Goal: Task Accomplishment & Management: Complete application form

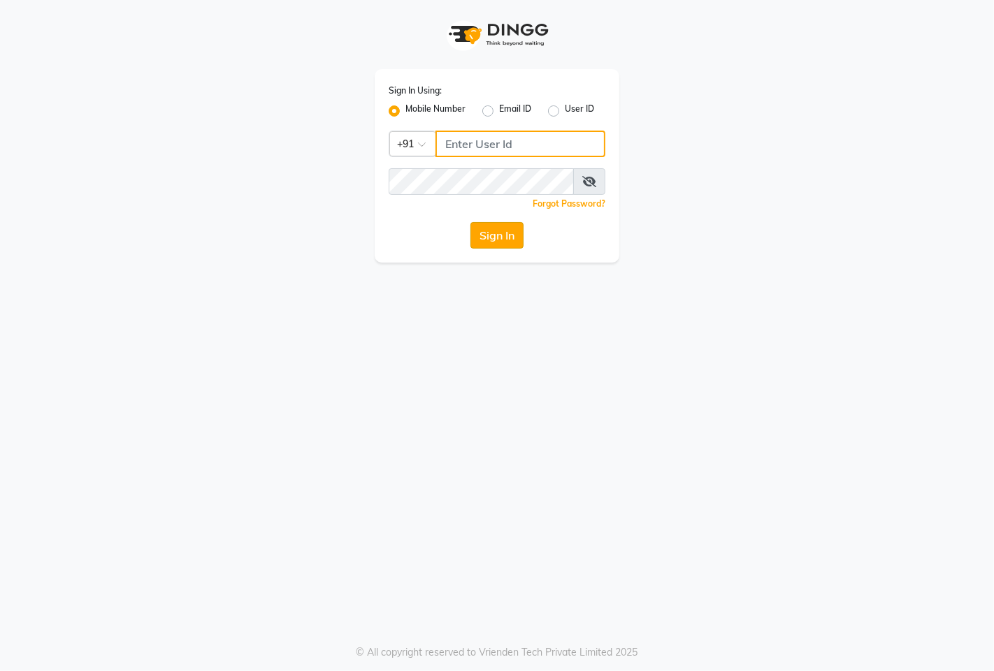
type input "9146515199"
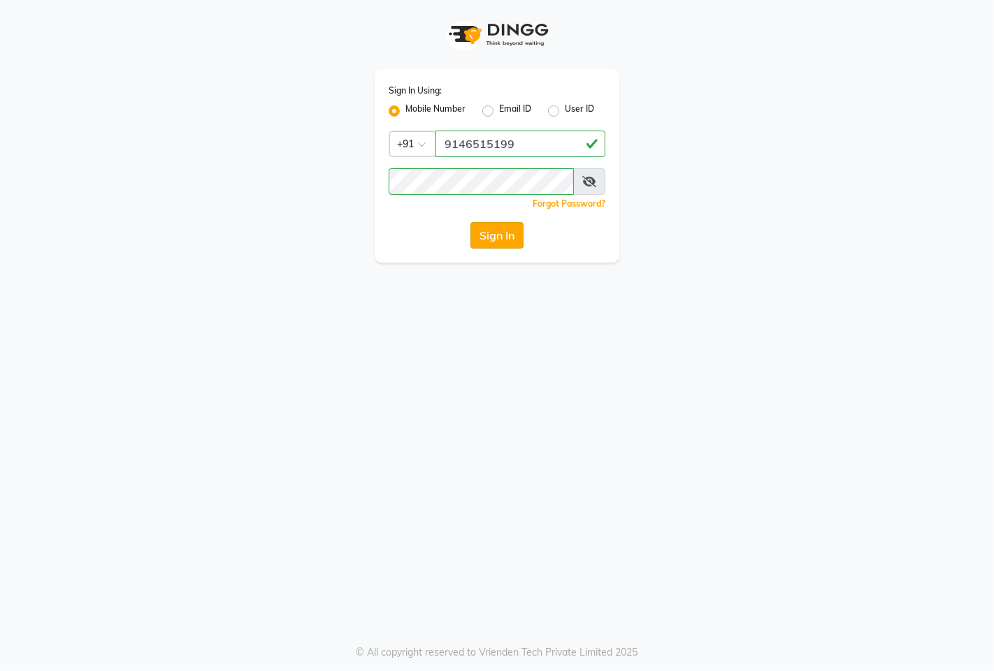
click at [497, 228] on button "Sign In" at bounding box center [496, 235] width 53 height 27
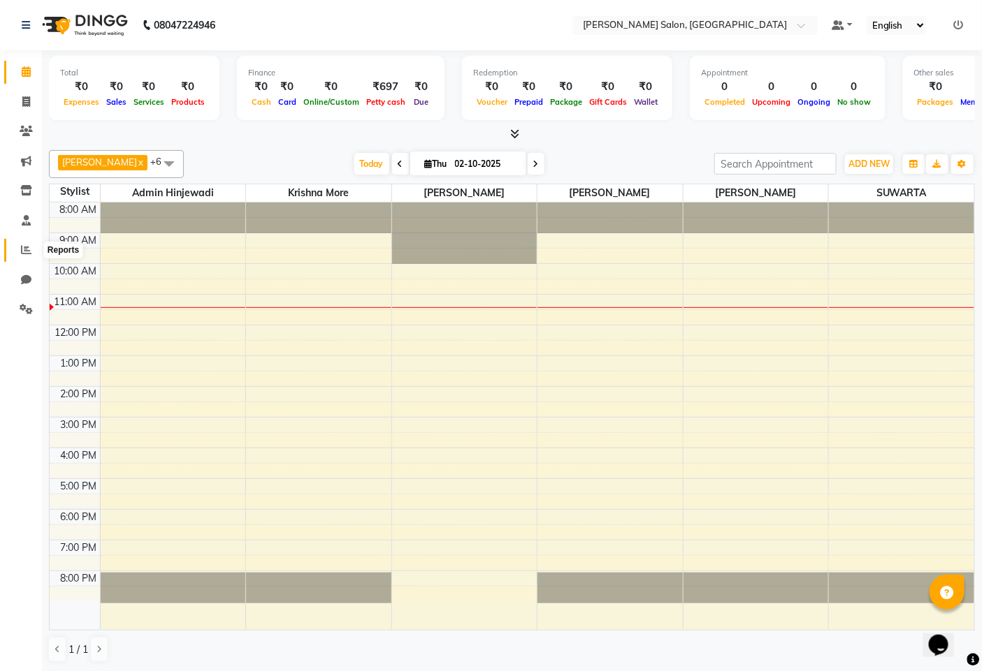
click at [24, 246] on icon at bounding box center [26, 250] width 10 height 10
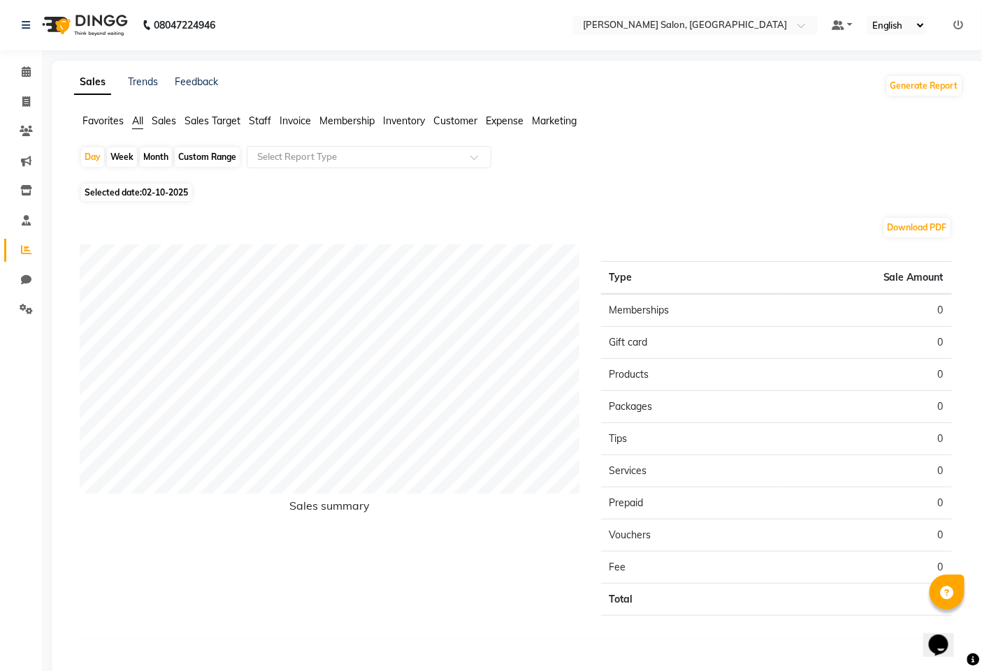
click at [137, 187] on span "Selected date: [DATE]" at bounding box center [136, 192] width 110 height 17
select select "10"
select select "2025"
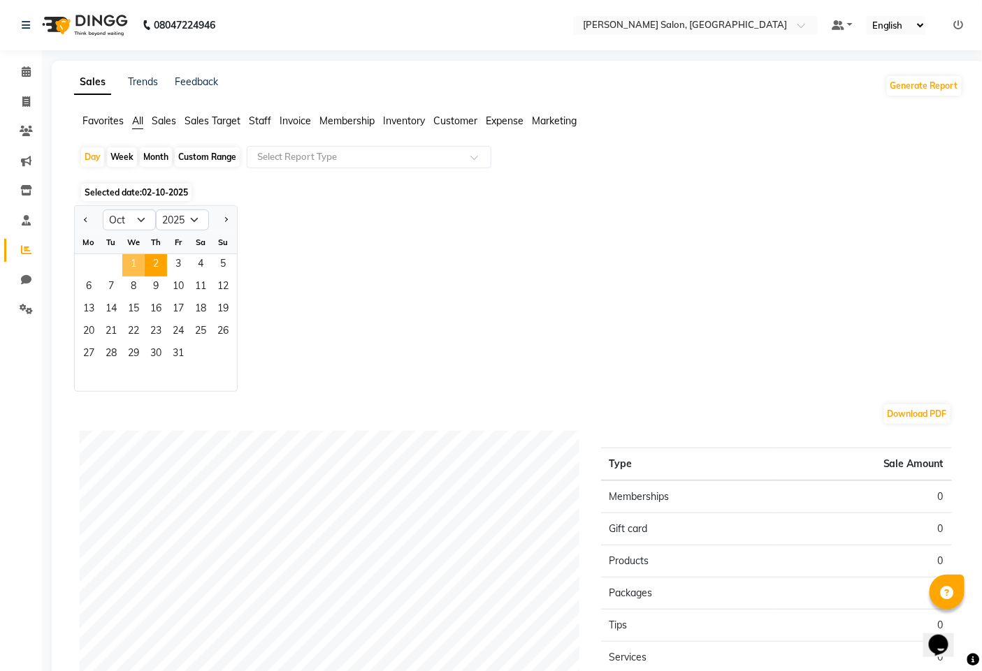
click at [130, 262] on span "1" at bounding box center [133, 265] width 22 height 22
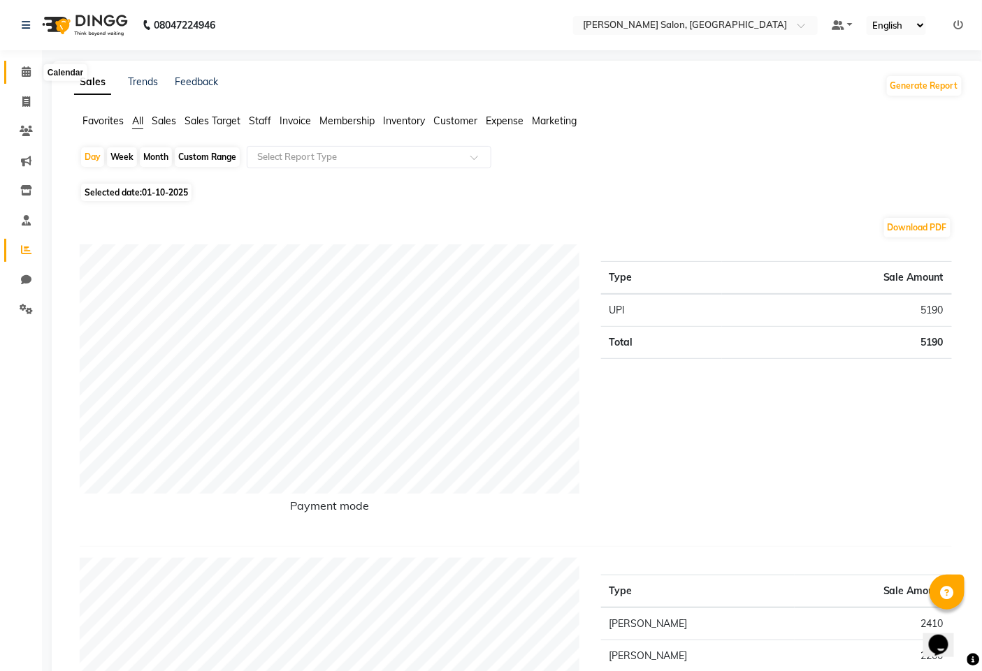
click at [22, 75] on icon at bounding box center [26, 71] width 9 height 10
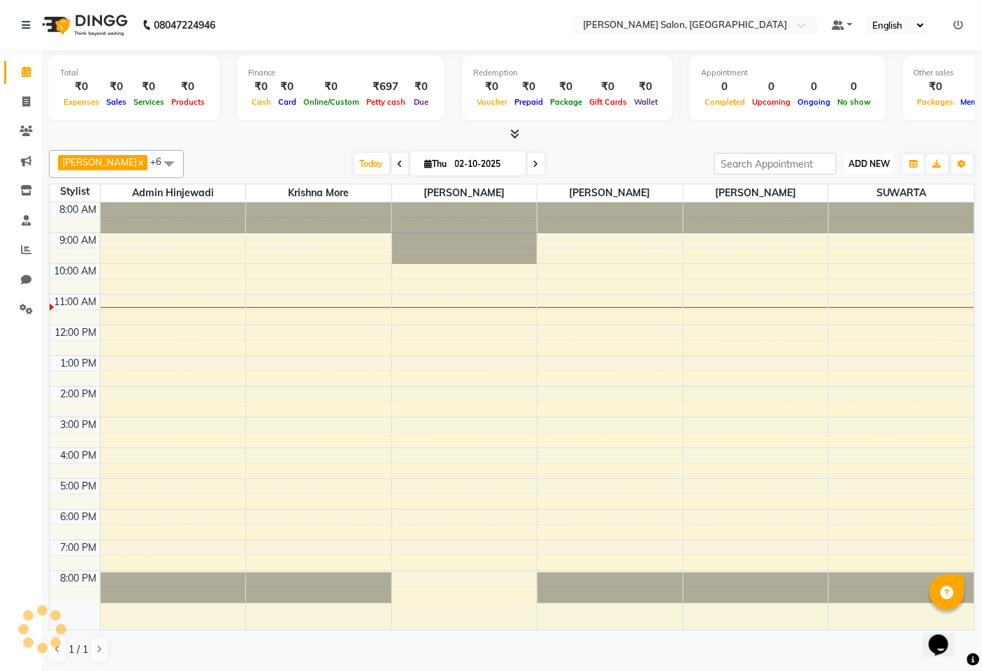
click at [867, 166] on span "ADD NEW" at bounding box center [868, 164] width 41 height 10
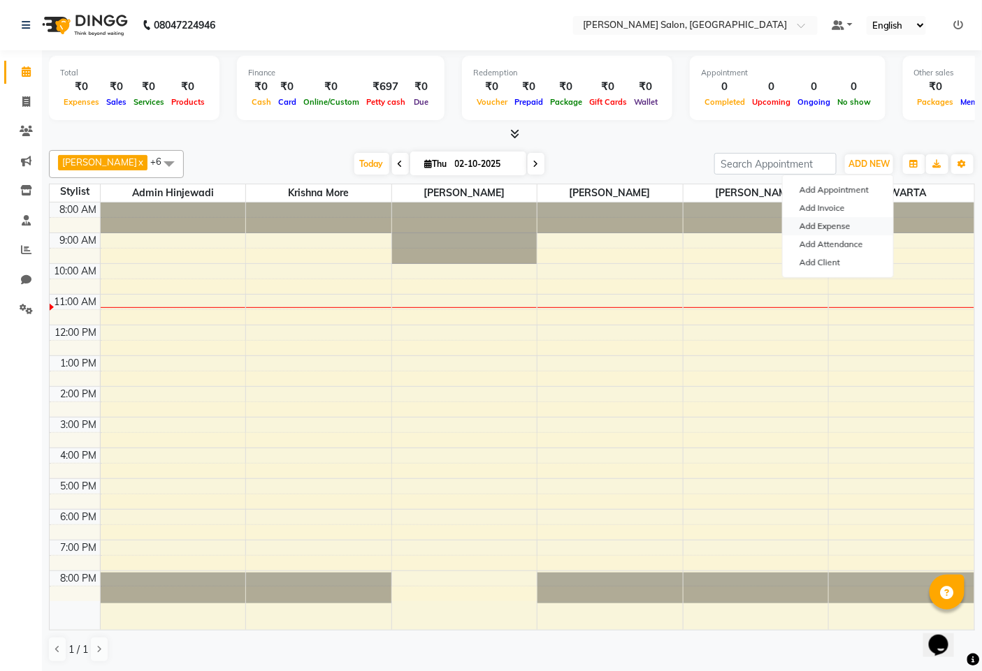
click at [822, 231] on link "Add Expense" at bounding box center [838, 226] width 110 height 18
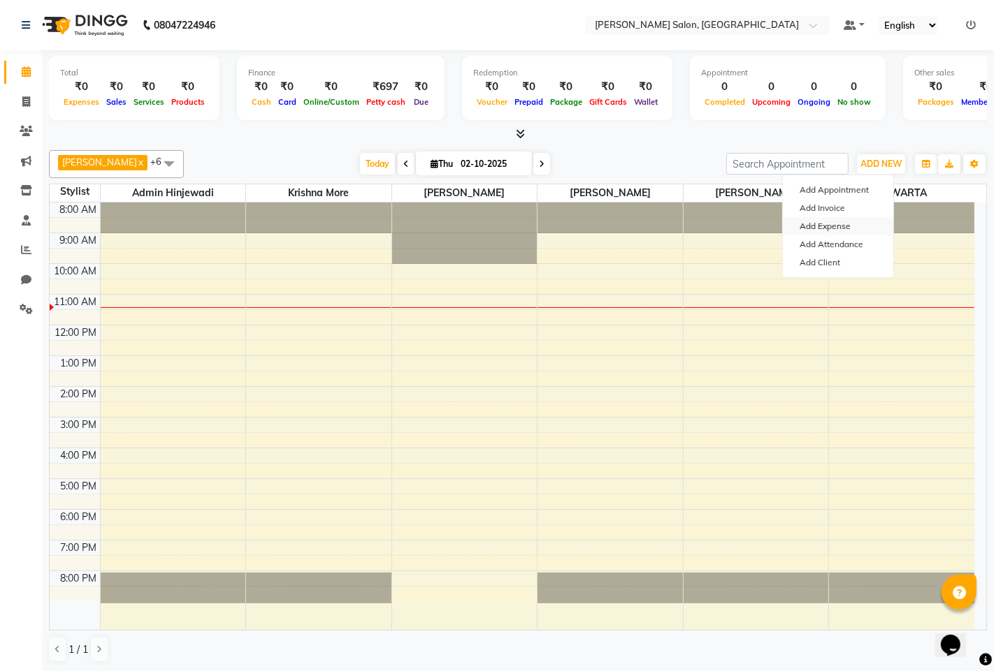
select select "1"
select select "6424"
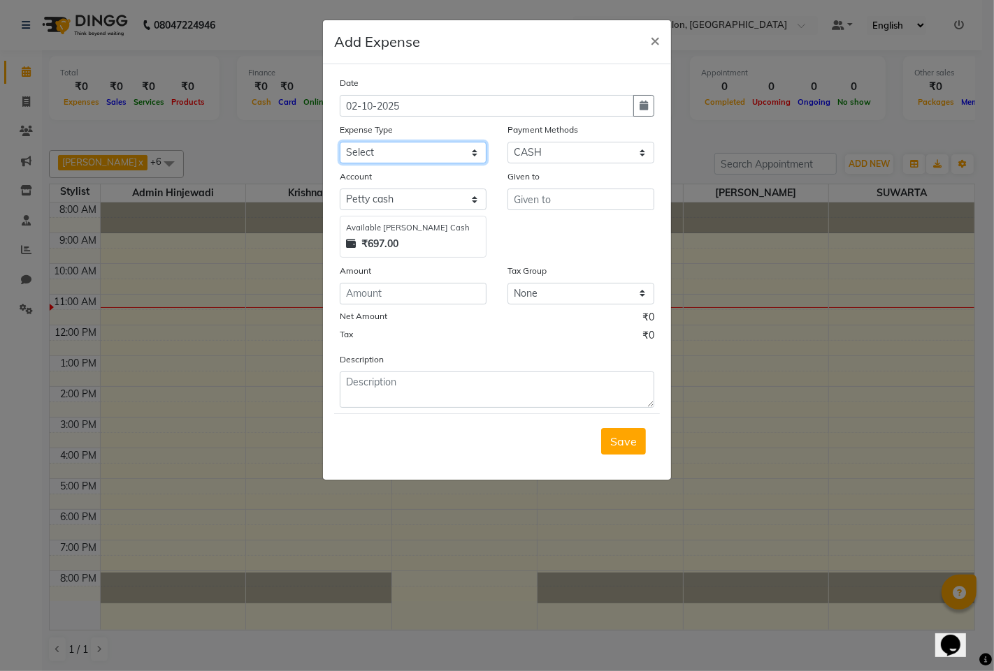
click at [374, 150] on select "Select Advance Salary Amezon parcel Bank charges birthday cake BLINKIT Car main…" at bounding box center [413, 153] width 147 height 22
select select "18216"
click at [340, 142] on select "Select Advance Salary Amezon parcel Bank charges birthday cake BLINKIT Car main…" at bounding box center [413, 153] width 147 height 22
click at [589, 191] on input "text" at bounding box center [580, 200] width 147 height 22
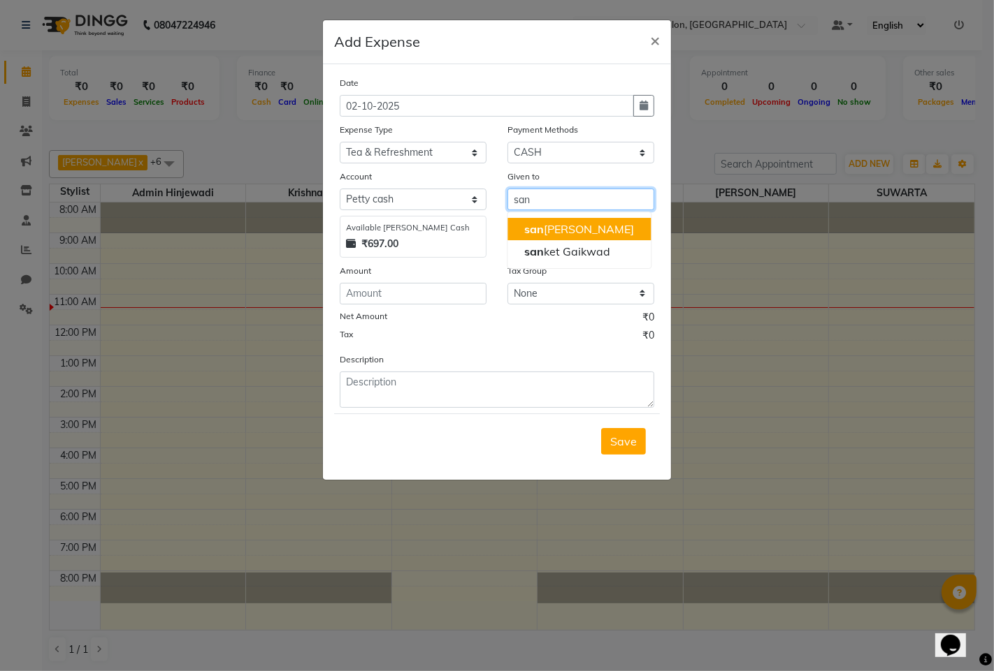
click at [575, 234] on ngb-highlight "san geeta vishnu kakde" at bounding box center [579, 229] width 110 height 14
type input "[PERSON_NAME] [PERSON_NAME]"
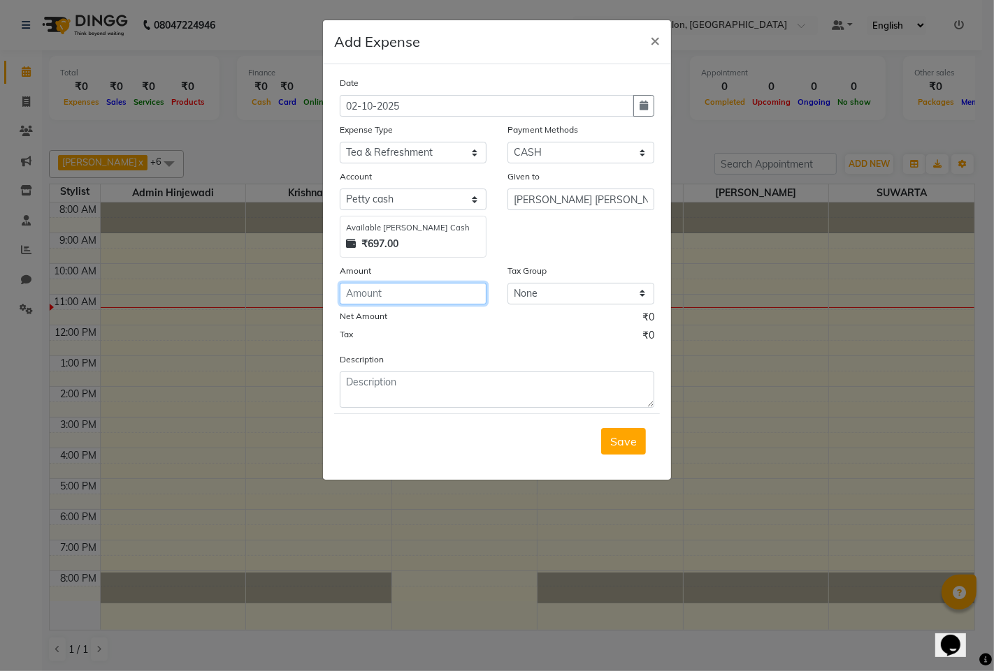
click at [411, 287] on input "number" at bounding box center [413, 294] width 147 height 22
type input "74"
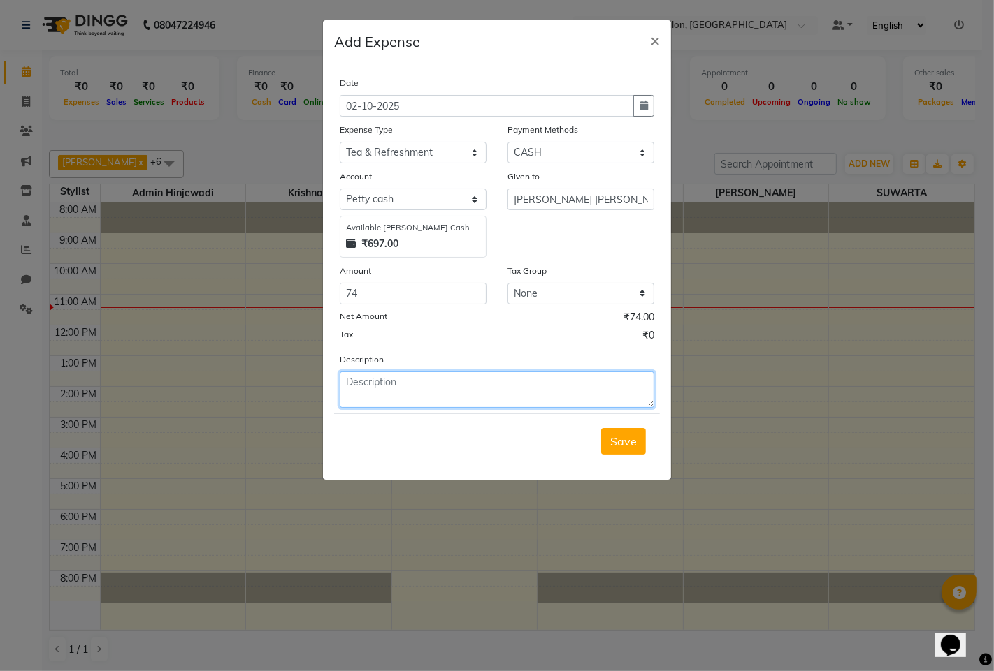
click at [408, 378] on textarea at bounding box center [497, 390] width 314 height 36
type textarea "for milk"
click at [619, 437] on span "Save" at bounding box center [623, 442] width 27 height 14
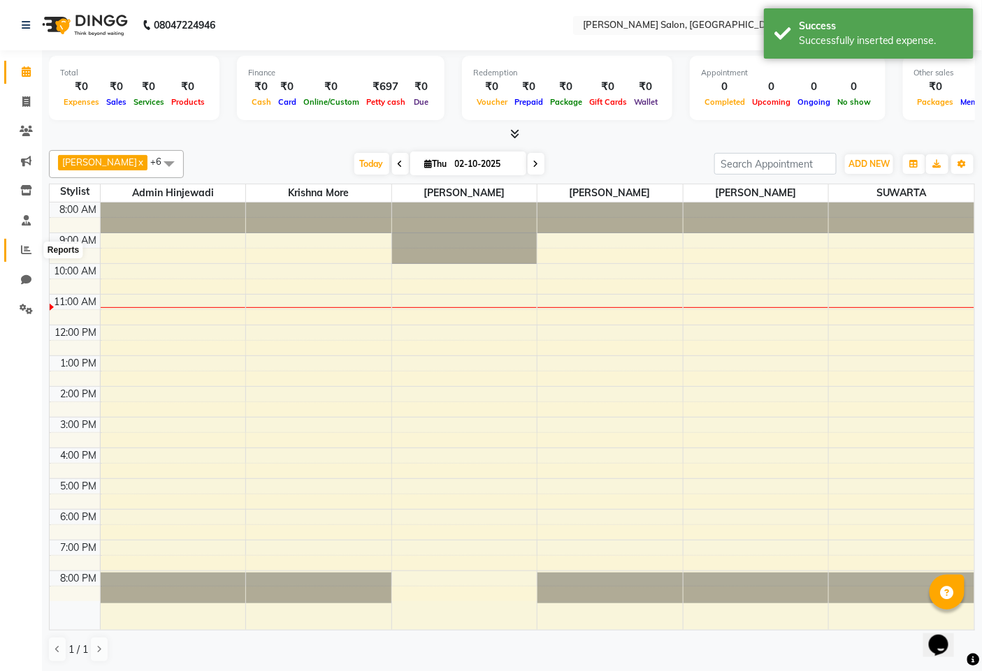
click at [19, 248] on span at bounding box center [26, 250] width 24 height 16
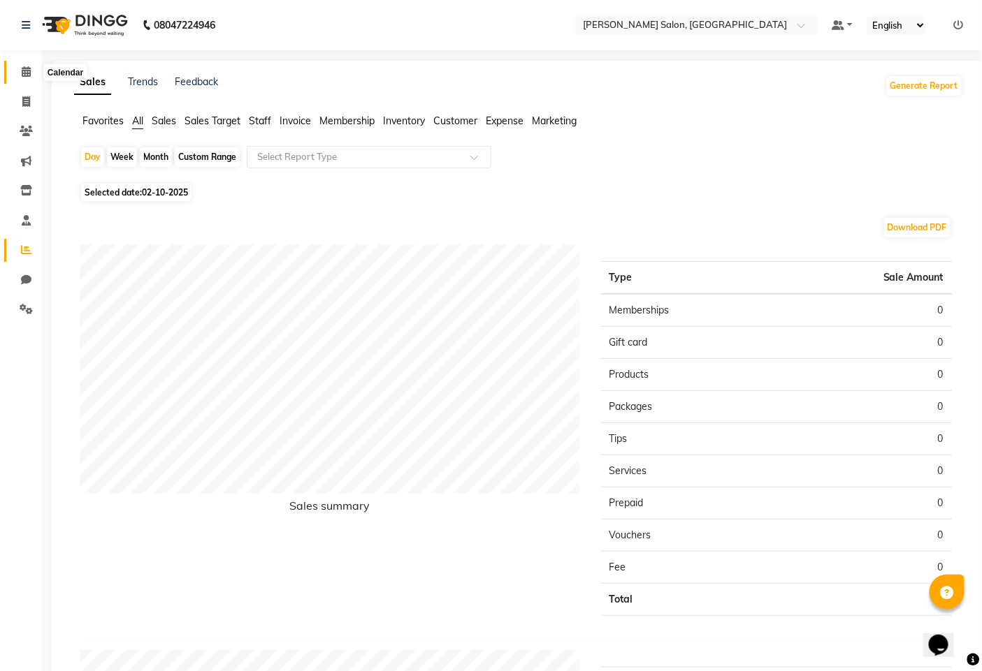
click at [27, 74] on icon at bounding box center [26, 71] width 9 height 10
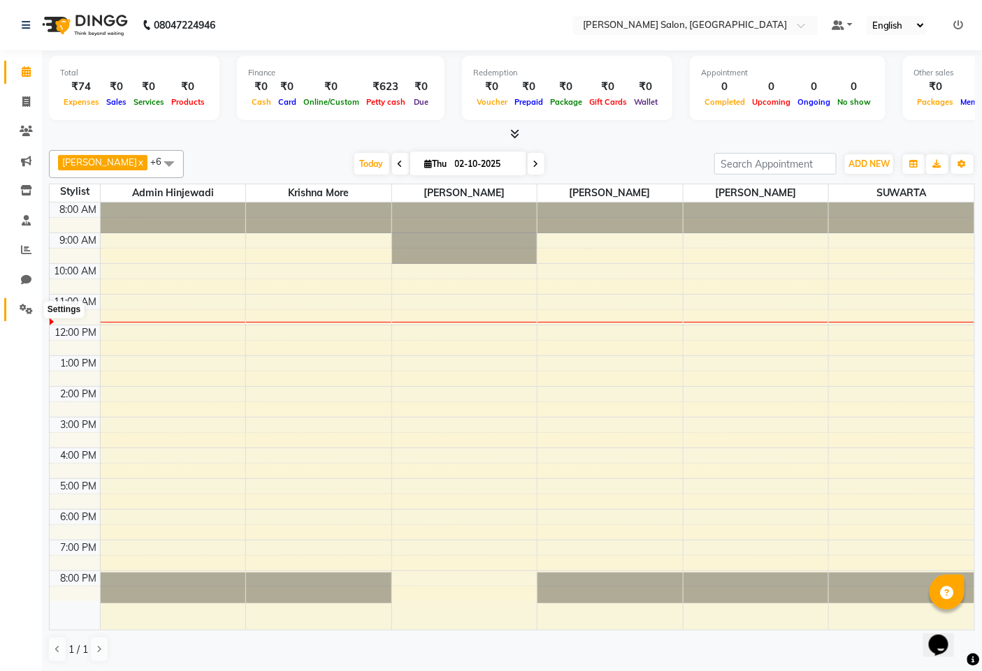
click at [23, 303] on span at bounding box center [26, 310] width 24 height 16
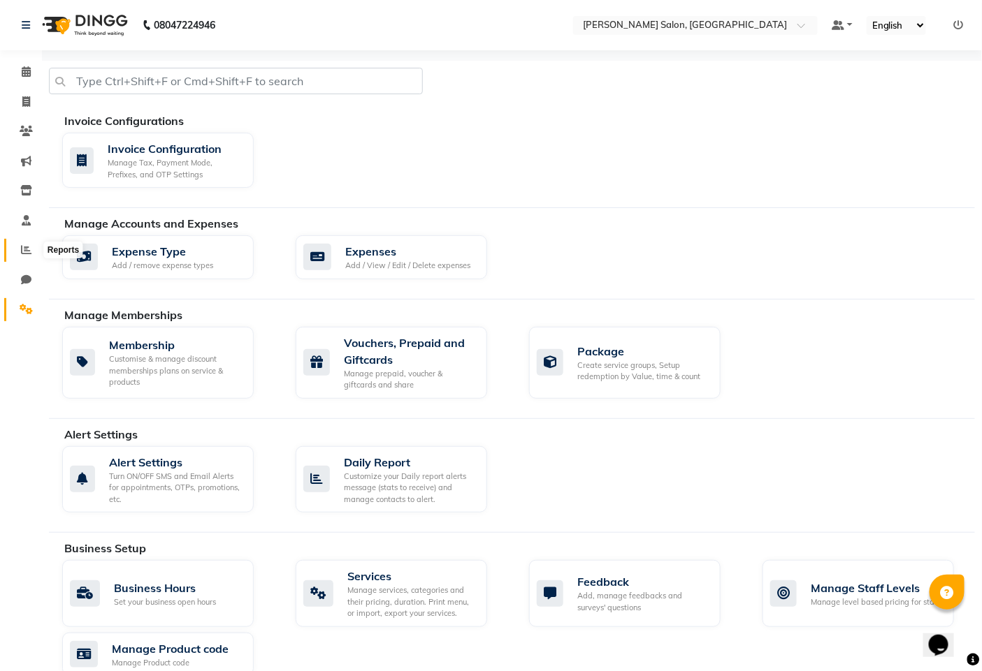
click at [29, 249] on icon at bounding box center [26, 250] width 10 height 10
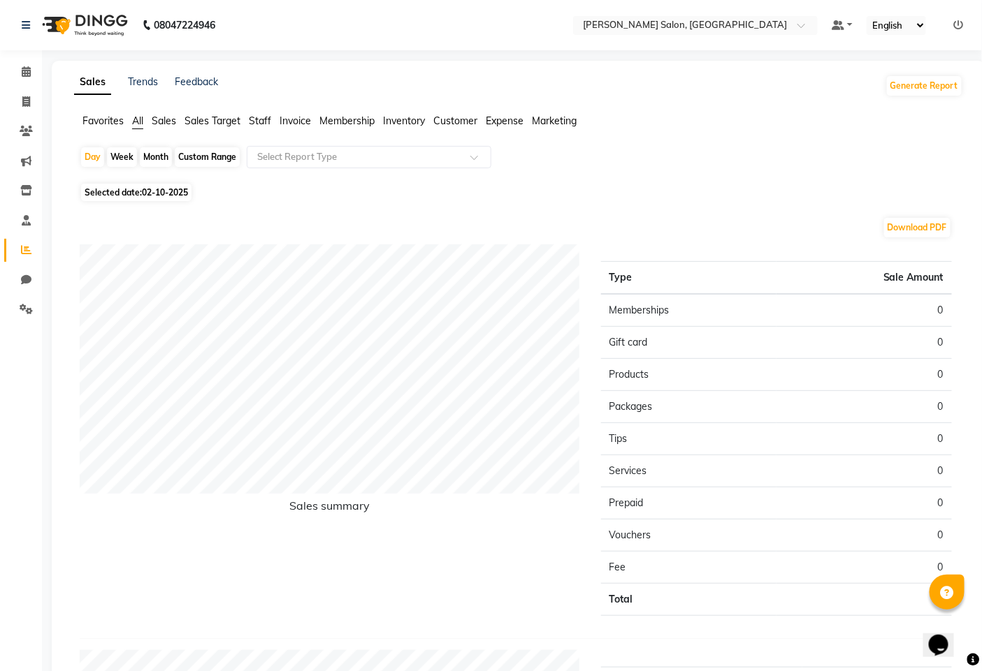
click at [159, 154] on div "Month" at bounding box center [156, 157] width 32 height 20
select select "10"
select select "2025"
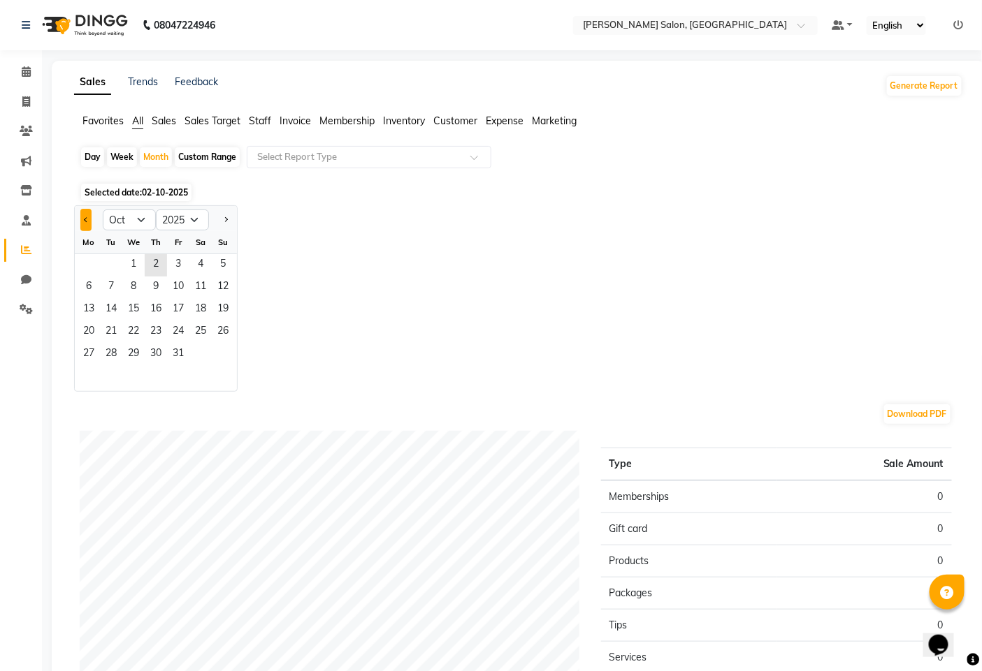
click at [84, 215] on button "Previous month" at bounding box center [85, 220] width 11 height 22
select select "9"
click at [94, 261] on span "1" at bounding box center [89, 265] width 22 height 22
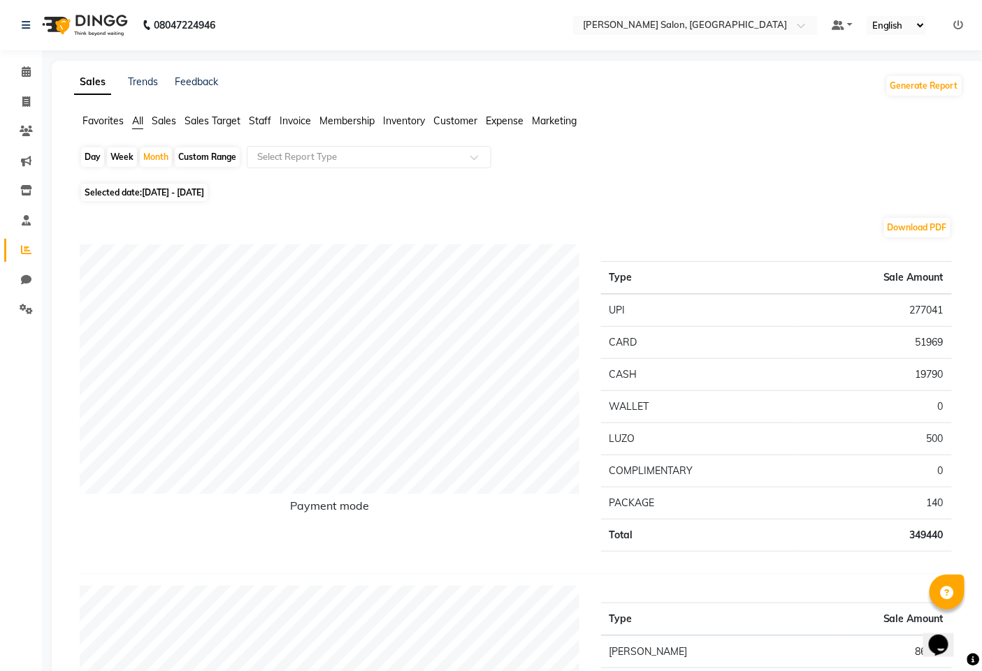
click at [259, 124] on span "Staff" at bounding box center [260, 121] width 22 height 13
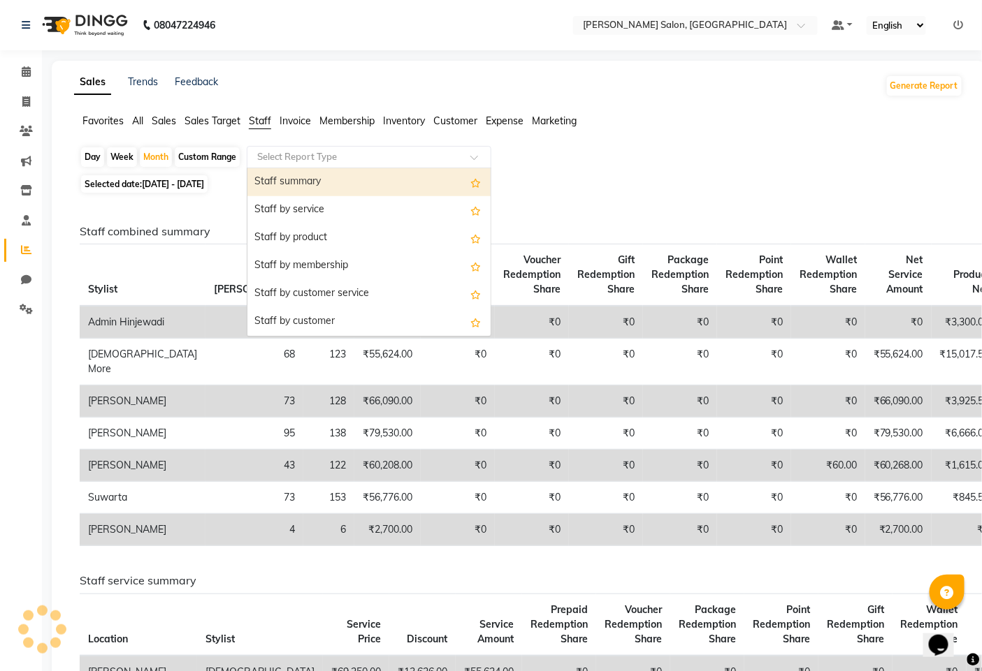
click at [281, 155] on input "text" at bounding box center [354, 157] width 201 height 14
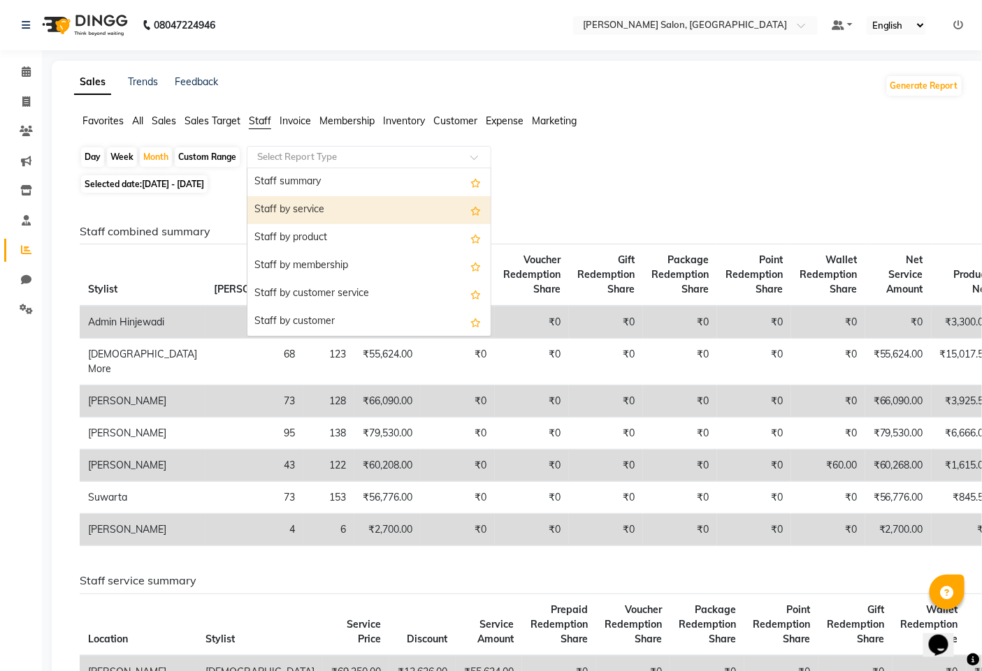
click at [282, 205] on div "Staff by service" at bounding box center [368, 210] width 243 height 28
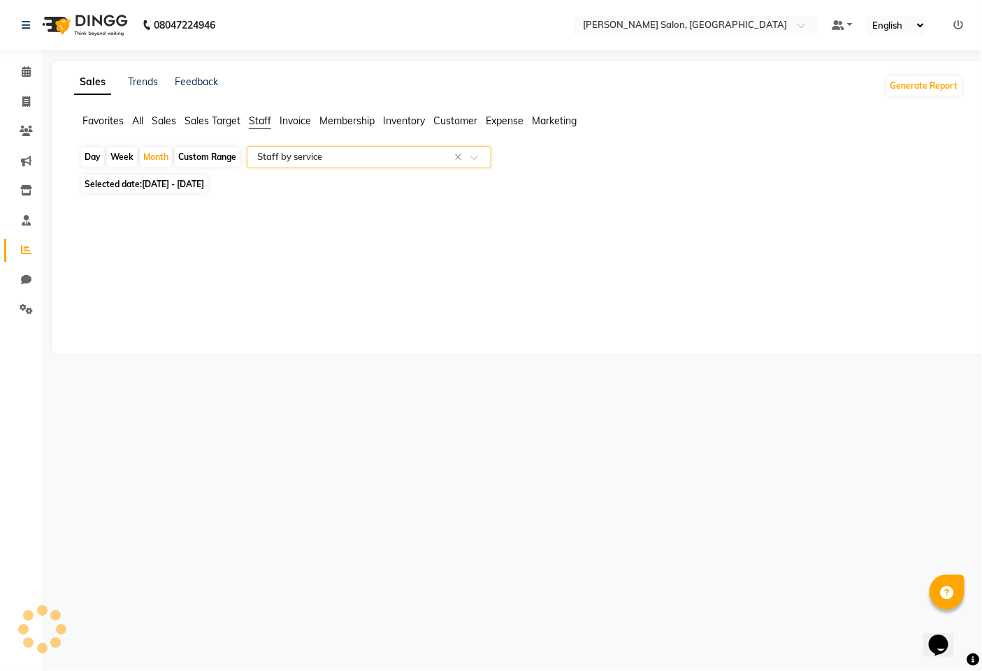
select select "full_report"
select select "pdf"
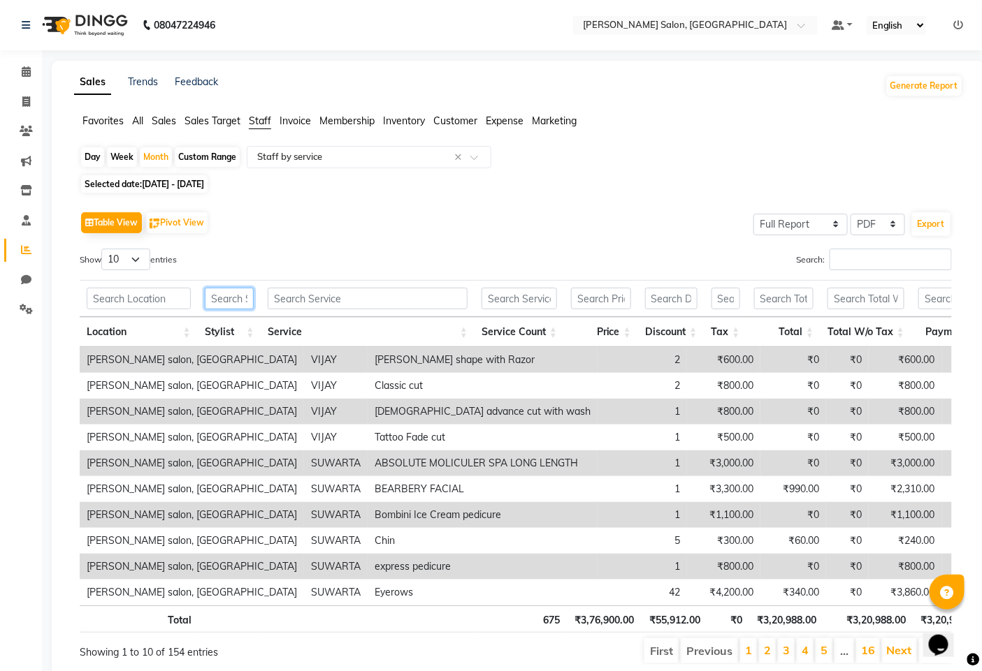
click at [242, 300] on input "text" at bounding box center [230, 299] width 50 height 22
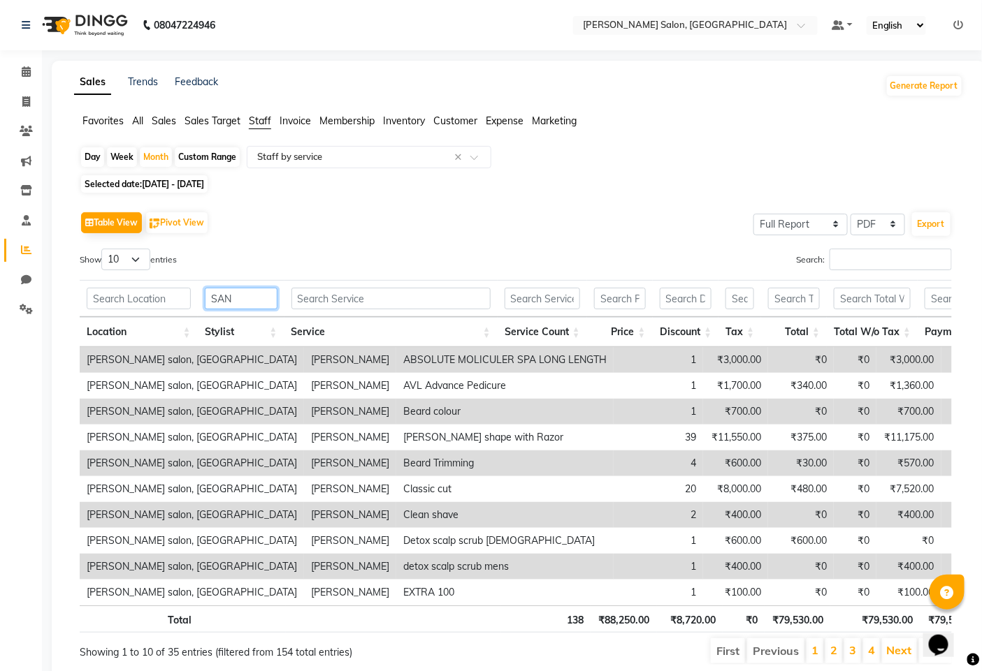
type input "SAN"
click at [840, 242] on div "Table View Pivot View Select Full Report Filtered Report Select CSV PDF Export …" at bounding box center [516, 436] width 872 height 457
click at [874, 256] on input "Search:" at bounding box center [890, 260] width 122 height 22
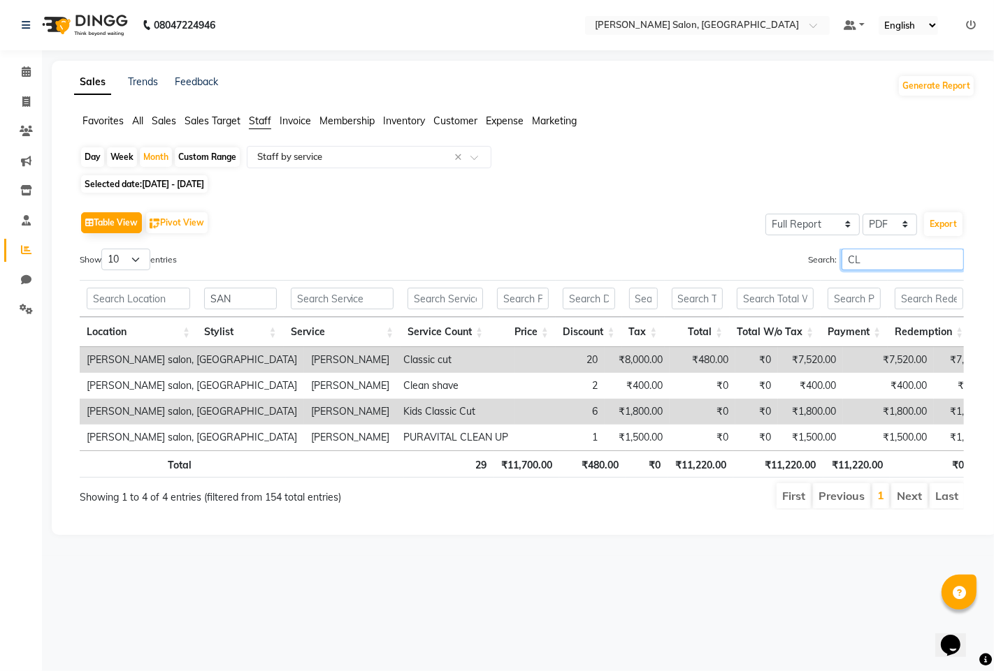
type input "C"
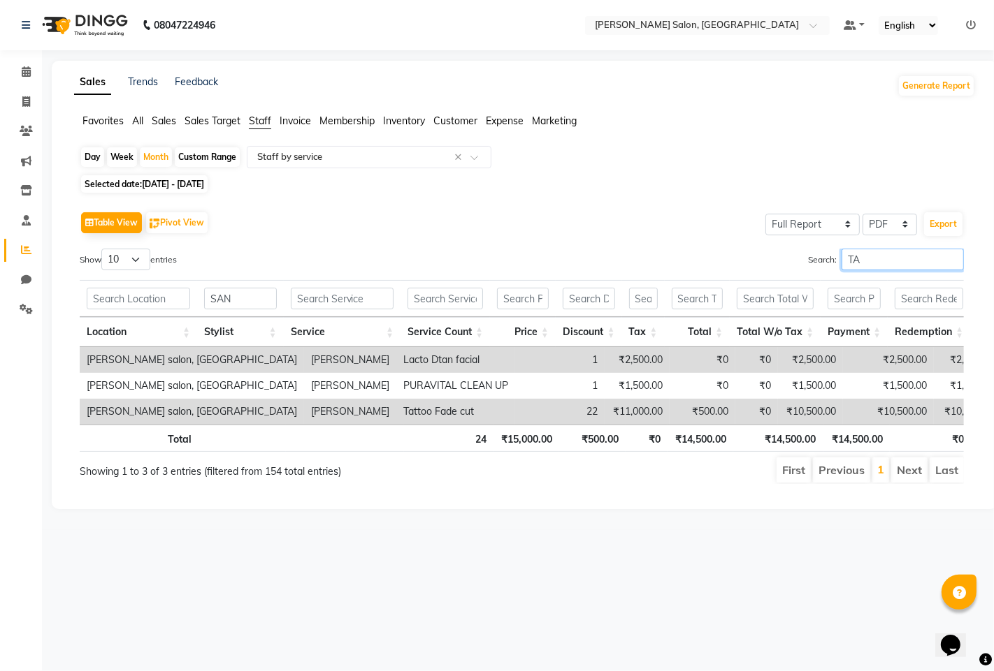
type input "T"
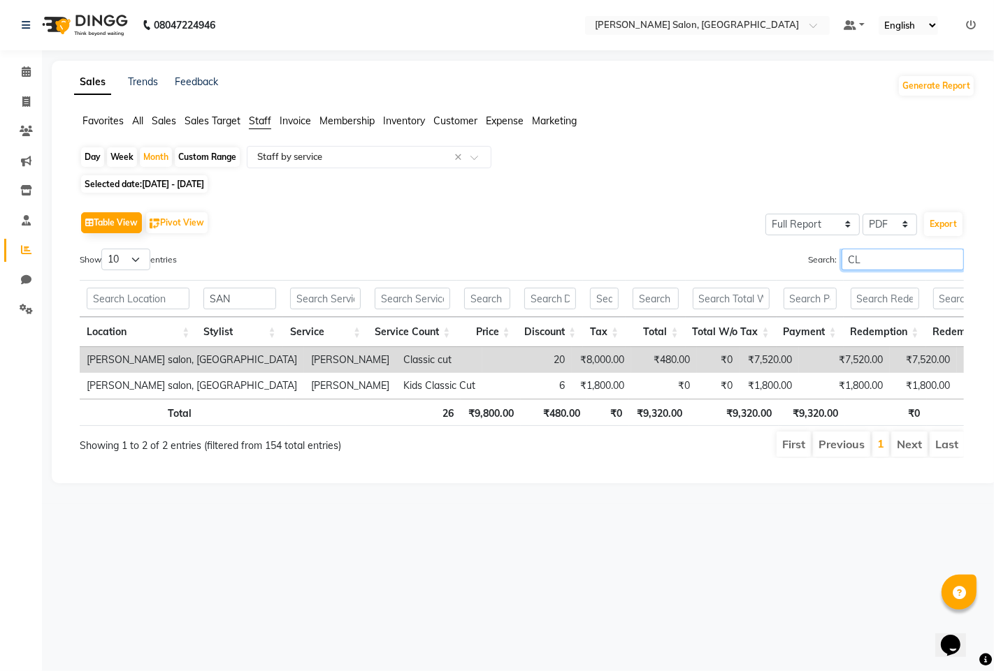
type input "C"
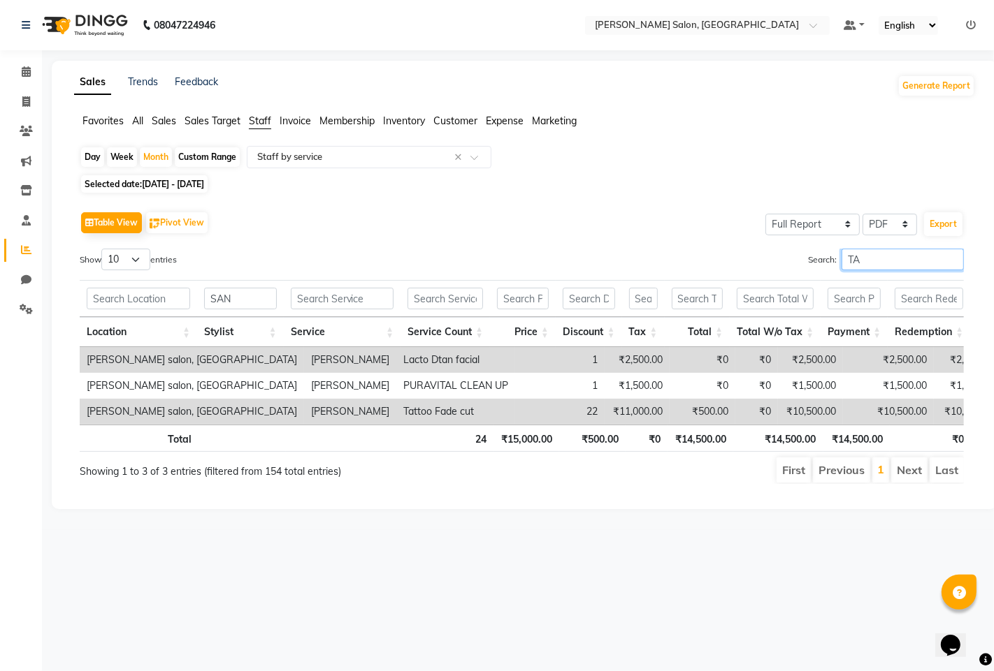
type input "T"
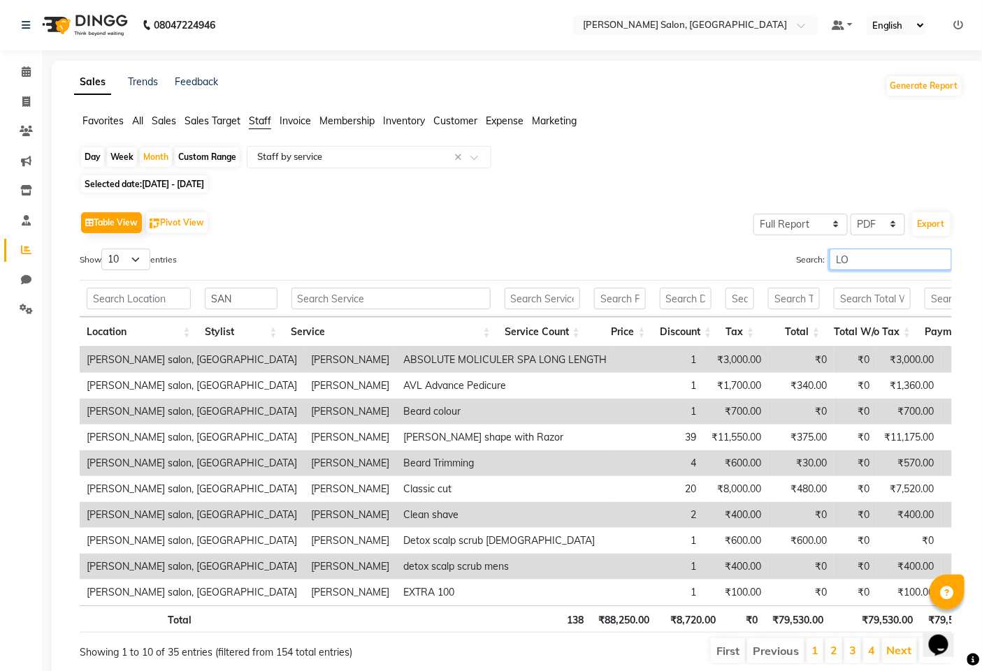
type input "L"
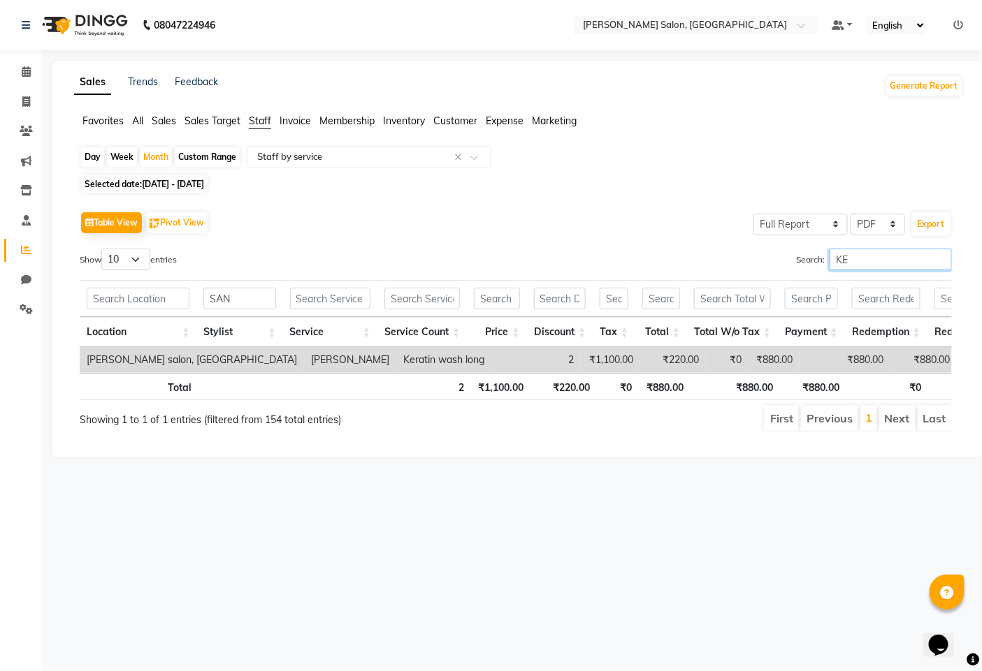
type input "K"
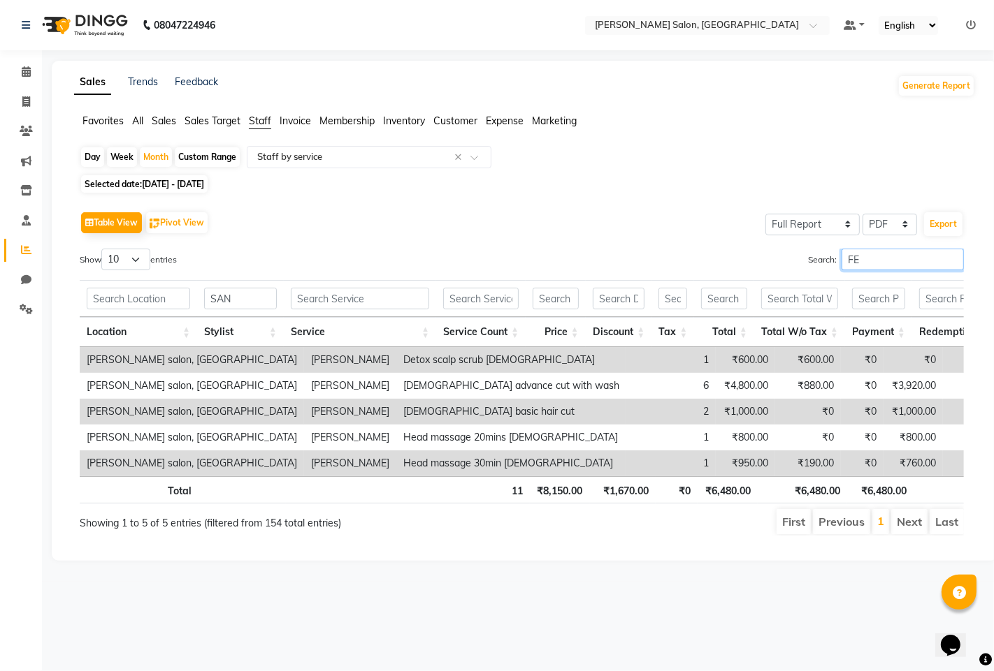
type input "F"
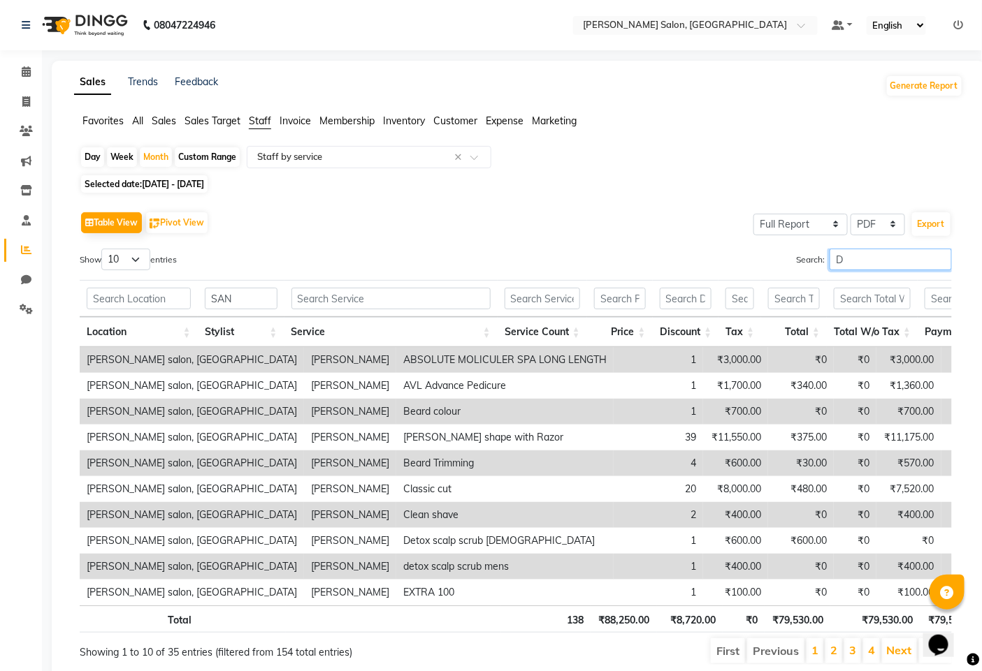
type input "D"
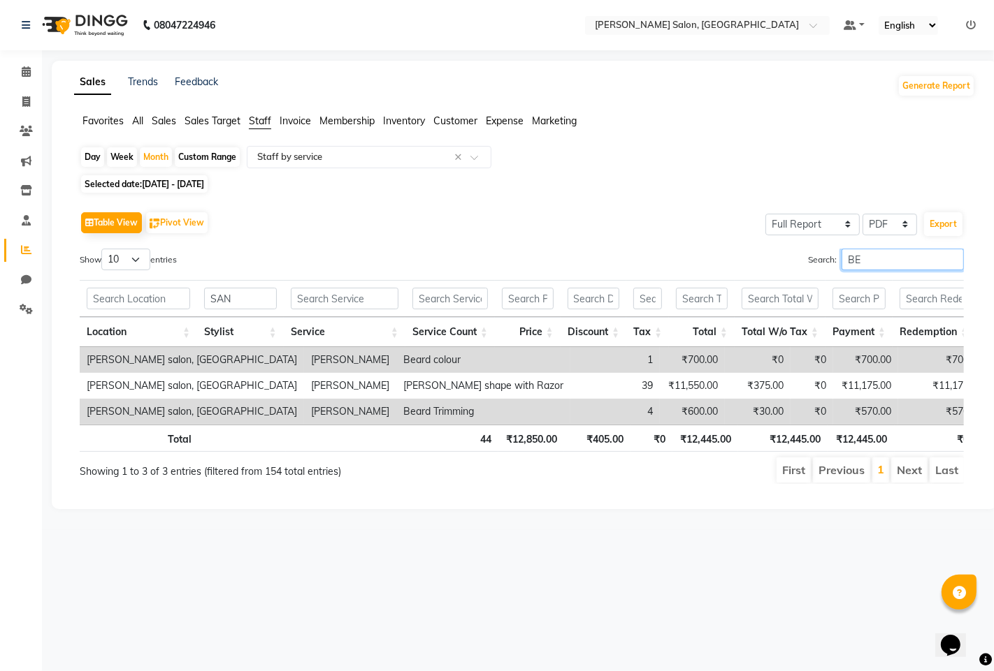
type input "B"
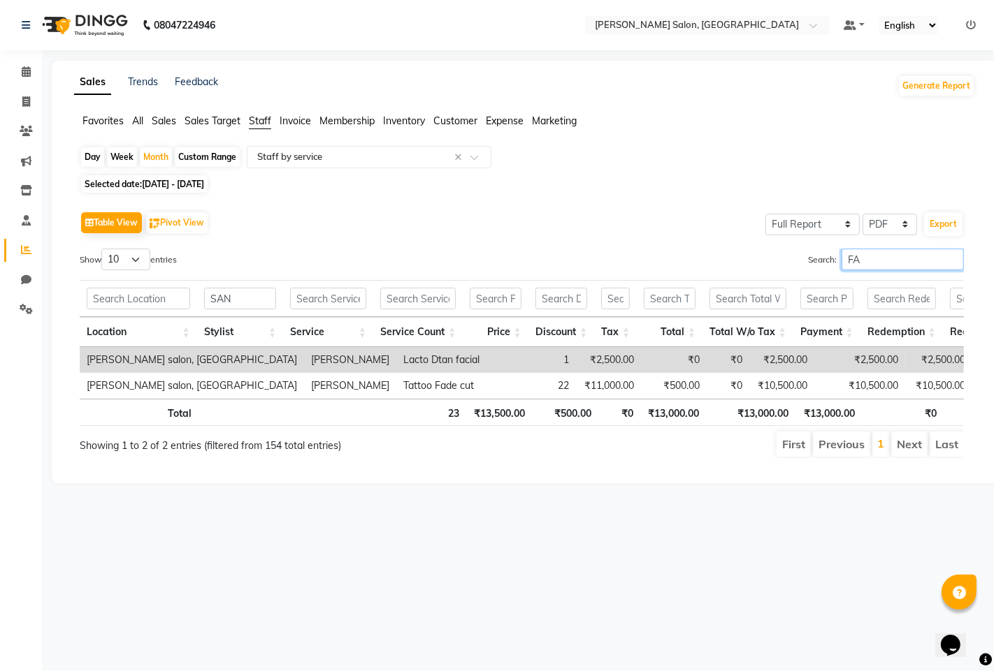
type input "F"
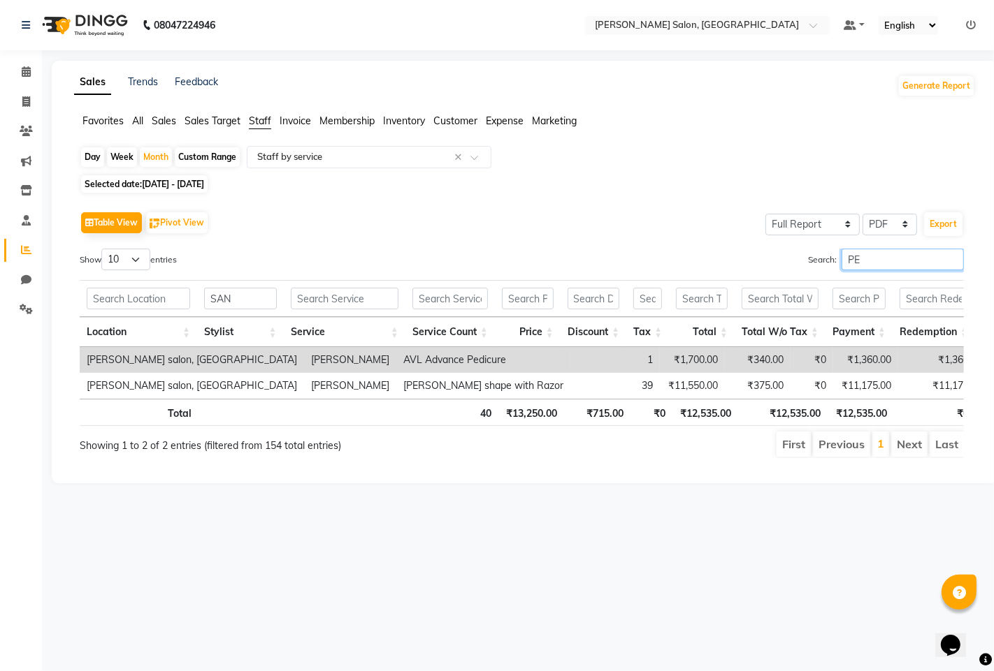
type input "P"
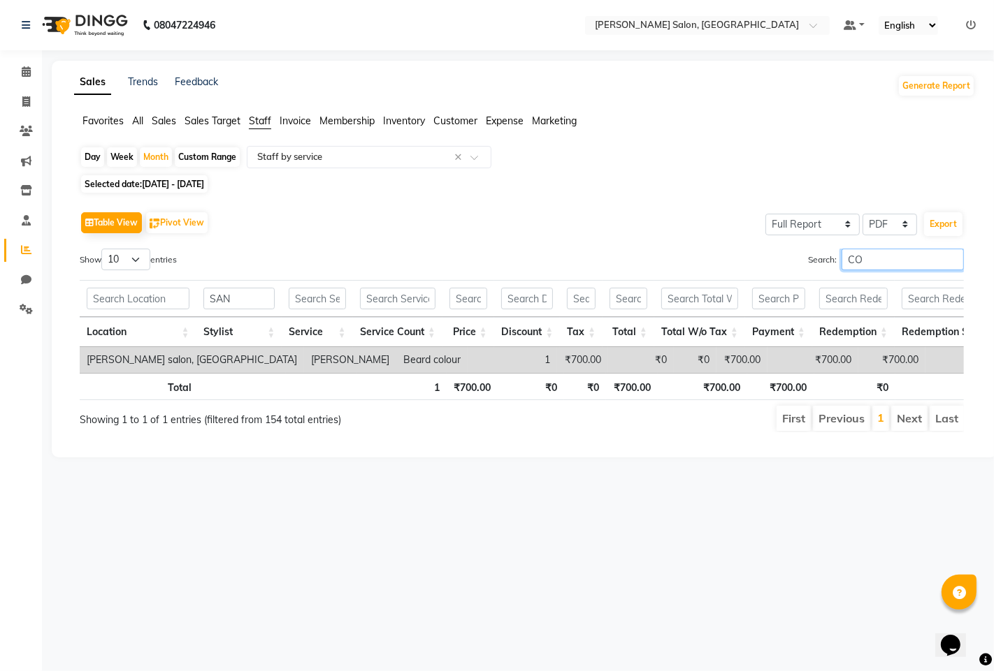
type input "C"
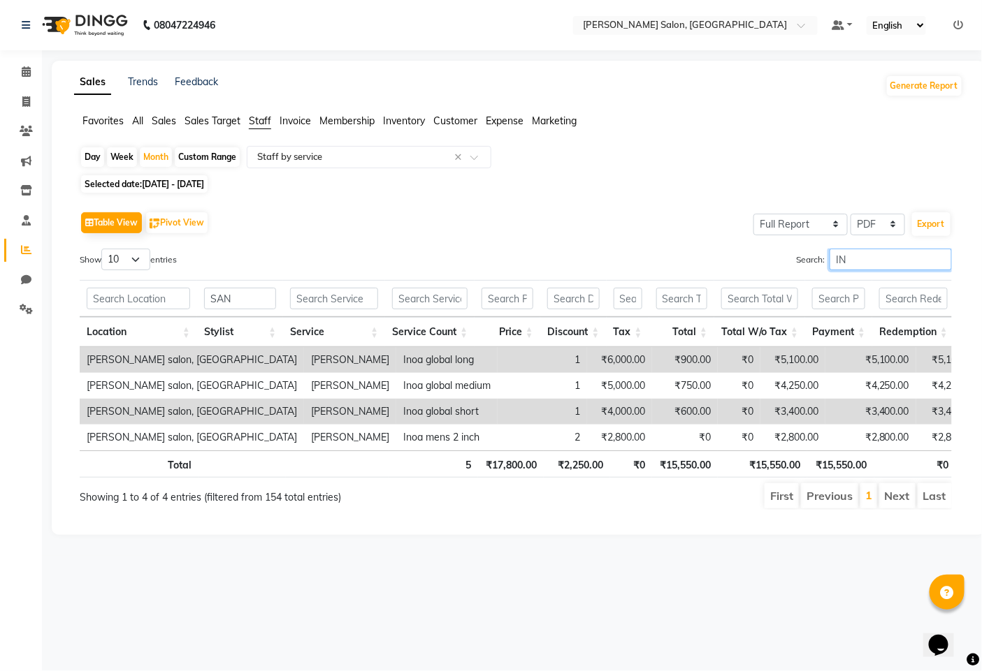
type input "I"
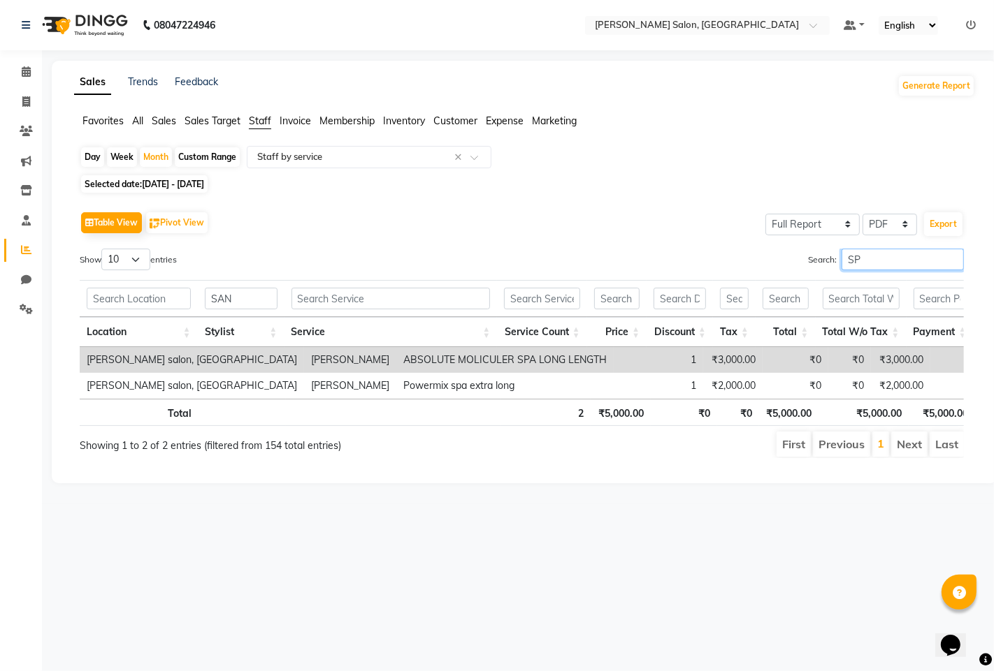
type input "S"
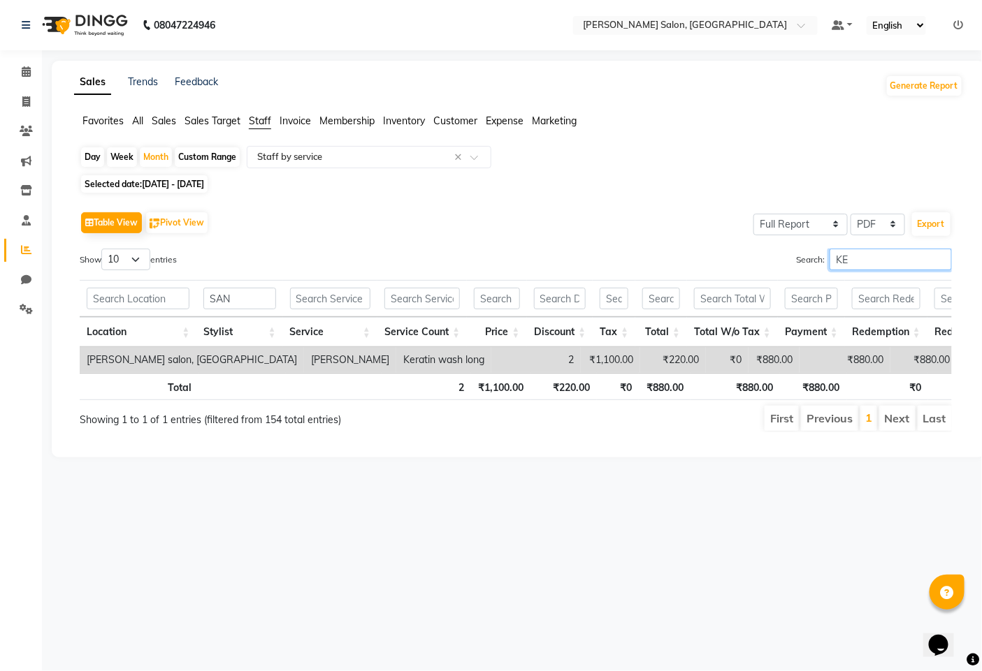
type input "K"
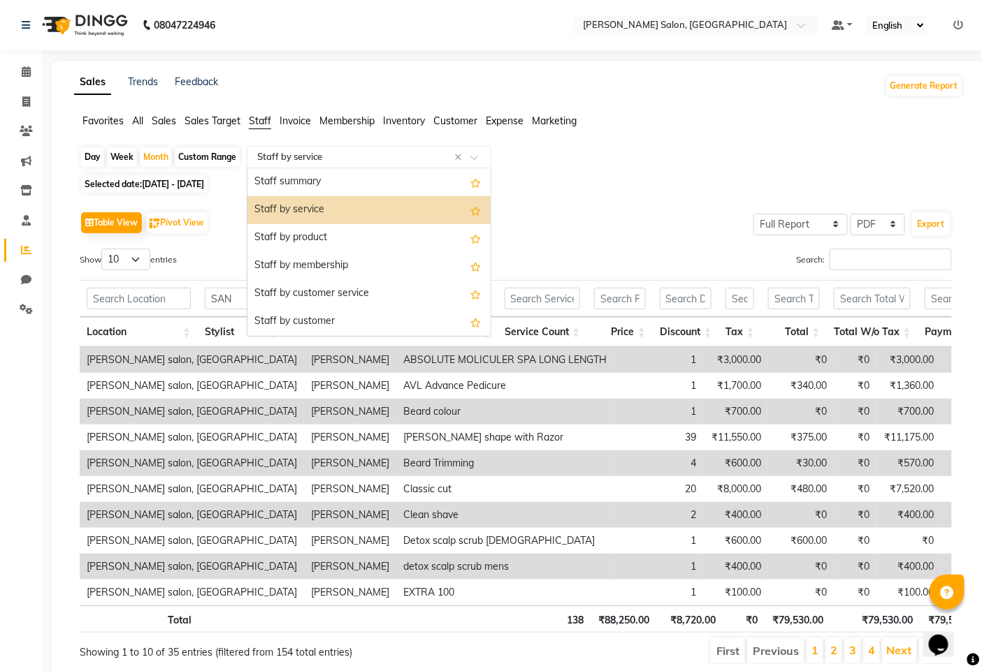
click at [298, 159] on input "text" at bounding box center [354, 157] width 201 height 14
click at [317, 242] on div "Staff by product" at bounding box center [368, 238] width 243 height 28
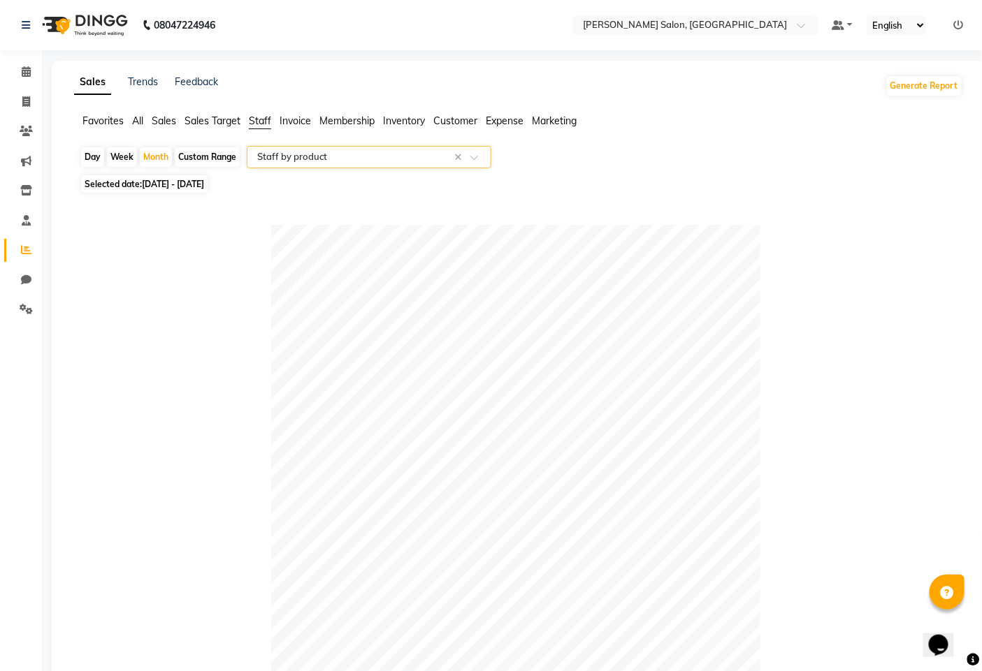
scroll to position [388, 0]
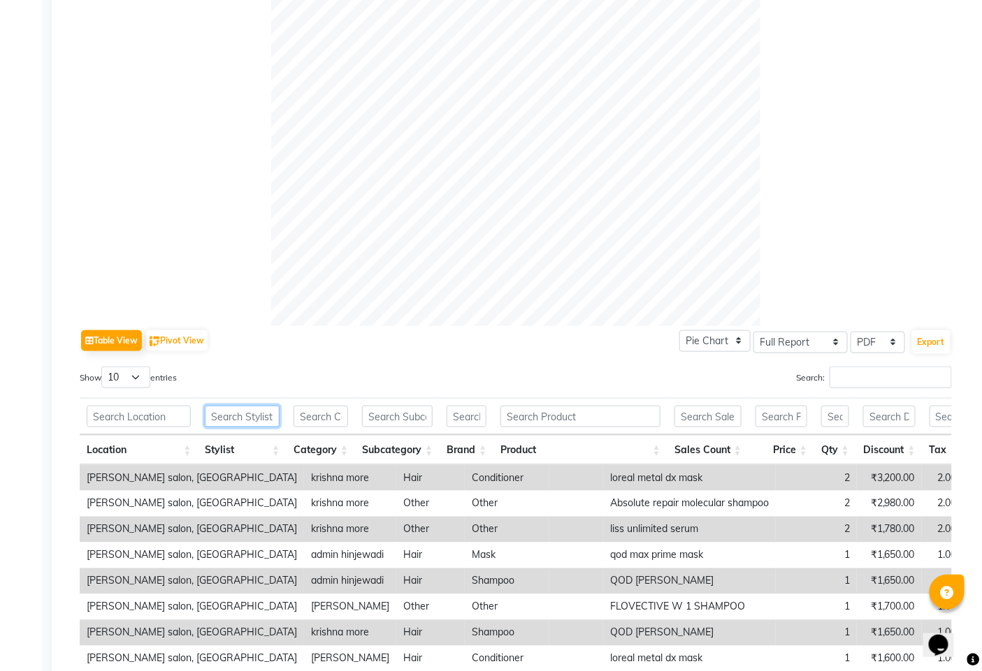
click at [220, 426] on input "text" at bounding box center [242, 417] width 75 height 22
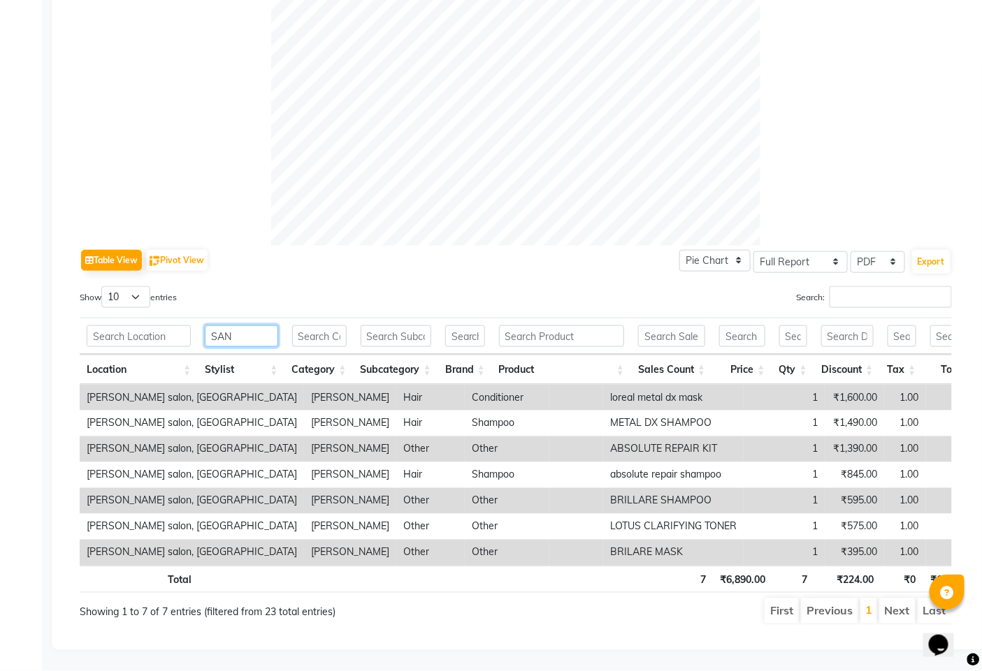
scroll to position [492, 0]
click at [268, 326] on input "SAN" at bounding box center [241, 337] width 73 height 22
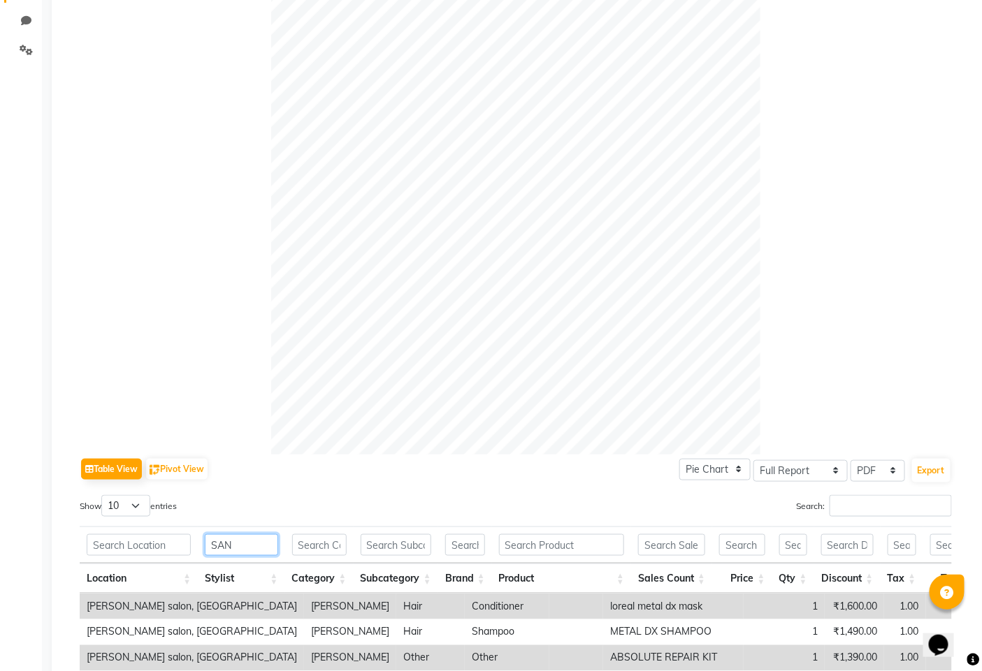
scroll to position [0, 0]
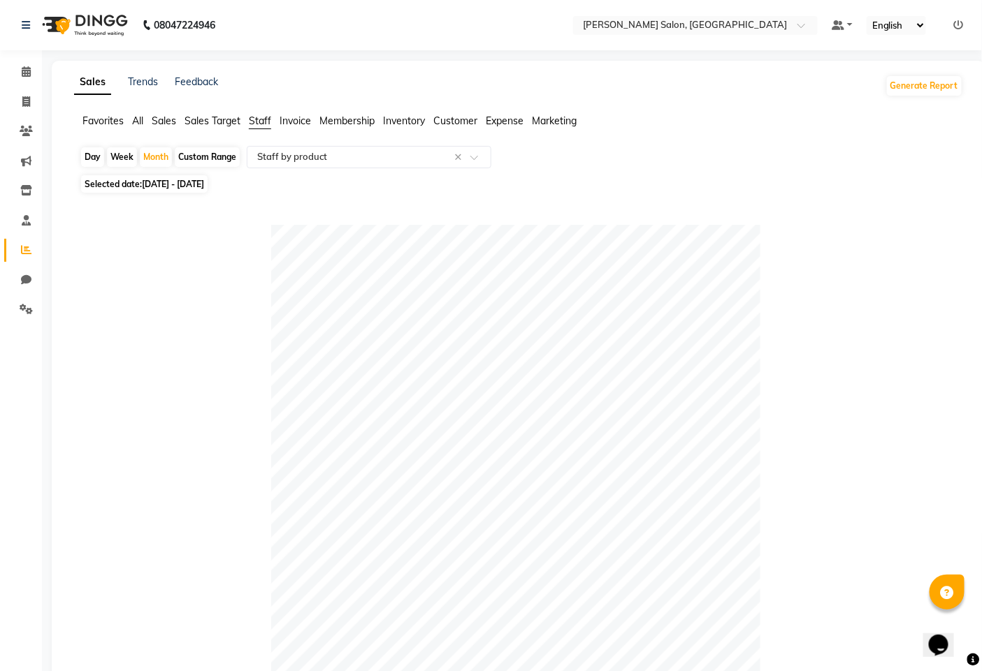
type input "SAN"
click at [152, 162] on div "Month" at bounding box center [156, 157] width 32 height 20
select select "9"
select select "2025"
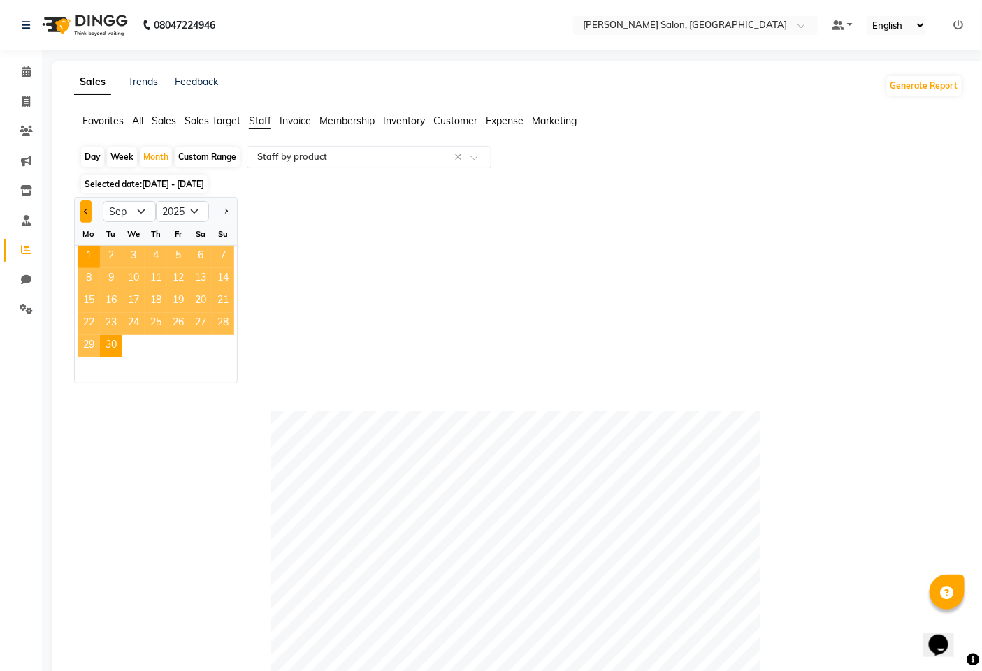
click at [82, 219] on button "Previous month" at bounding box center [85, 212] width 11 height 22
select select "8"
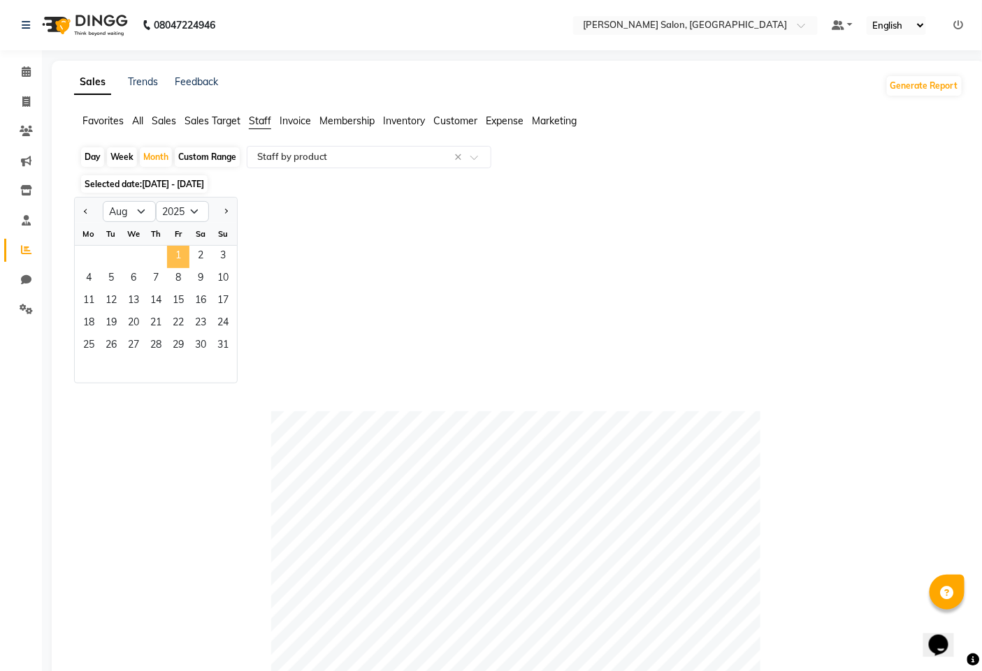
click at [186, 262] on span "1" at bounding box center [178, 257] width 22 height 22
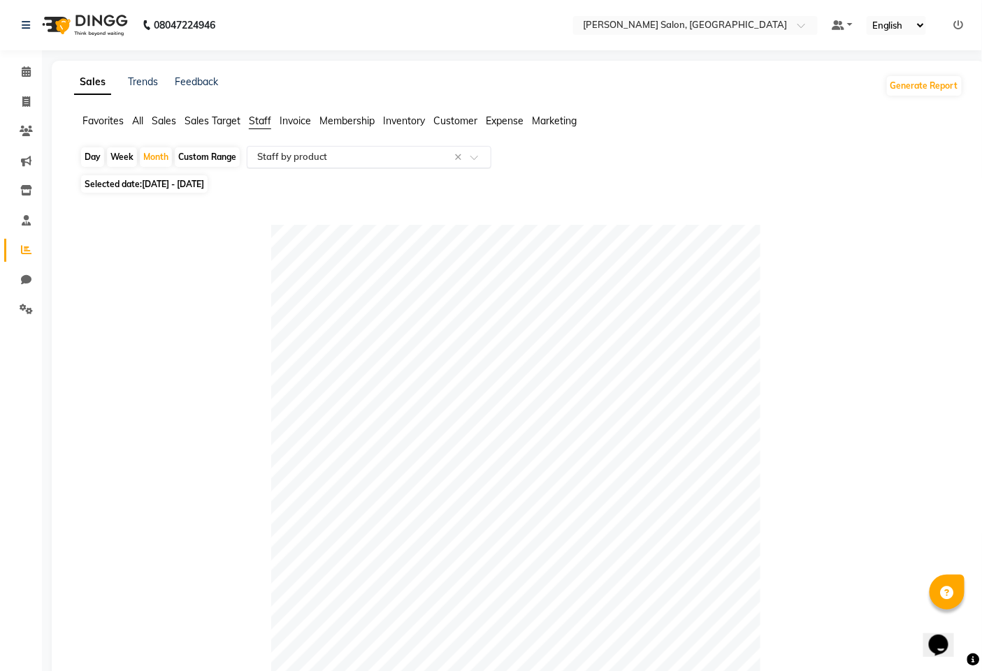
click at [310, 147] on div "Select Report Type × Staff by product ×" at bounding box center [369, 157] width 245 height 22
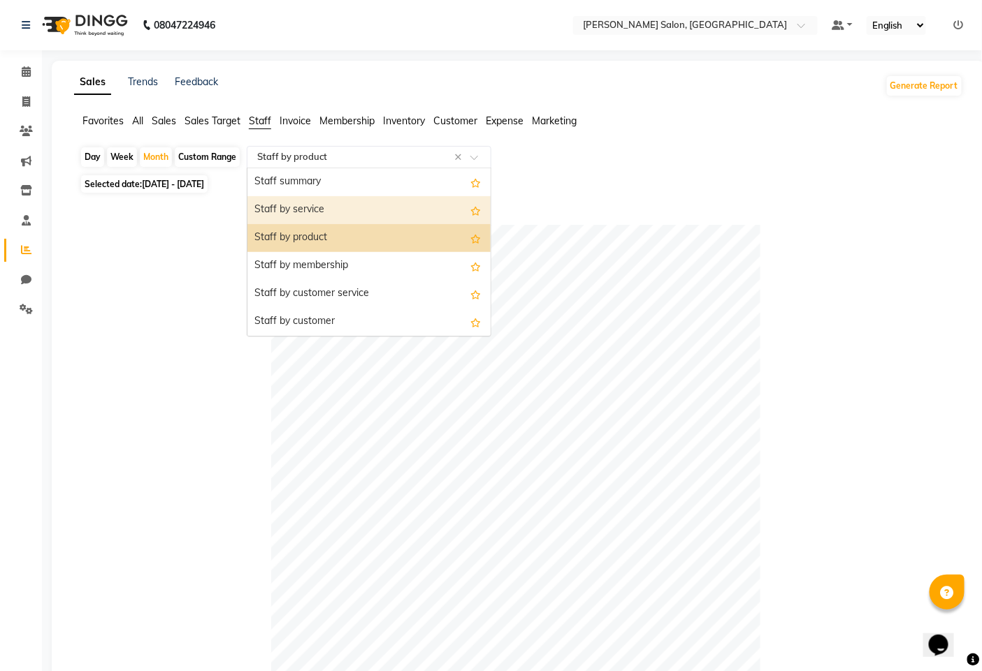
click at [283, 217] on div "Staff by service" at bounding box center [368, 210] width 243 height 28
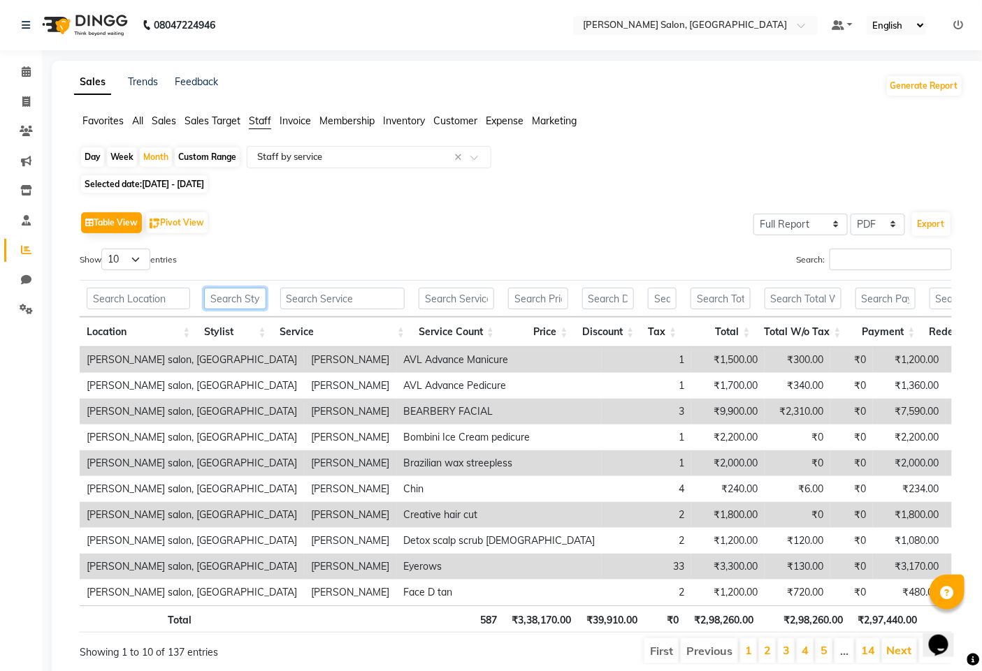
click at [233, 300] on input "text" at bounding box center [234, 299] width 61 height 22
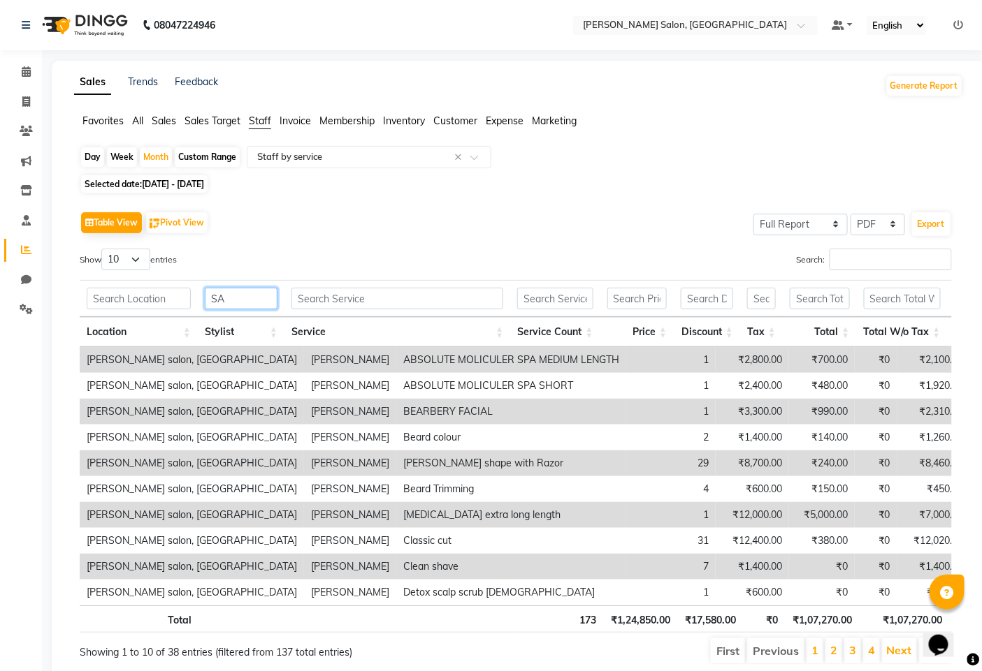
type input "SAN"
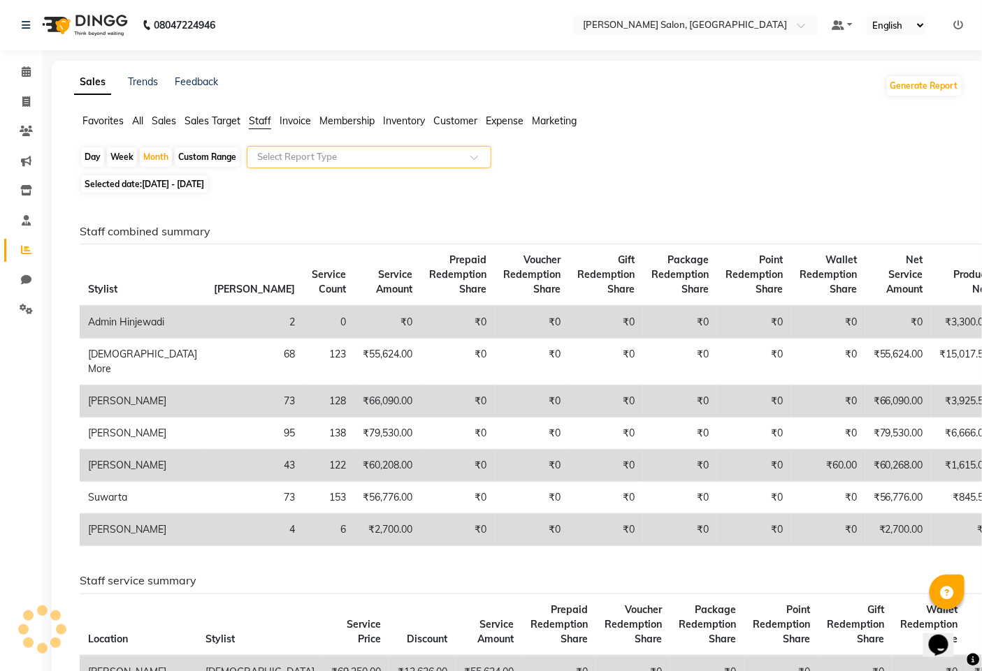
click at [465, 151] on div at bounding box center [368, 157] width 243 height 14
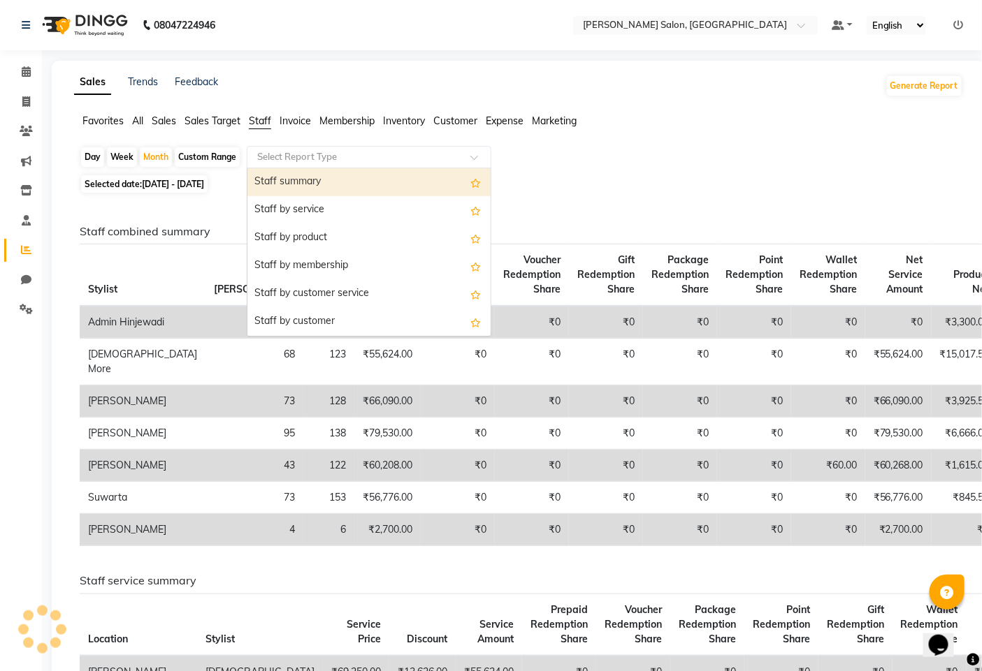
click at [304, 147] on div "Select Report Type" at bounding box center [369, 157] width 245 height 22
click at [305, 184] on div "Staff summary" at bounding box center [368, 182] width 243 height 28
select select "full_report"
select select "pdf"
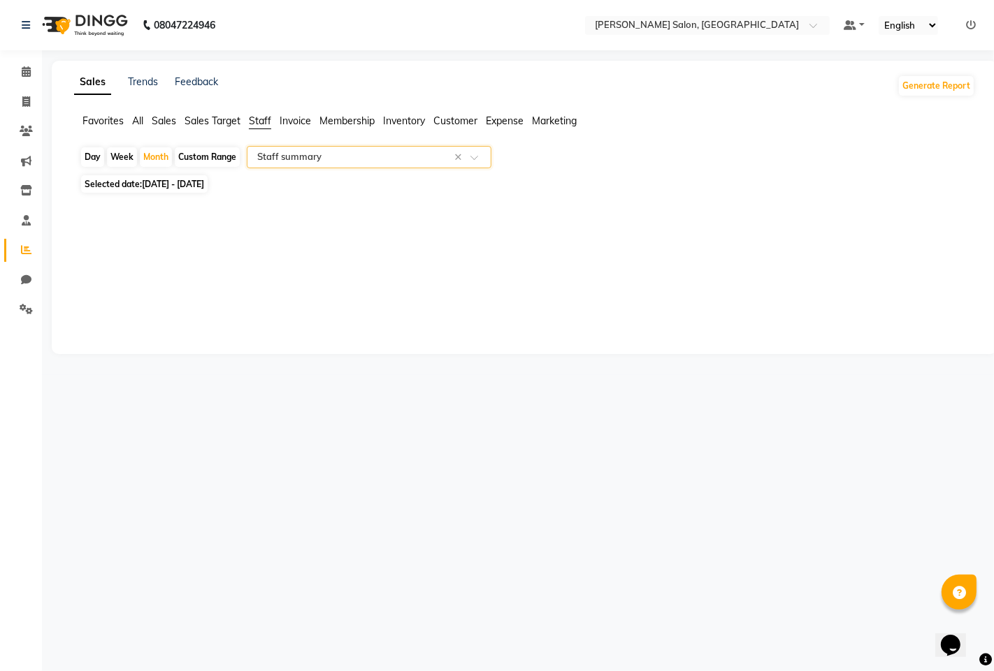
click at [321, 161] on input "text" at bounding box center [354, 157] width 201 height 14
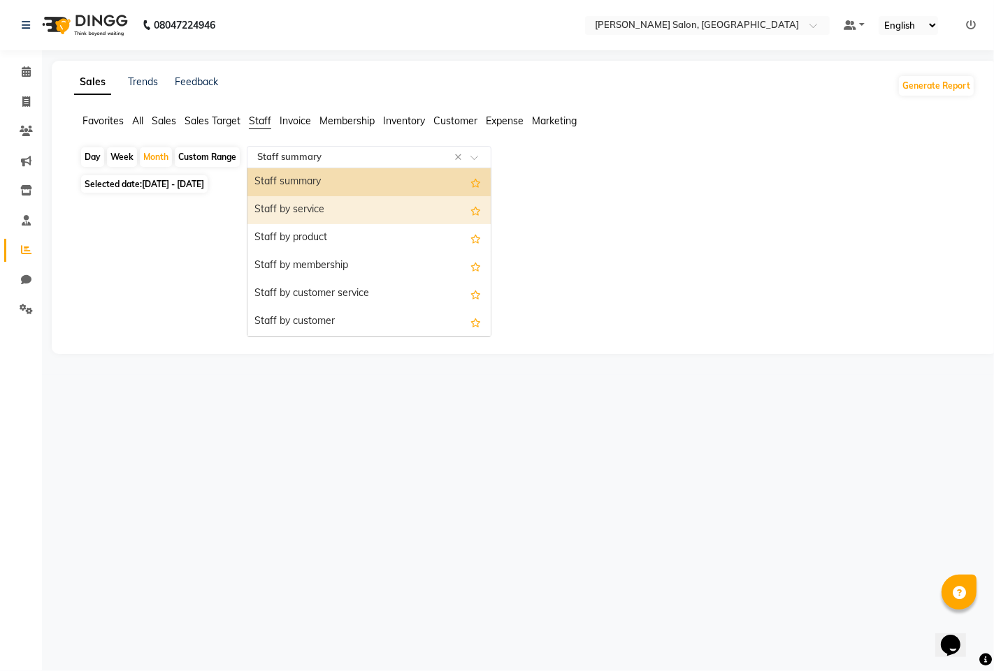
drag, startPoint x: 305, startPoint y: 205, endPoint x: 298, endPoint y: 184, distance: 22.8
click at [303, 205] on div "Staff by service" at bounding box center [368, 210] width 243 height 28
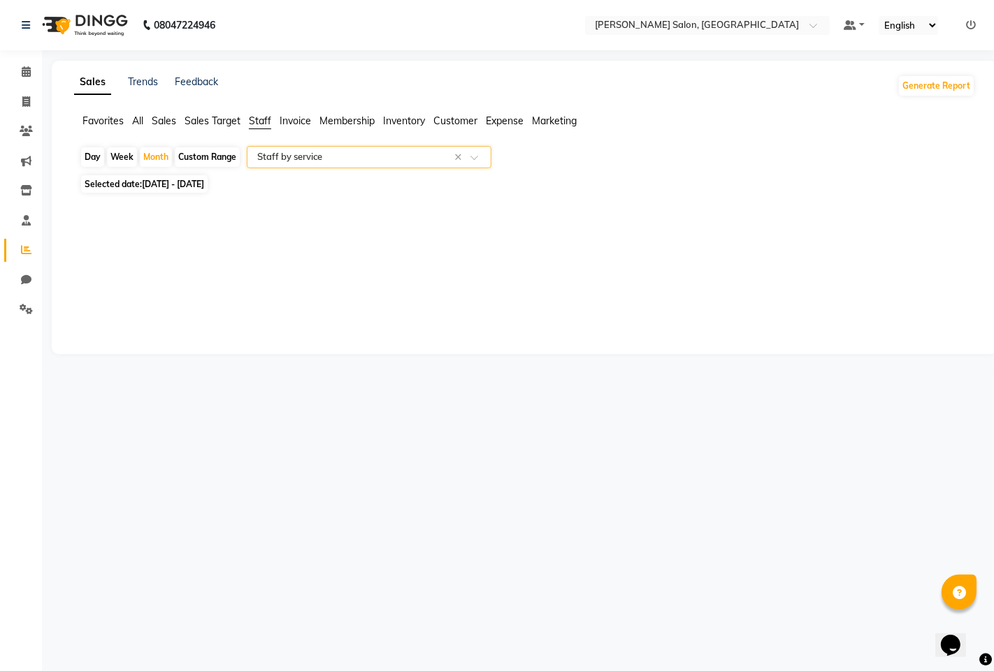
click at [282, 157] on input "text" at bounding box center [354, 157] width 201 height 14
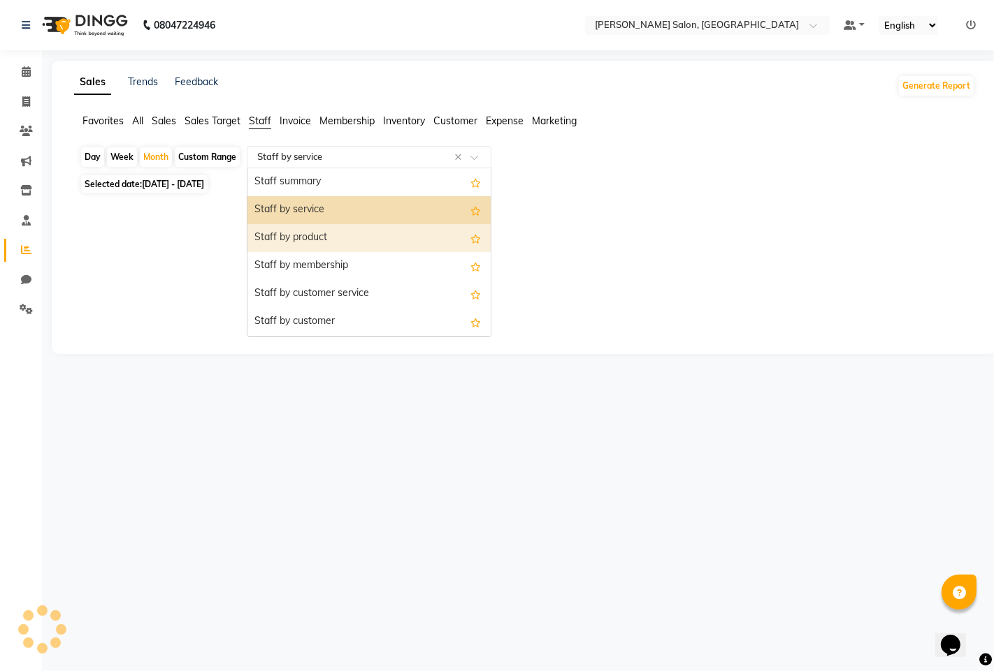
click at [296, 238] on div "Staff by product" at bounding box center [368, 238] width 243 height 28
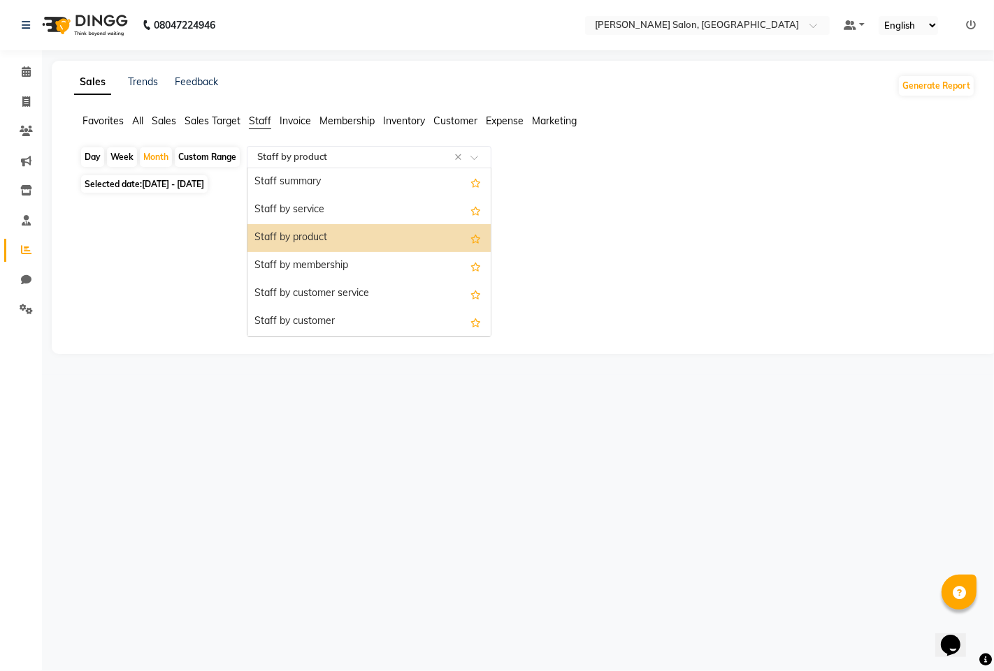
click at [293, 161] on input "text" at bounding box center [354, 157] width 201 height 14
click at [297, 287] on div "Staff by customer service" at bounding box center [368, 294] width 243 height 28
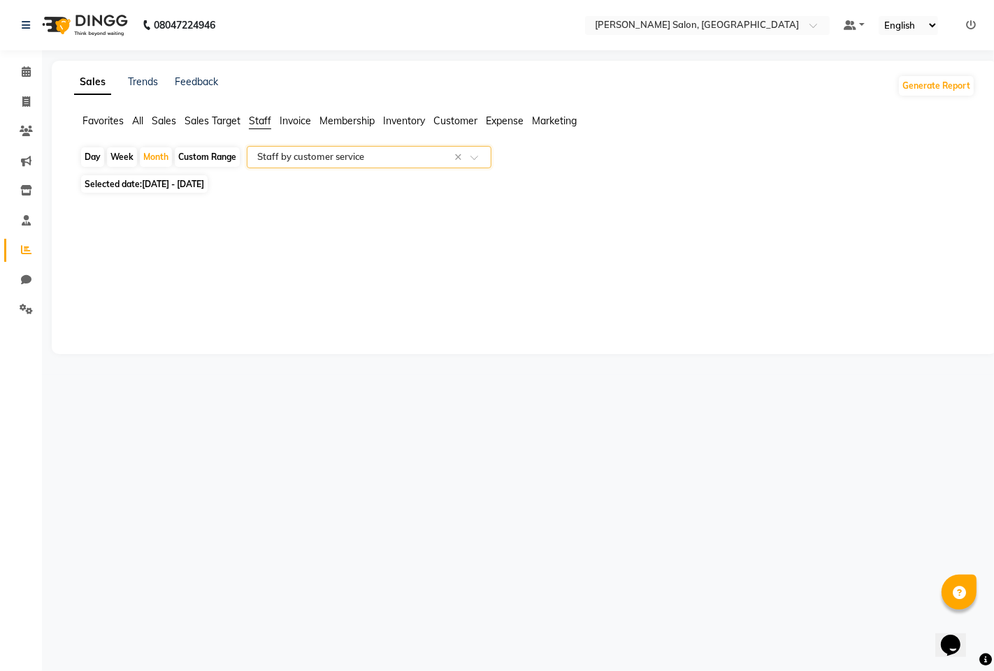
drag, startPoint x: 151, startPoint y: 159, endPoint x: 173, endPoint y: 169, distance: 24.7
click at [152, 159] on div "Month" at bounding box center [156, 157] width 32 height 20
select select "8"
select select "2025"
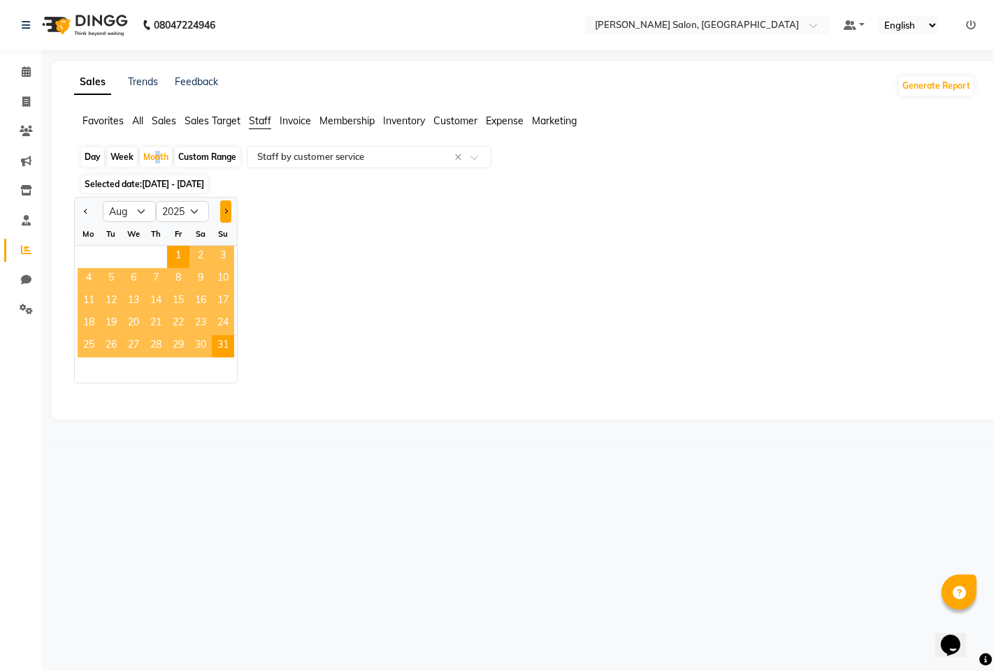
click at [227, 212] on button "Next month" at bounding box center [225, 212] width 11 height 22
select select "9"
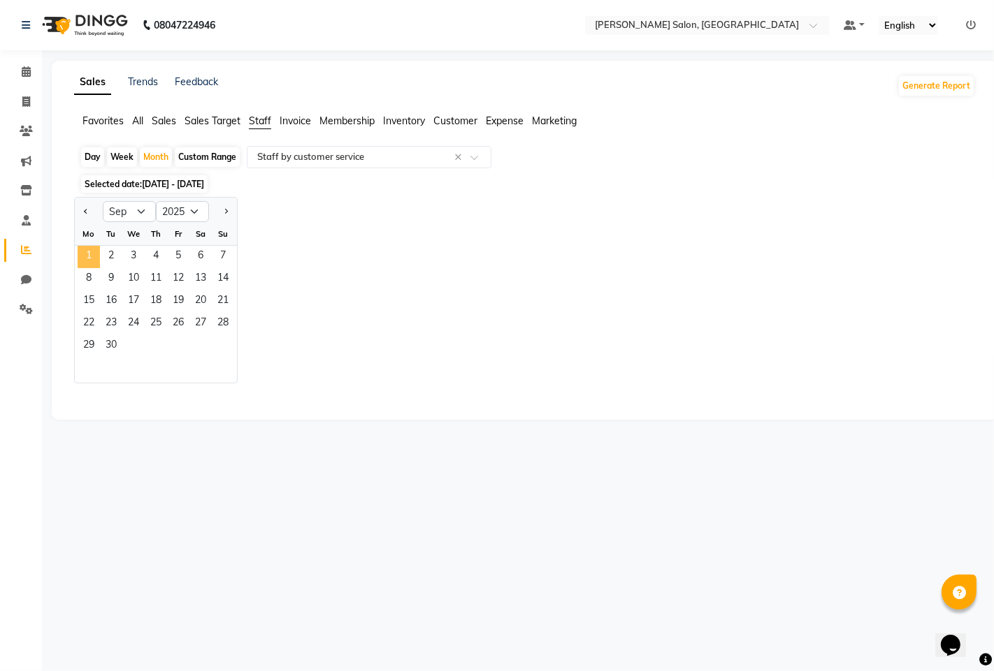
click at [95, 256] on span "1" at bounding box center [89, 257] width 22 height 22
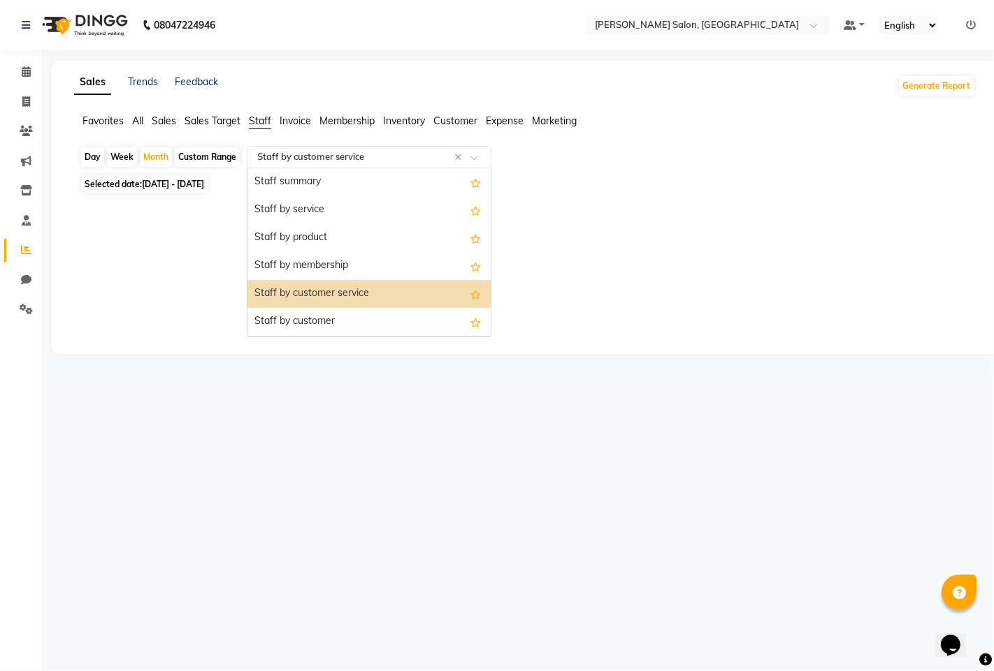
click at [320, 161] on input "text" at bounding box center [354, 157] width 201 height 14
click at [305, 201] on div "Staff by service" at bounding box center [368, 210] width 243 height 28
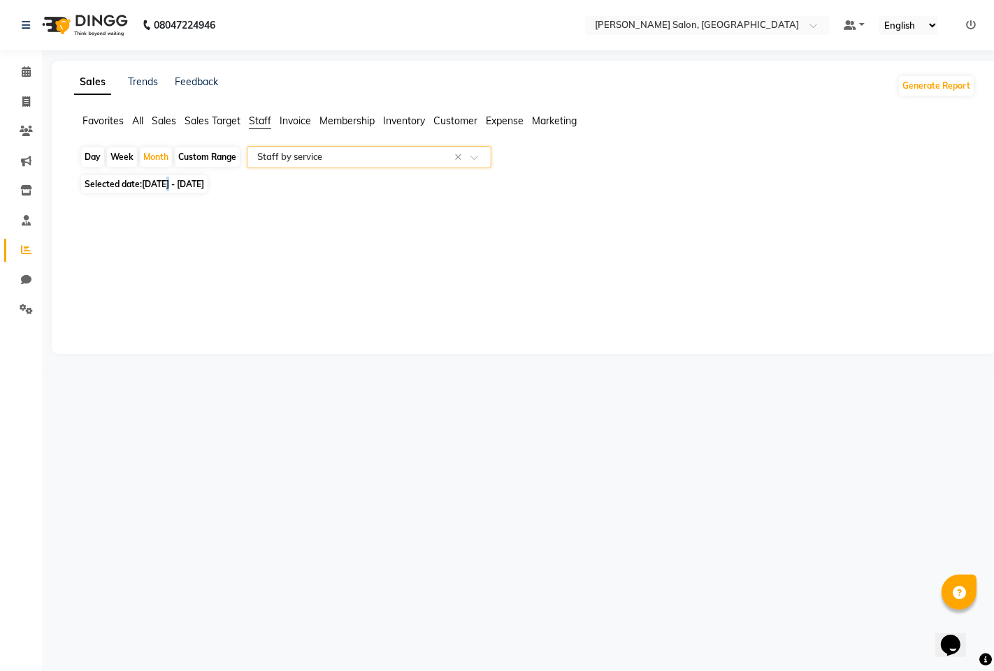
click at [169, 184] on span "[DATE] - [DATE]" at bounding box center [173, 184] width 62 height 10
select select "9"
select select "2025"
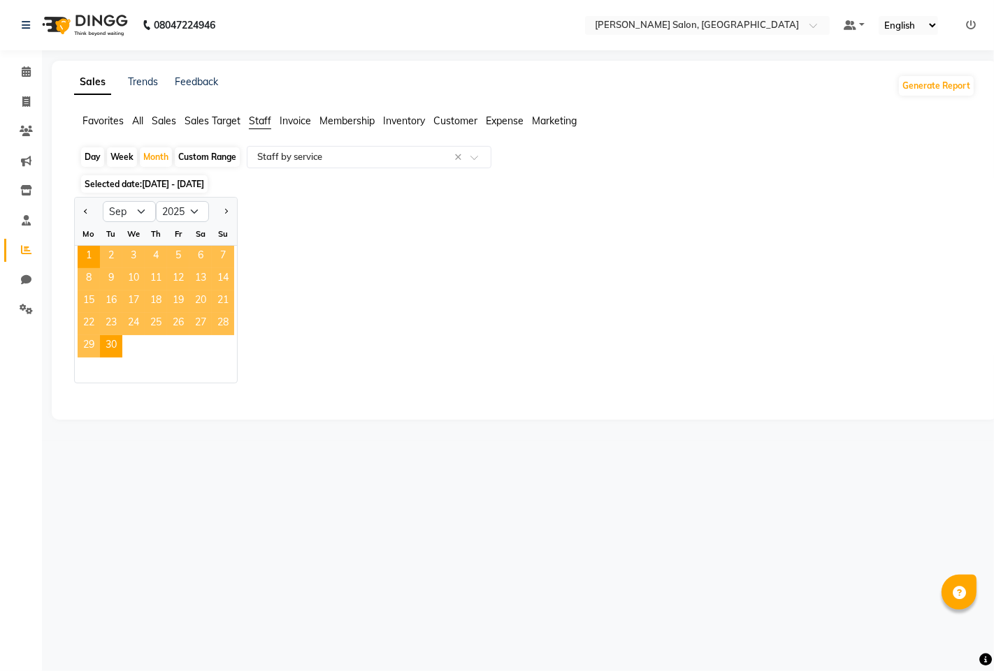
click at [507, 292] on div "Jan Feb Mar Apr May Jun Jul Aug Sep Oct Nov Dec 2015 2016 2017 2018 2019 2020 2…" at bounding box center [524, 290] width 901 height 187
click at [266, 126] on span "Staff" at bounding box center [260, 121] width 22 height 13
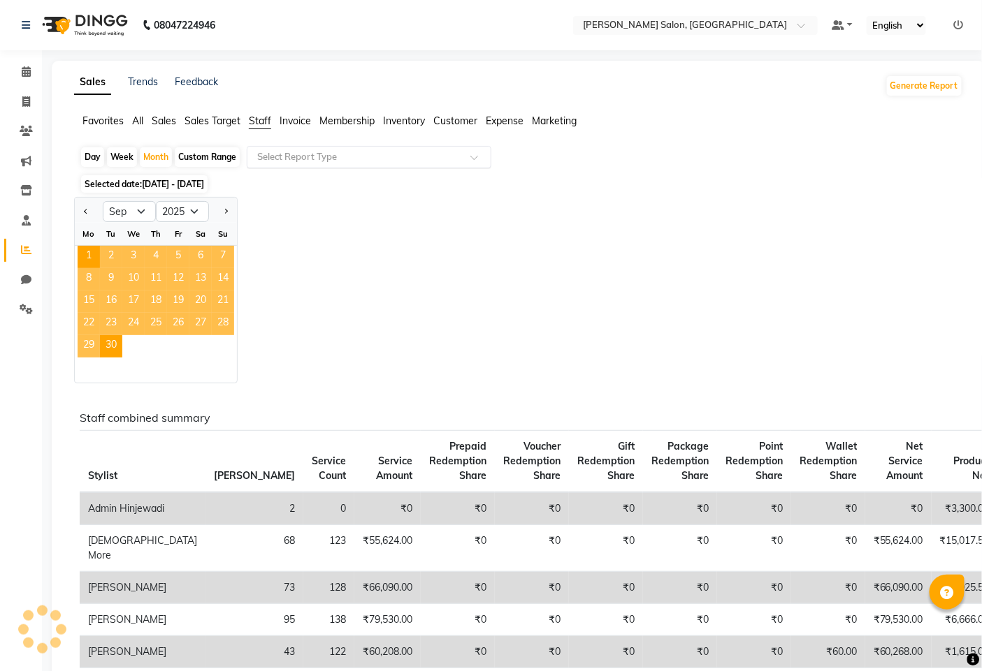
click at [291, 159] on input "text" at bounding box center [354, 157] width 201 height 14
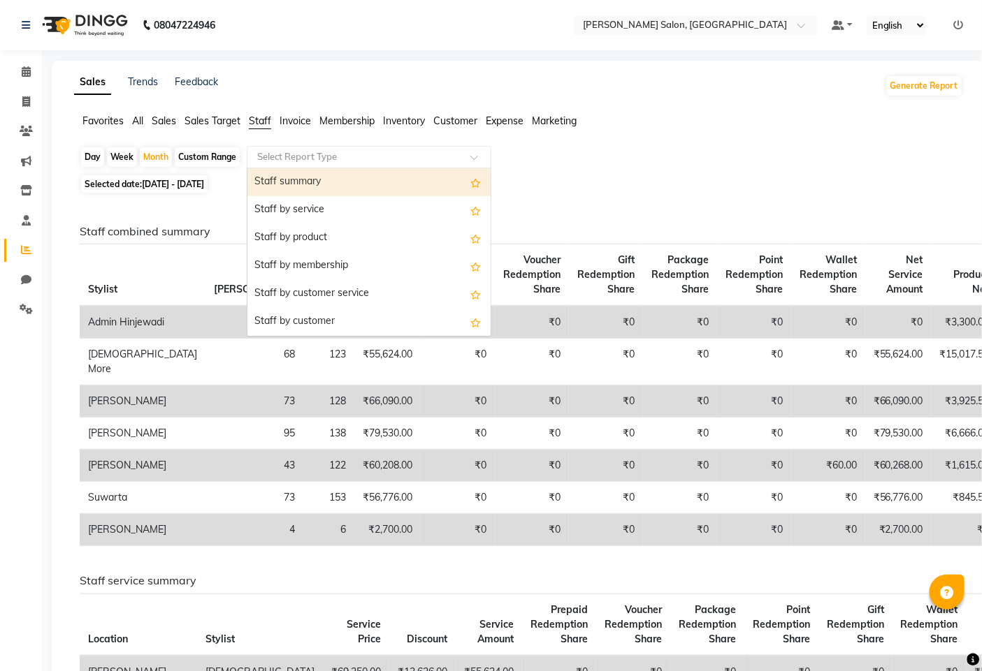
click at [301, 182] on div "Staff summary" at bounding box center [368, 182] width 243 height 28
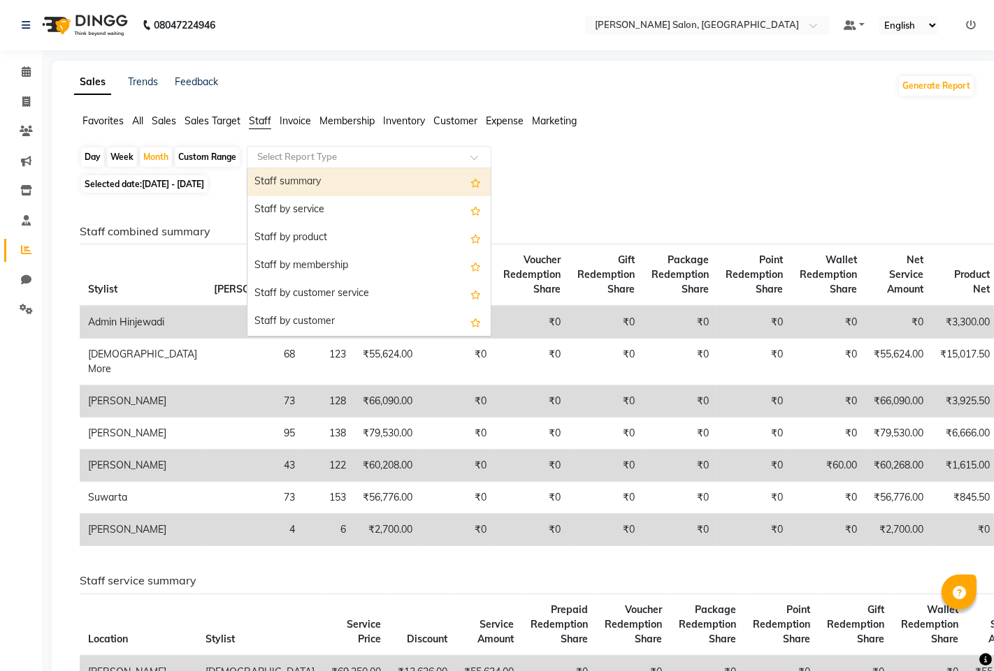
select select "full_report"
select select "pdf"
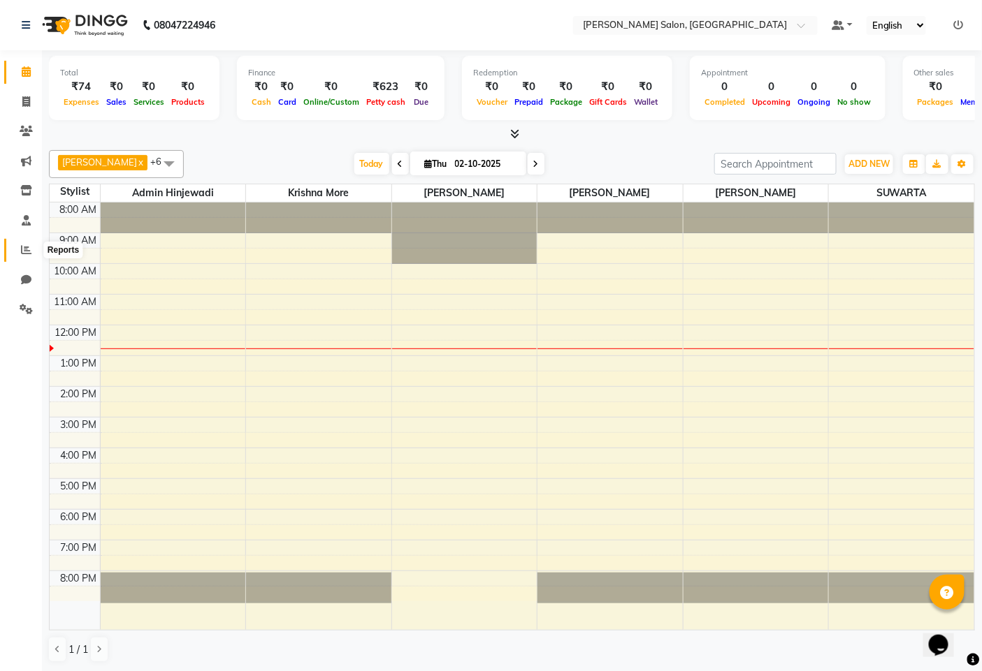
click at [22, 250] on icon at bounding box center [26, 250] width 10 height 10
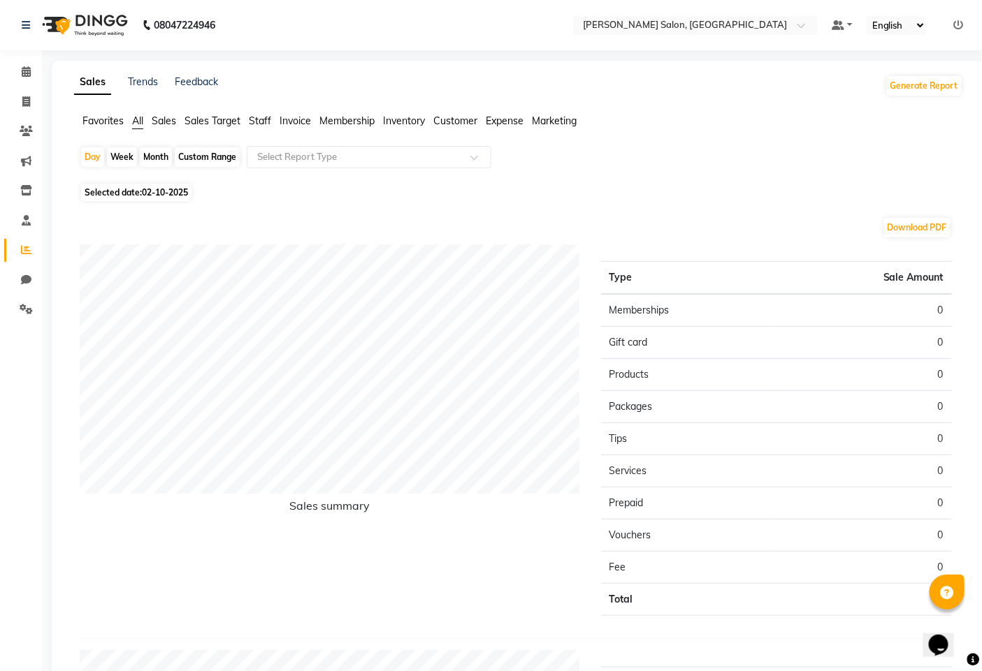
click at [272, 115] on ul "Favorites All Sales Sales Target Staff Invoice Membership Inventory Customer Ex…" at bounding box center [518, 121] width 889 height 15
click at [268, 123] on span "Staff" at bounding box center [260, 121] width 22 height 13
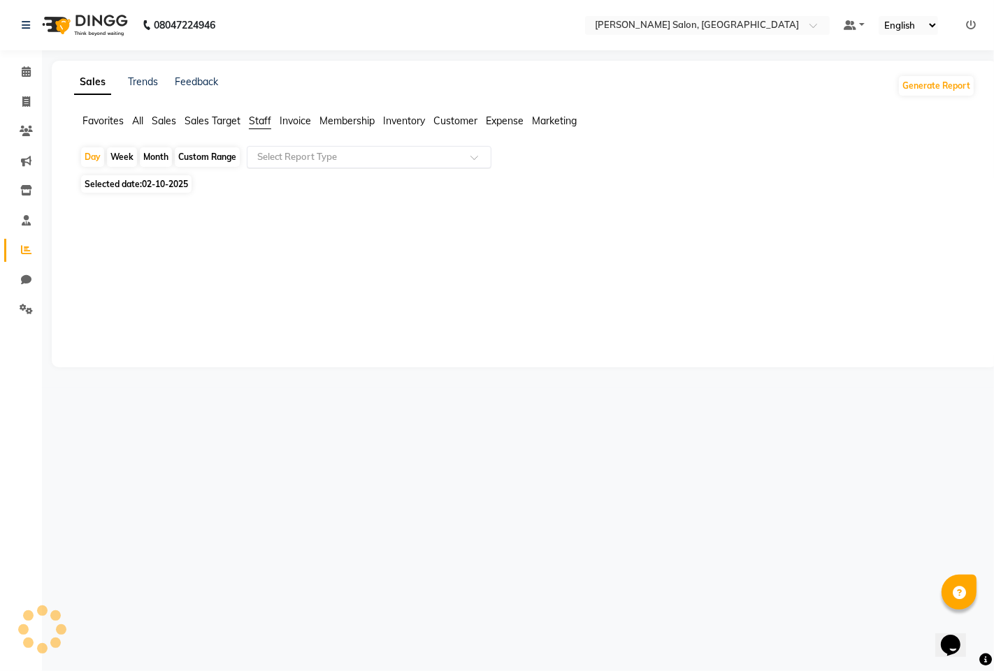
click at [291, 158] on input "text" at bounding box center [354, 157] width 201 height 14
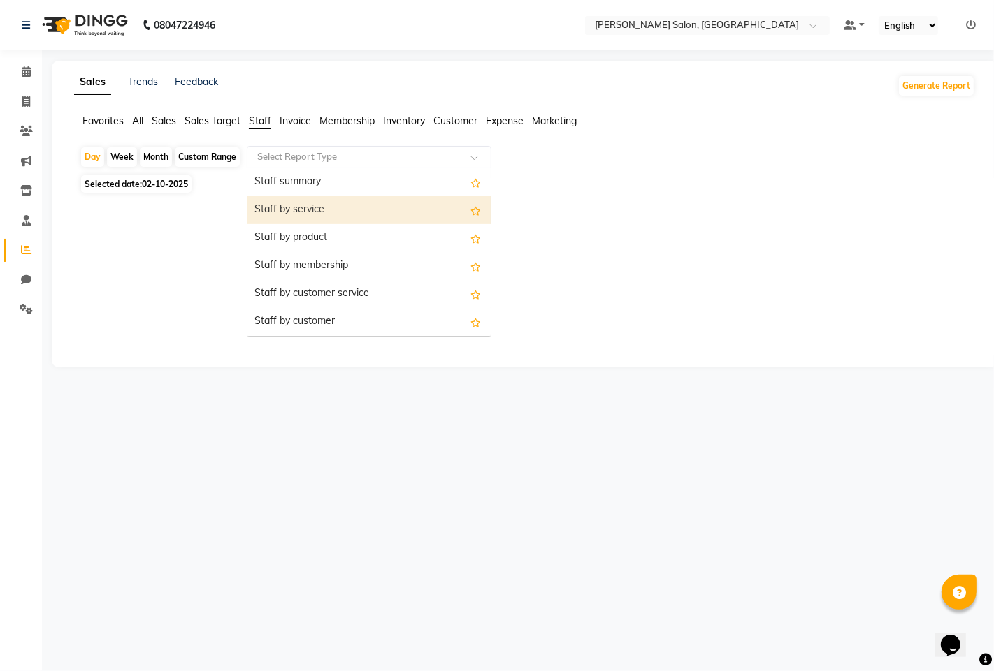
click at [293, 214] on div "Staff by service" at bounding box center [368, 210] width 243 height 28
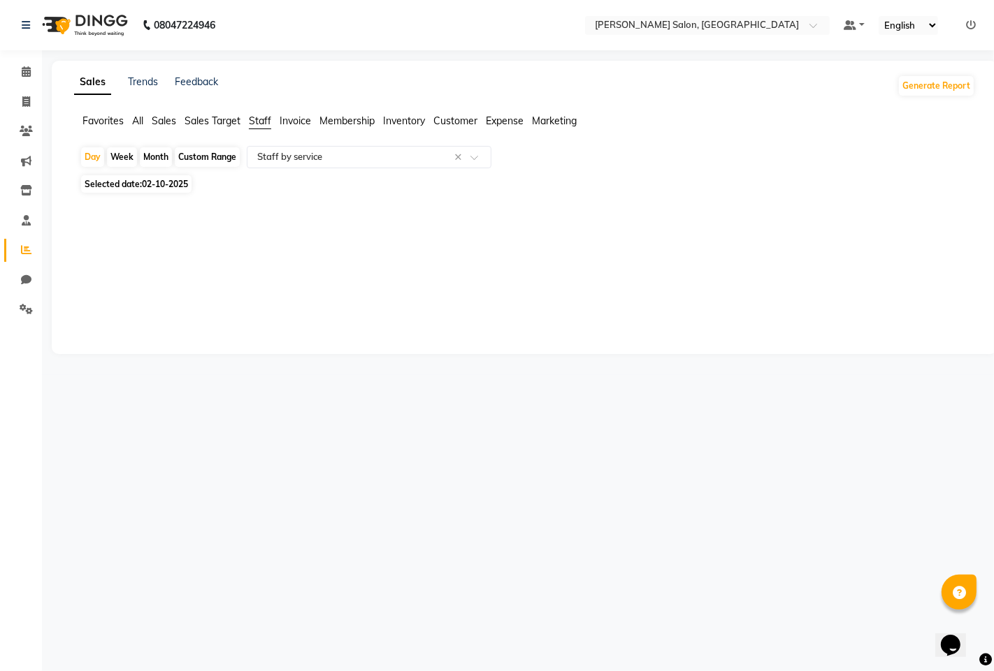
click at [134, 189] on span "Selected date: [DATE]" at bounding box center [136, 183] width 110 height 17
select select "10"
select select "2025"
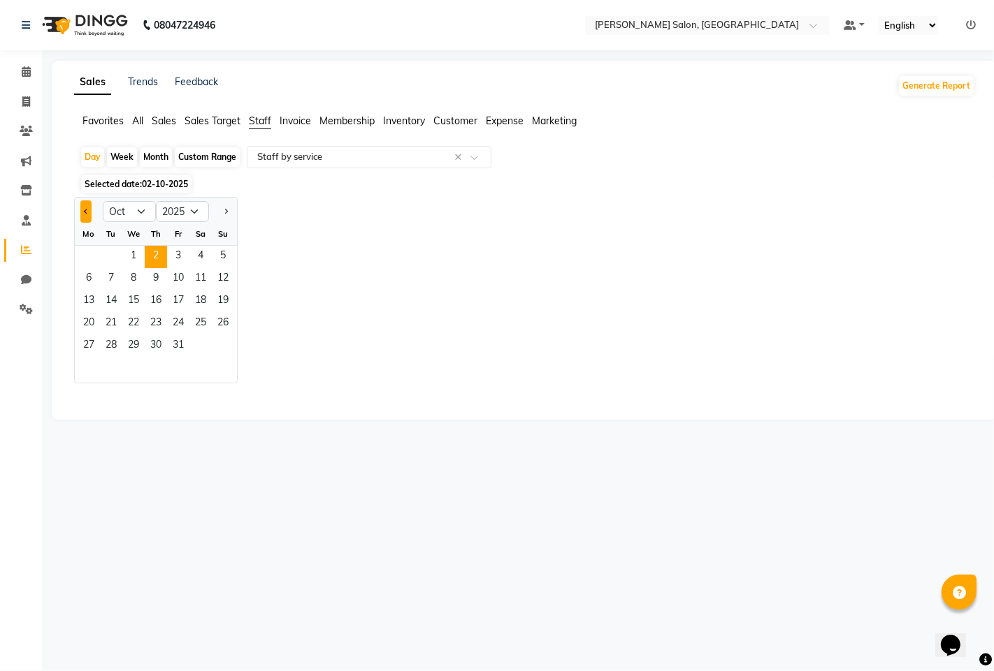
click at [85, 210] on span "Previous month" at bounding box center [86, 211] width 5 height 5
select select "9"
click at [94, 266] on span "1" at bounding box center [89, 257] width 22 height 22
select select "full_report"
select select "pdf"
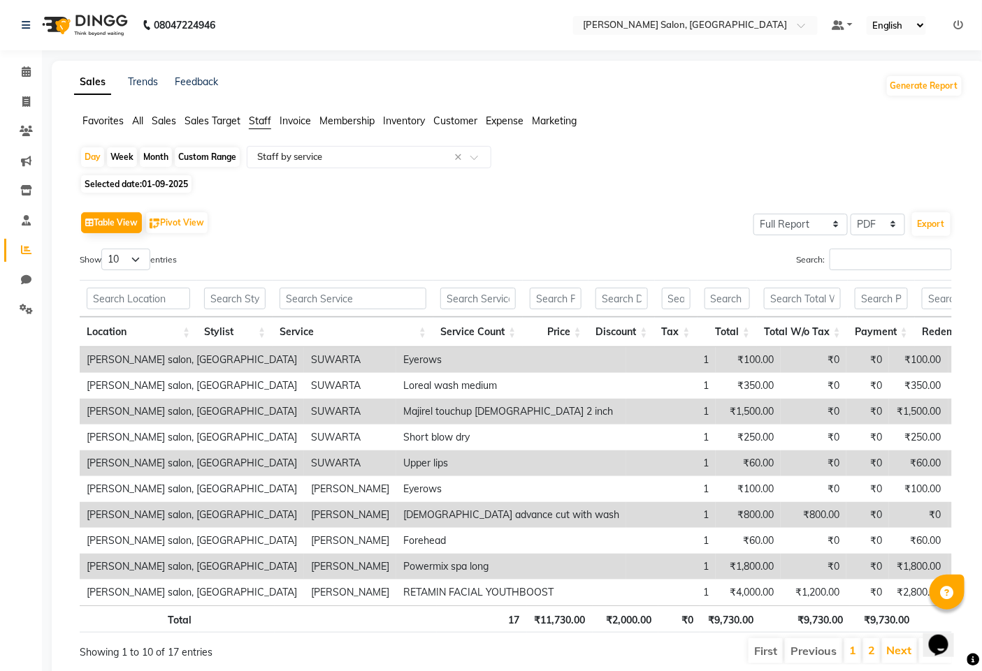
click at [154, 161] on div "Month" at bounding box center [156, 157] width 32 height 20
select select "9"
select select "2025"
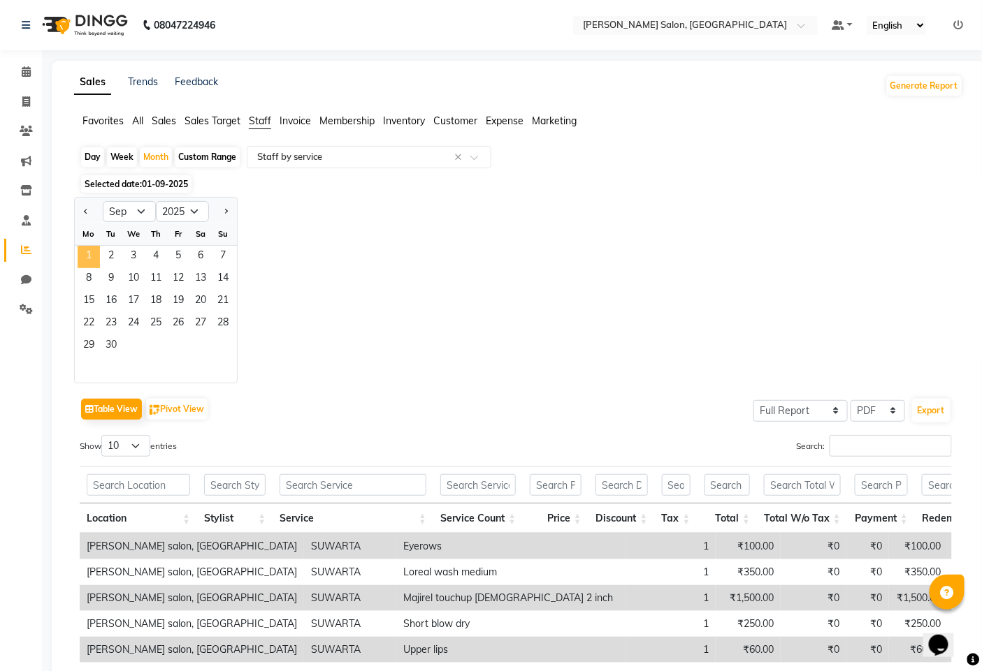
click at [89, 257] on span "1" at bounding box center [89, 257] width 22 height 22
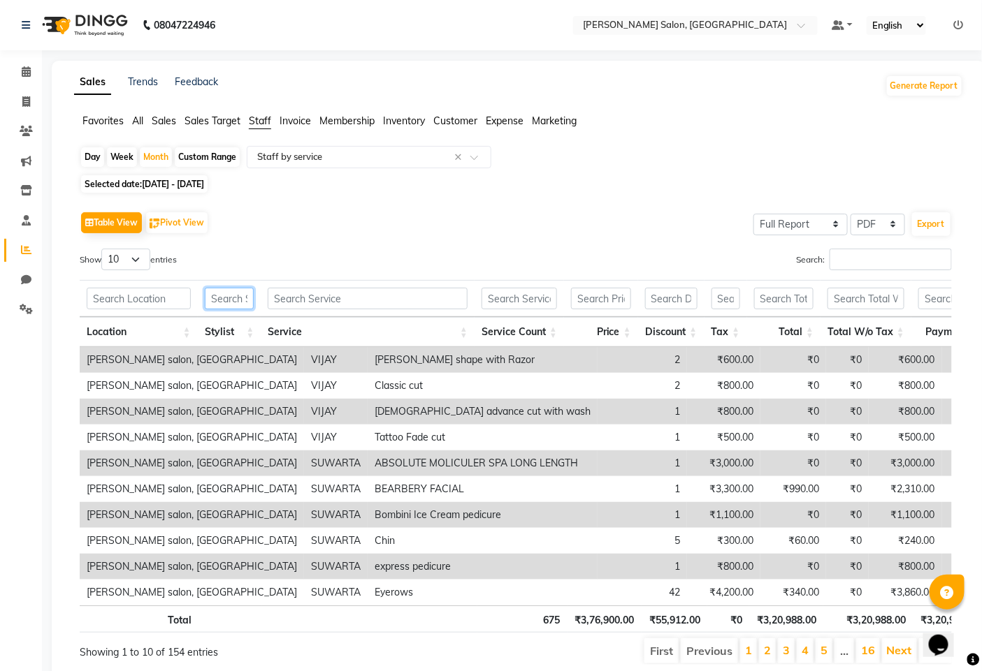
click at [236, 296] on input "text" at bounding box center [230, 299] width 50 height 22
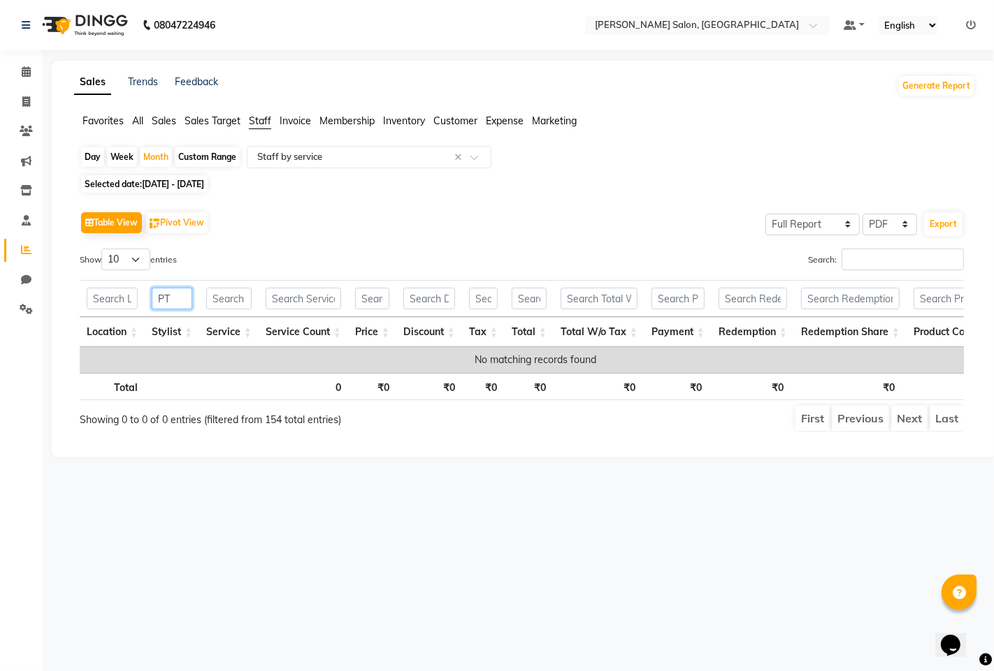
type input "P"
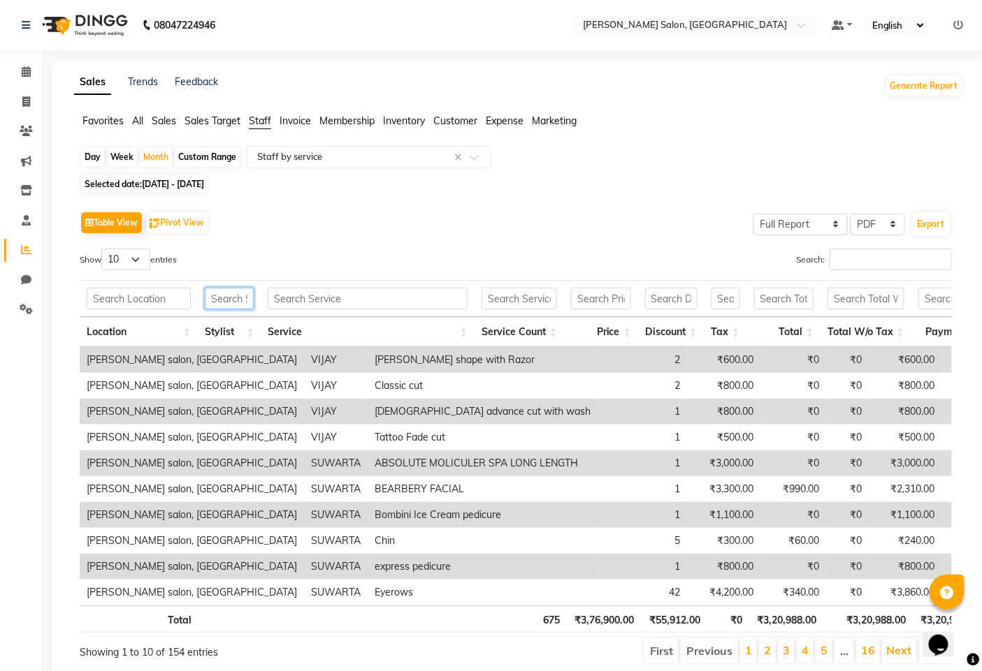
click at [225, 305] on input "text" at bounding box center [230, 299] width 50 height 22
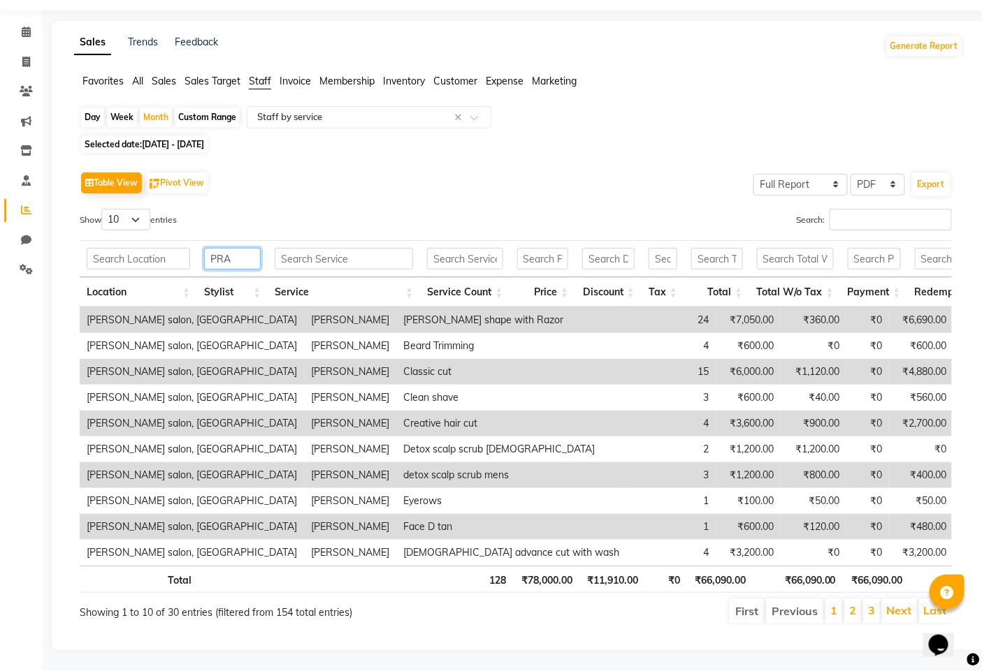
scroll to position [64, 0]
type input "PRA"
click at [846, 209] on input "Search:" at bounding box center [890, 220] width 122 height 22
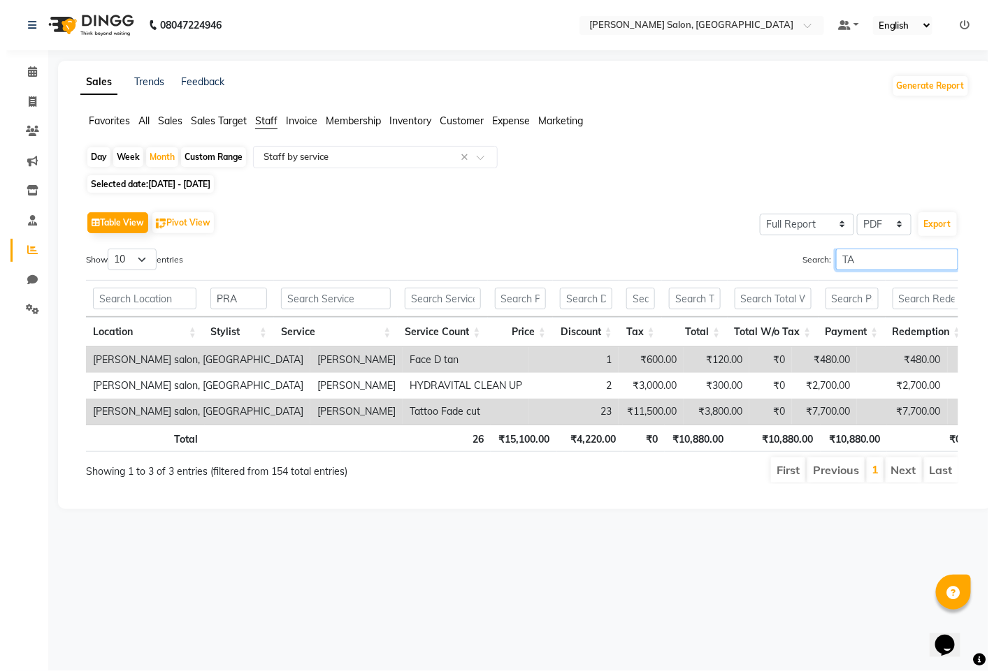
scroll to position [0, 0]
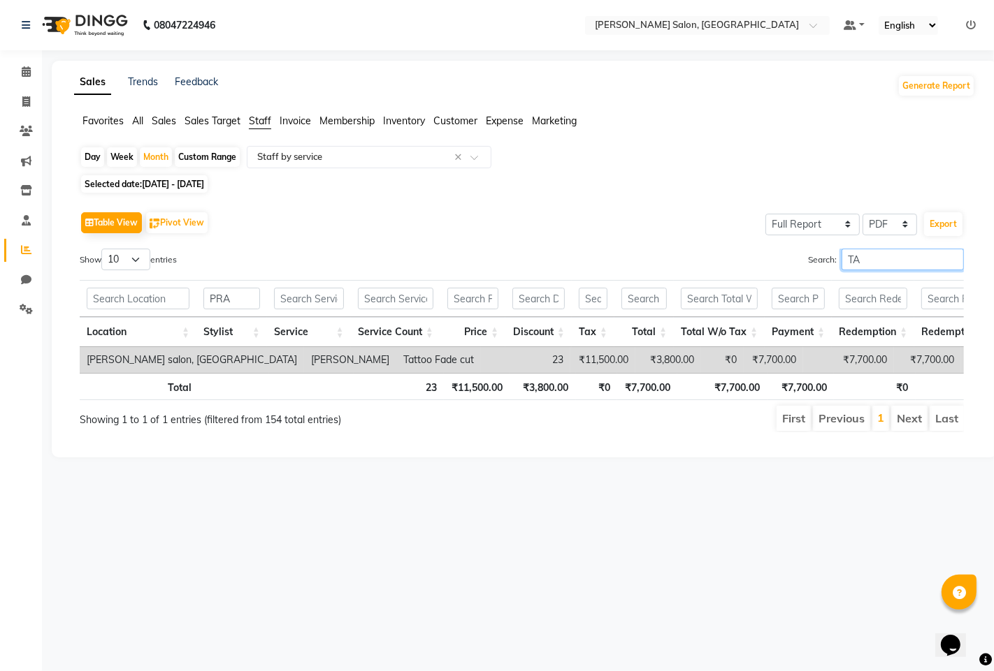
type input "T"
type input "K"
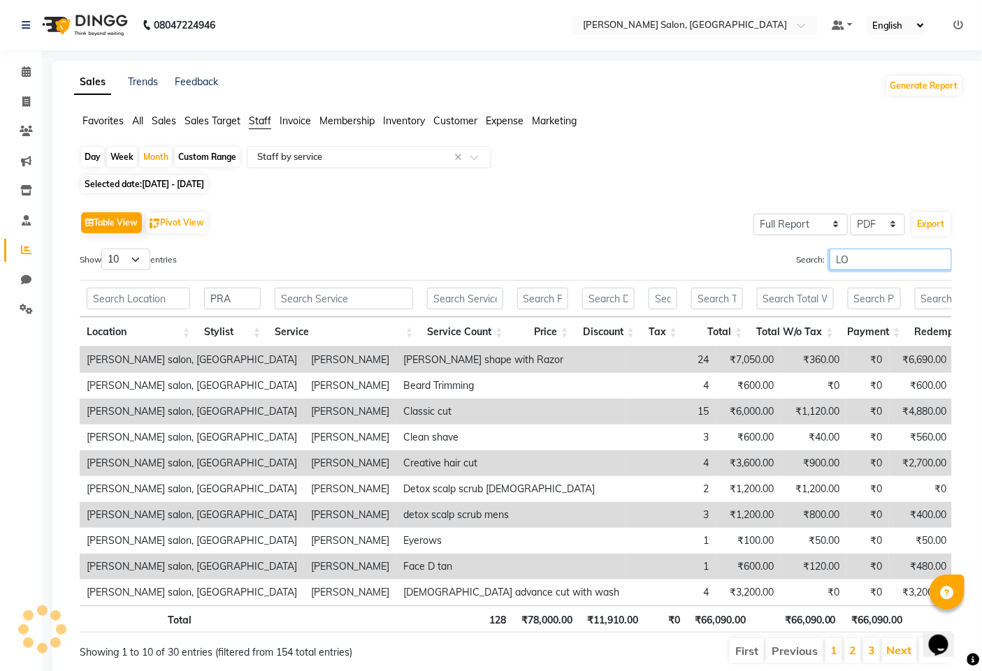
type input "L"
type input "K"
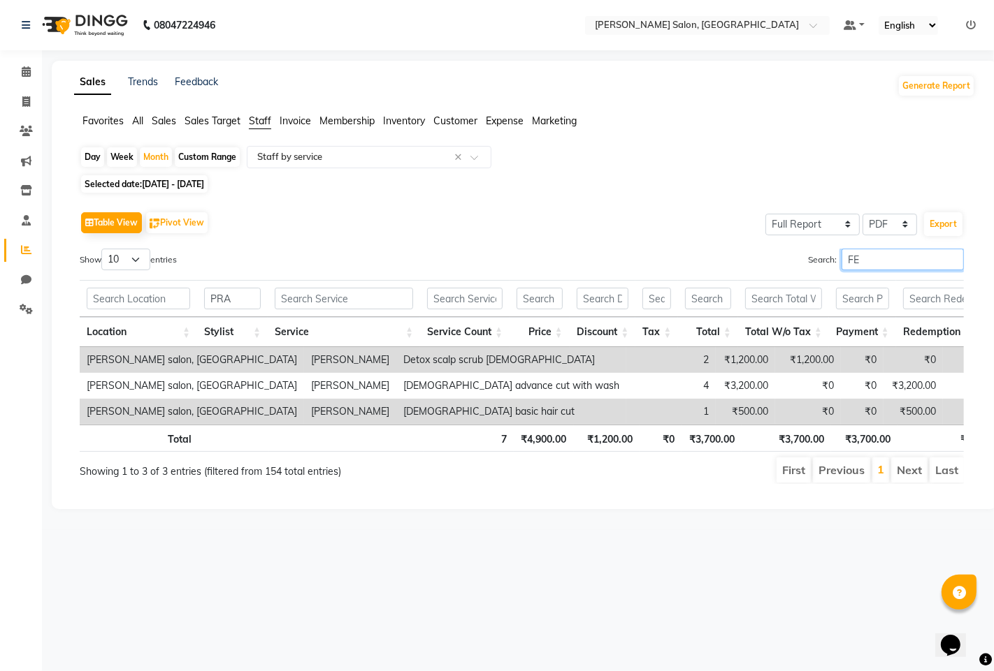
type input "F"
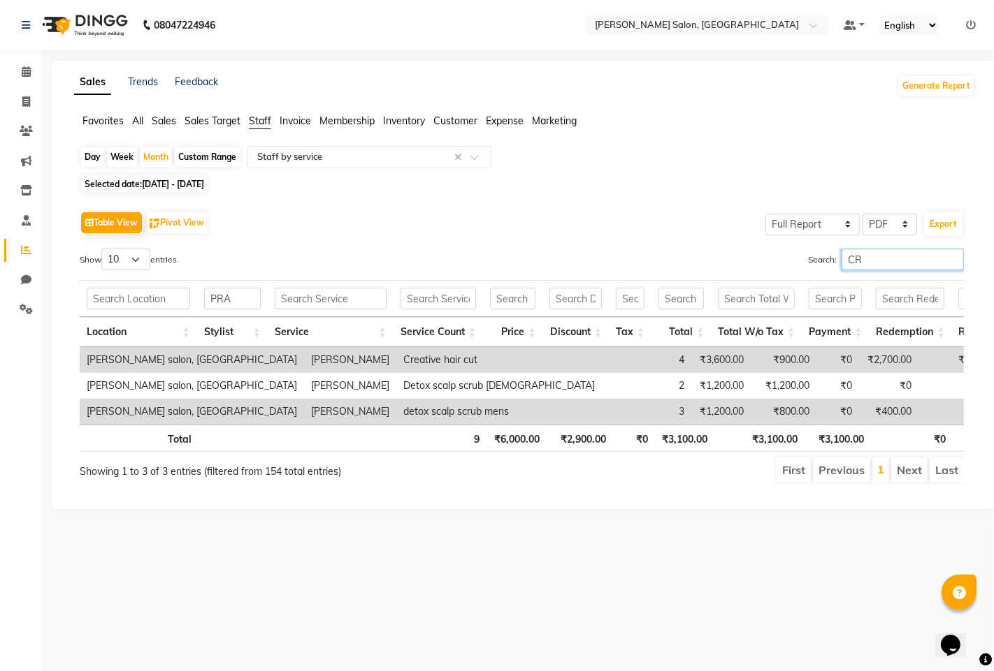
type input "C"
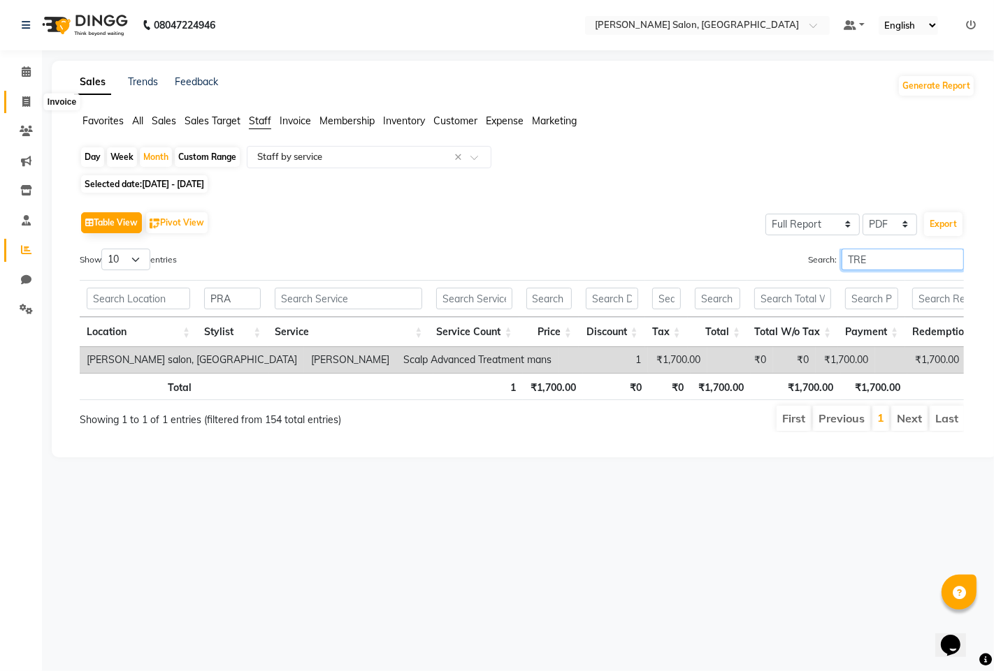
type input "TRE"
drag, startPoint x: 24, startPoint y: 94, endPoint x: 40, endPoint y: 107, distance: 20.4
click at [23, 95] on span at bounding box center [26, 102] width 24 height 16
select select "7331"
select select "service"
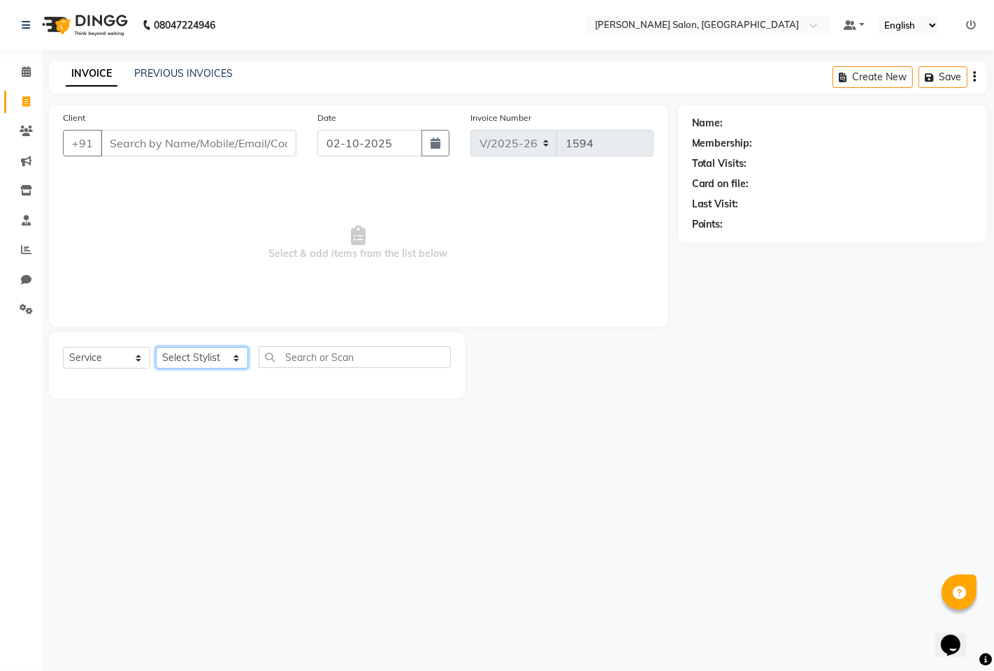
click at [187, 358] on select "Select Stylist admin hinjewadi [PERSON_NAME] krishna more [PERSON_NAME] rishi […" at bounding box center [202, 358] width 92 height 22
click at [156, 348] on select "Select Stylist admin hinjewadi [PERSON_NAME] krishna more [PERSON_NAME] rishi […" at bounding box center [202, 358] width 92 height 22
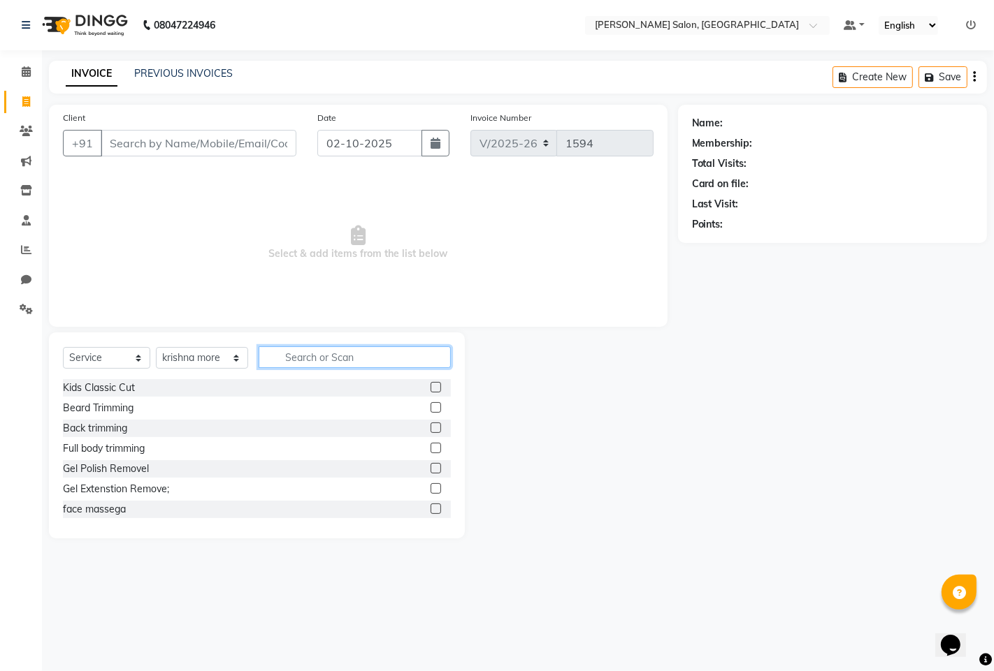
click at [306, 360] on input "text" at bounding box center [355, 358] width 192 height 22
click at [219, 360] on select "Select Stylist admin hinjewadi [PERSON_NAME] krishna more [PERSON_NAME] rishi […" at bounding box center [202, 358] width 92 height 22
select select "90443"
click at [156, 348] on select "Select Stylist admin hinjewadi [PERSON_NAME] krishna more [PERSON_NAME] rishi […" at bounding box center [202, 358] width 92 height 22
click at [339, 359] on input "text" at bounding box center [355, 358] width 192 height 22
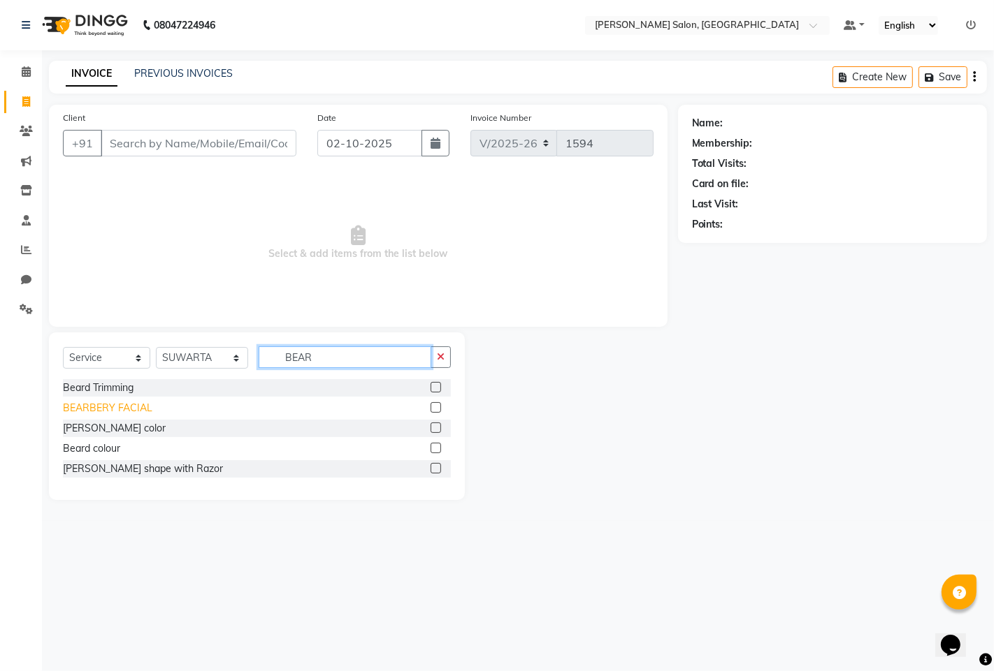
type input "BEAR"
click at [108, 405] on div "BEARBERY FACIAL" at bounding box center [107, 408] width 89 height 15
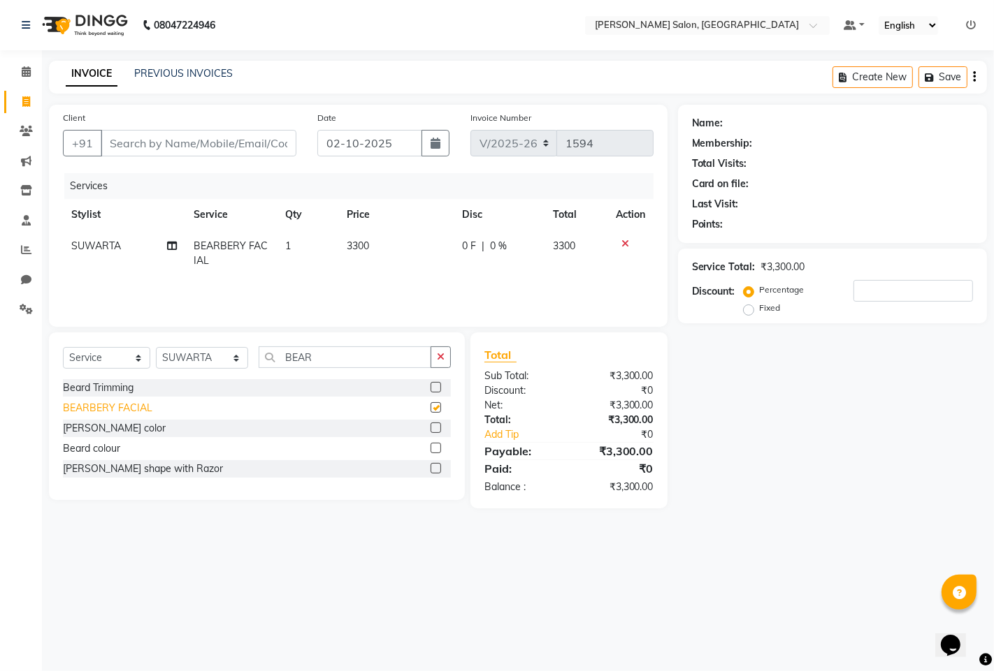
checkbox input "false"
click at [221, 357] on select "Select Stylist admin hinjewadi [PERSON_NAME] krishna more [PERSON_NAME] rishi […" at bounding box center [202, 358] width 92 height 22
select select "76917"
click at [156, 348] on select "Select Stylist admin hinjewadi [PERSON_NAME] krishna more [PERSON_NAME] rishi […" at bounding box center [202, 358] width 92 height 22
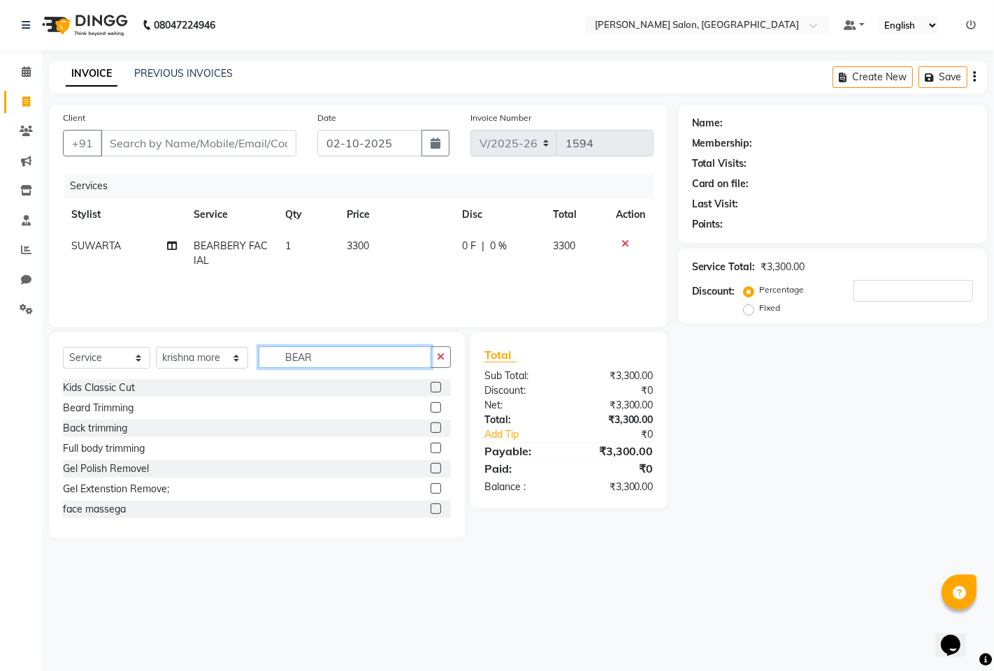
click at [349, 350] on input "BEAR" at bounding box center [345, 358] width 173 height 22
type input "B"
type input "TAT"
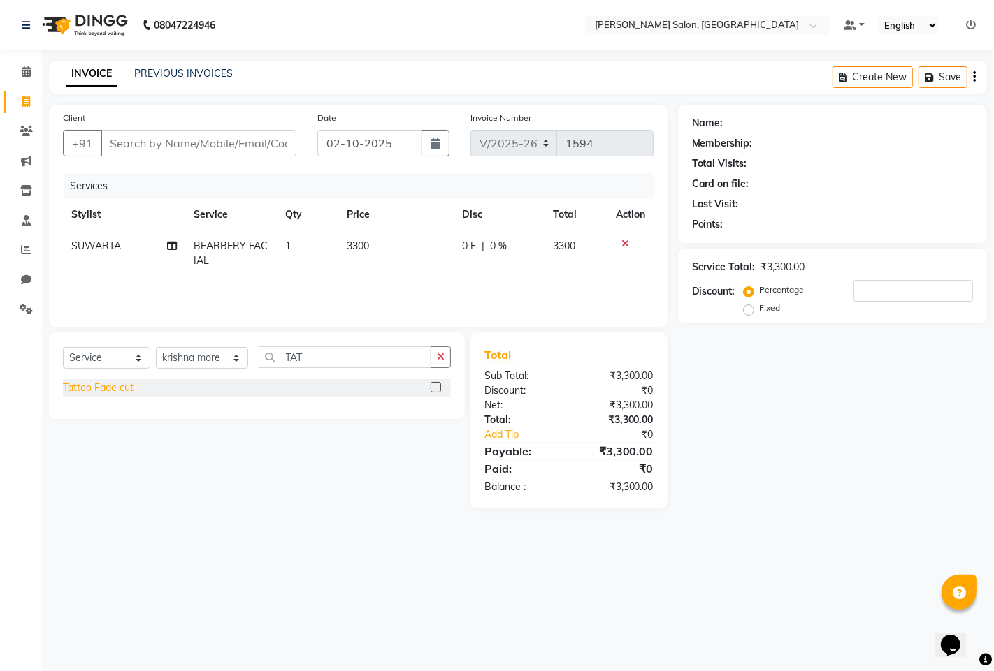
click at [79, 381] on div "Tattoo Fade cut" at bounding box center [98, 388] width 71 height 15
checkbox input "false"
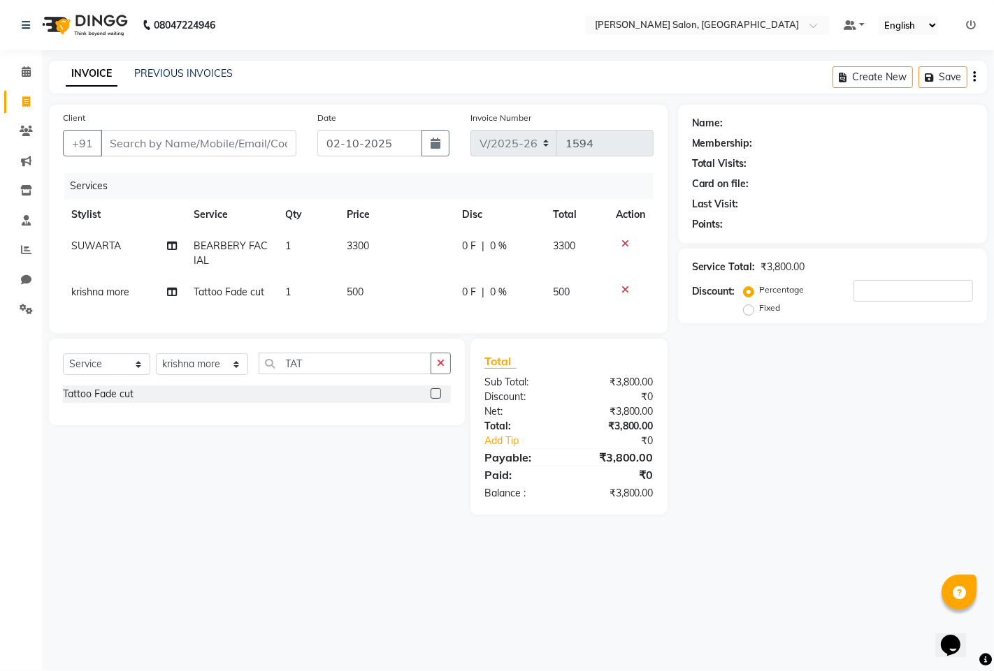
drag, startPoint x: 335, startPoint y: 356, endPoint x: 333, endPoint y: 367, distance: 10.8
click at [335, 357] on div "Select Service Product Membership Package Voucher Prepaid Gift Card Select Styl…" at bounding box center [257, 382] width 416 height 87
click at [333, 367] on input "TAT" at bounding box center [345, 364] width 173 height 22
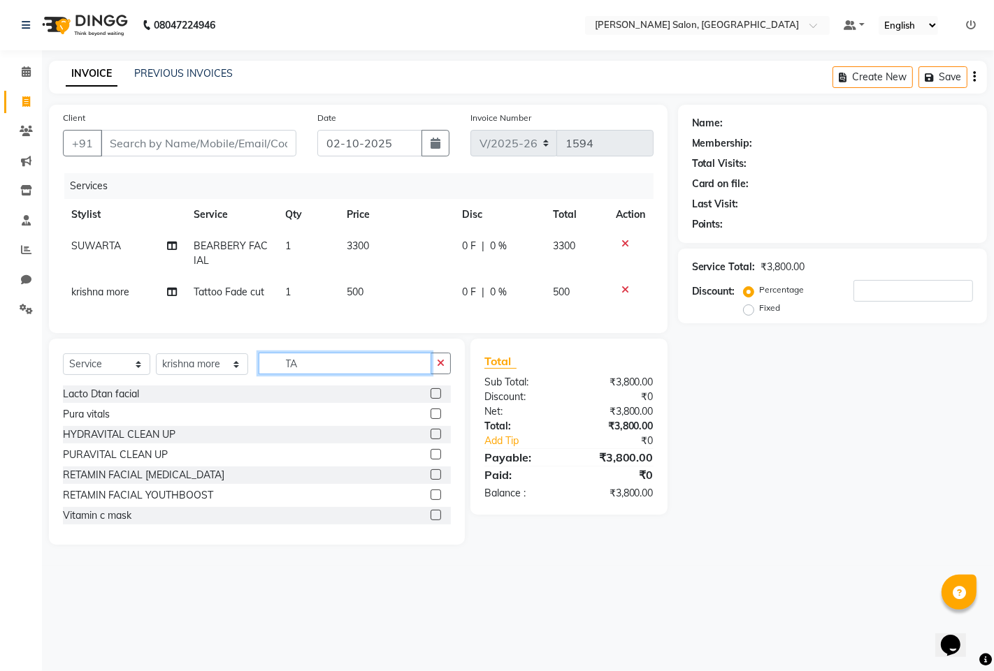
type input "T"
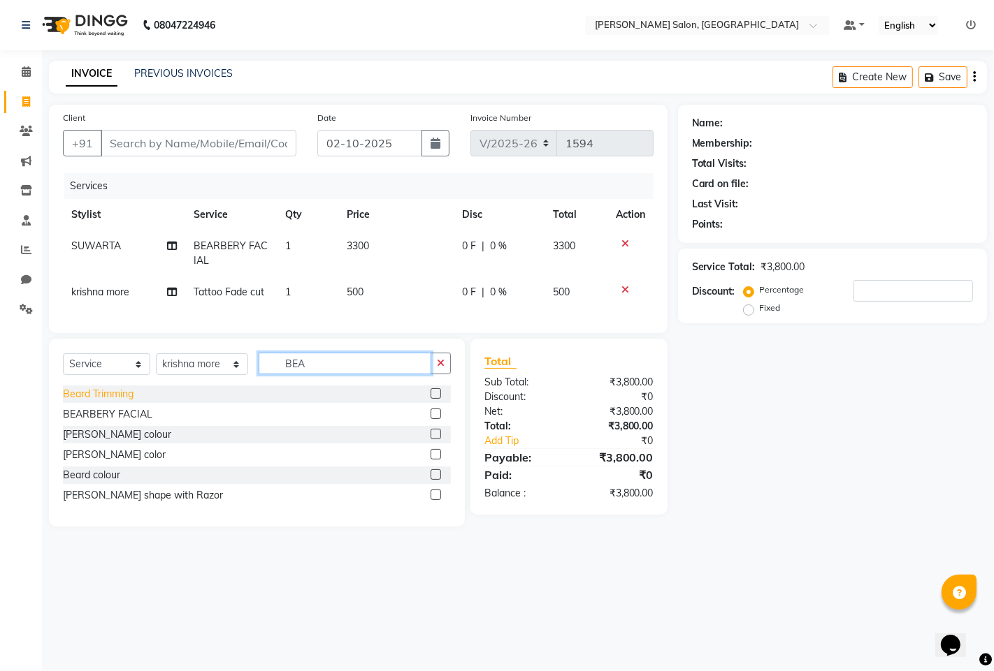
type input "BEA"
click at [78, 402] on div "Beard Trimming" at bounding box center [98, 394] width 71 height 15
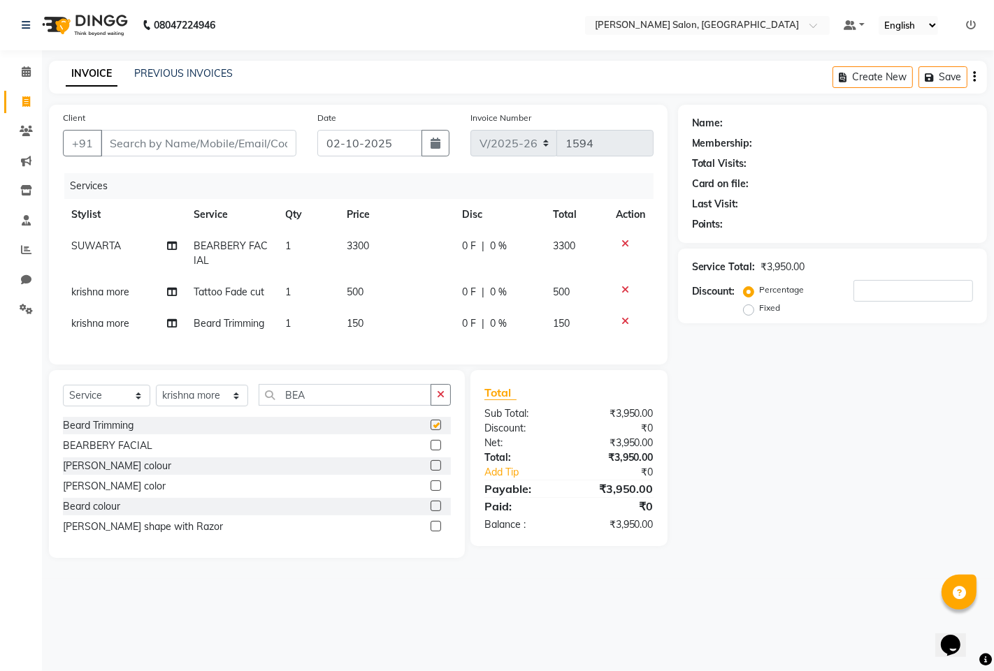
checkbox input "false"
click at [198, 144] on input "Client" at bounding box center [199, 143] width 196 height 27
type input "7"
type input "0"
type input "7030735045"
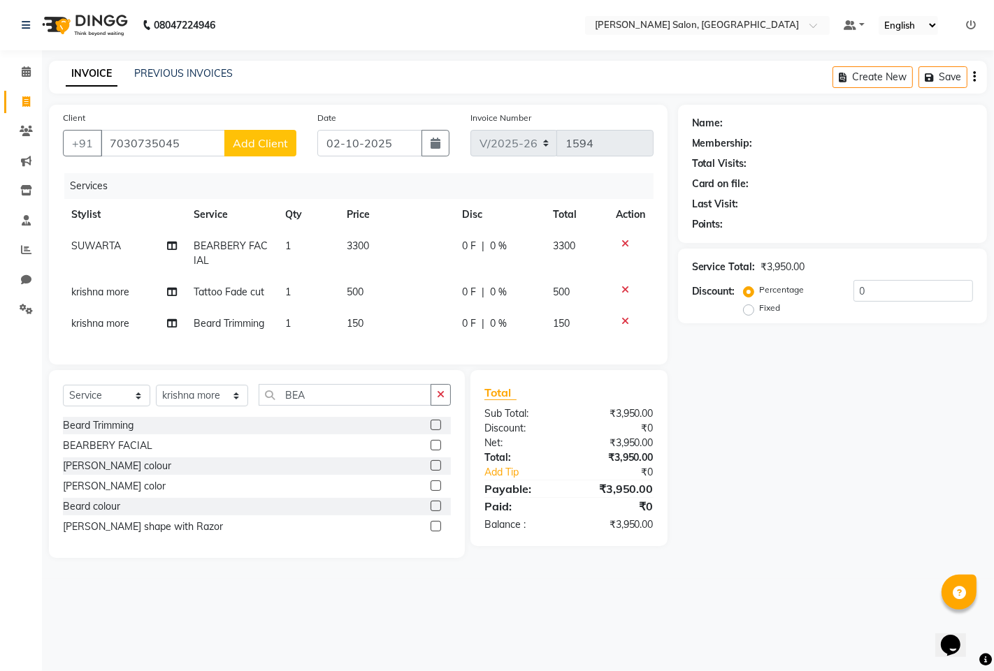
click at [624, 315] on td at bounding box center [630, 323] width 46 height 31
click at [625, 318] on icon at bounding box center [625, 322] width 8 height 10
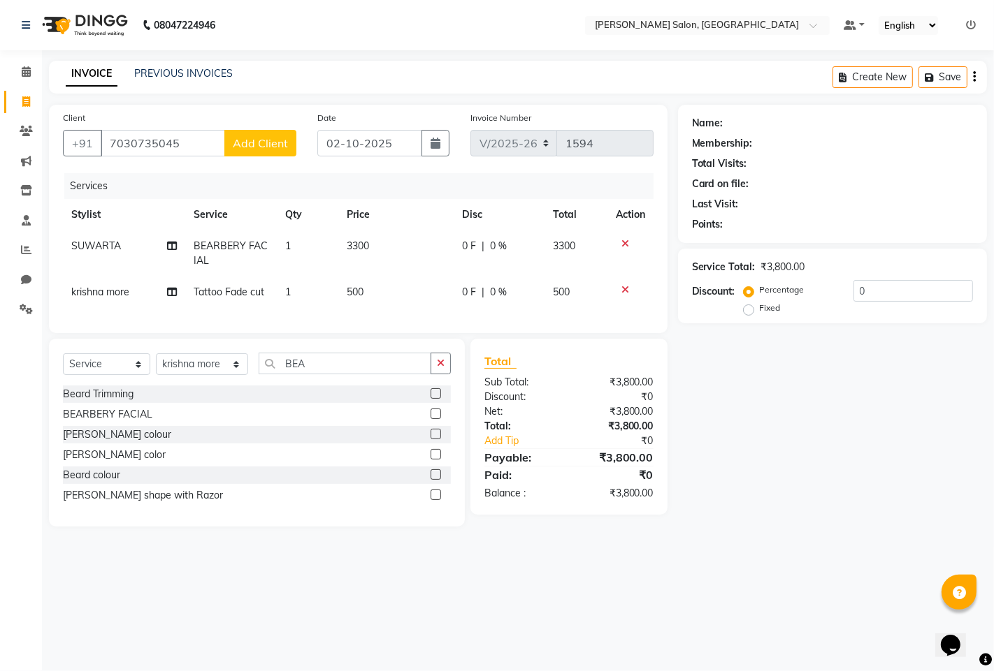
click at [280, 140] on span "Add Client" at bounding box center [260, 143] width 55 height 14
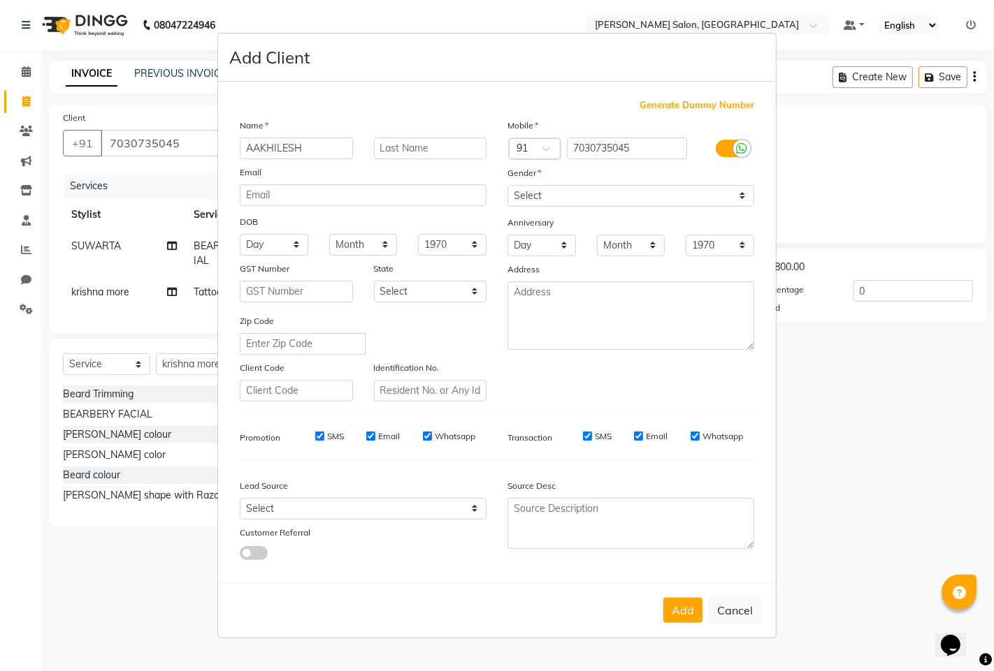
type input "AAKHILESH"
drag, startPoint x: 558, startPoint y: 197, endPoint x: 549, endPoint y: 205, distance: 11.9
click at [558, 197] on select "Select [DEMOGRAPHIC_DATA] [DEMOGRAPHIC_DATA] Other Prefer Not To Say" at bounding box center [630, 196] width 247 height 22
select select "[DEMOGRAPHIC_DATA]"
click at [507, 185] on select "Select [DEMOGRAPHIC_DATA] [DEMOGRAPHIC_DATA] Other Prefer Not To Say" at bounding box center [630, 196] width 247 height 22
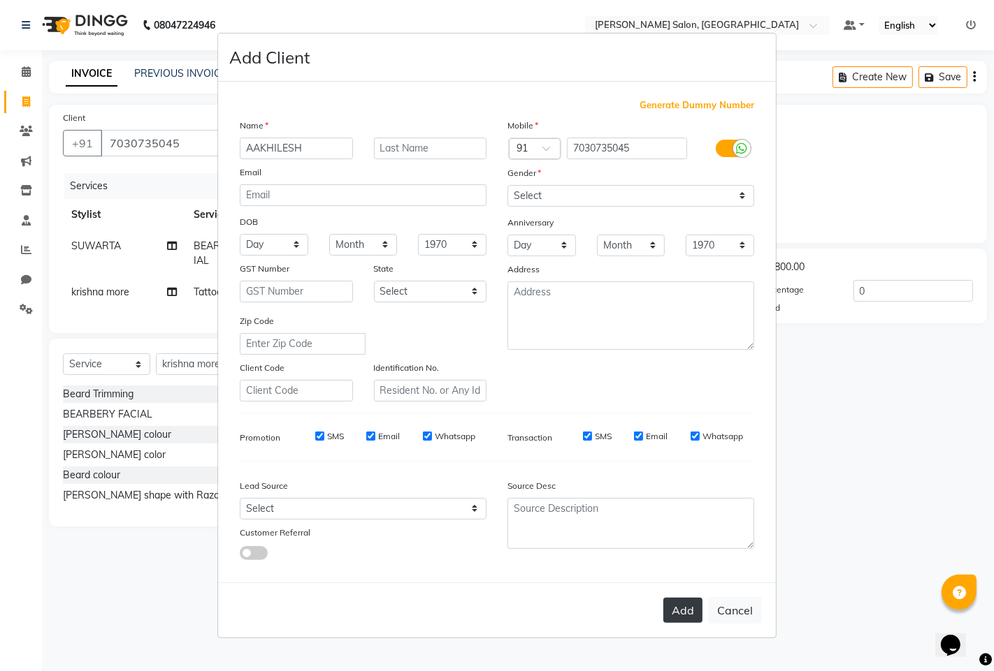
click at [674, 618] on button "Add" at bounding box center [682, 610] width 39 height 25
select select
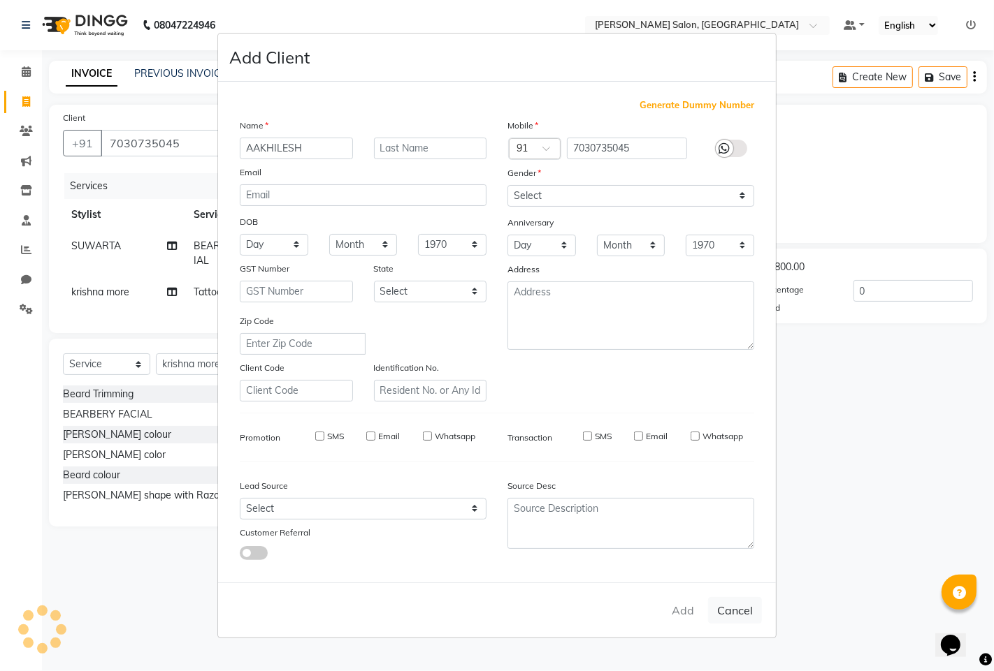
select select
checkbox input "false"
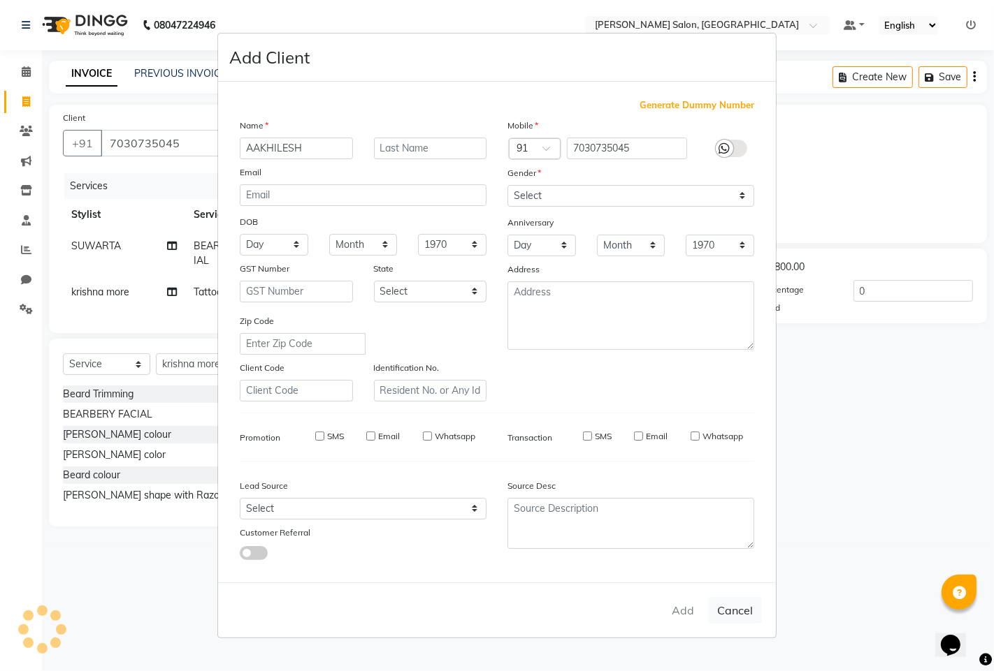
checkbox input "false"
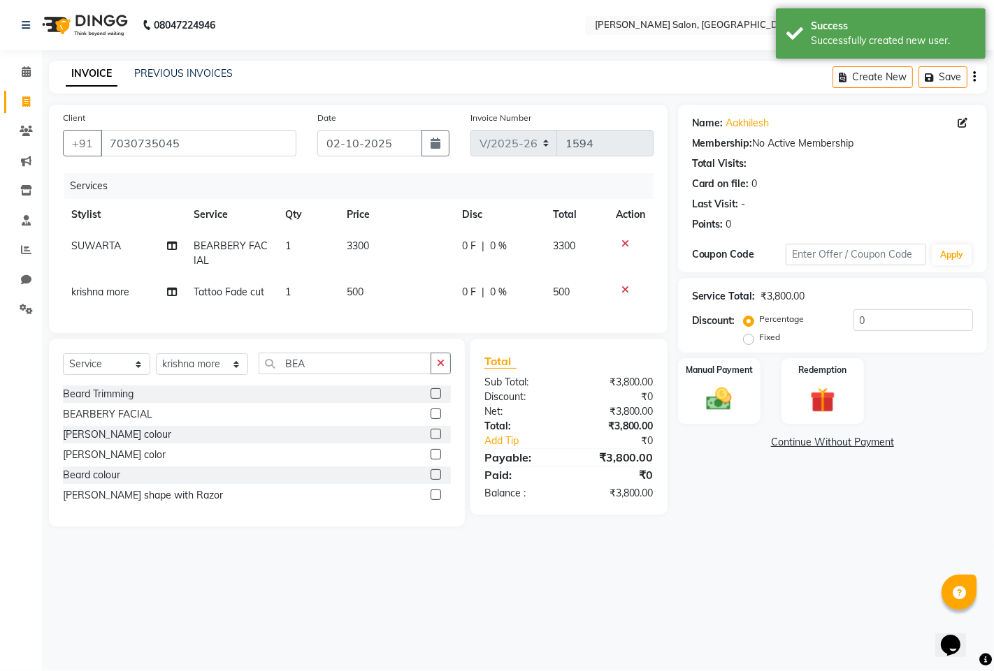
click at [503, 248] on span "0 %" at bounding box center [498, 246] width 17 height 15
select select "90443"
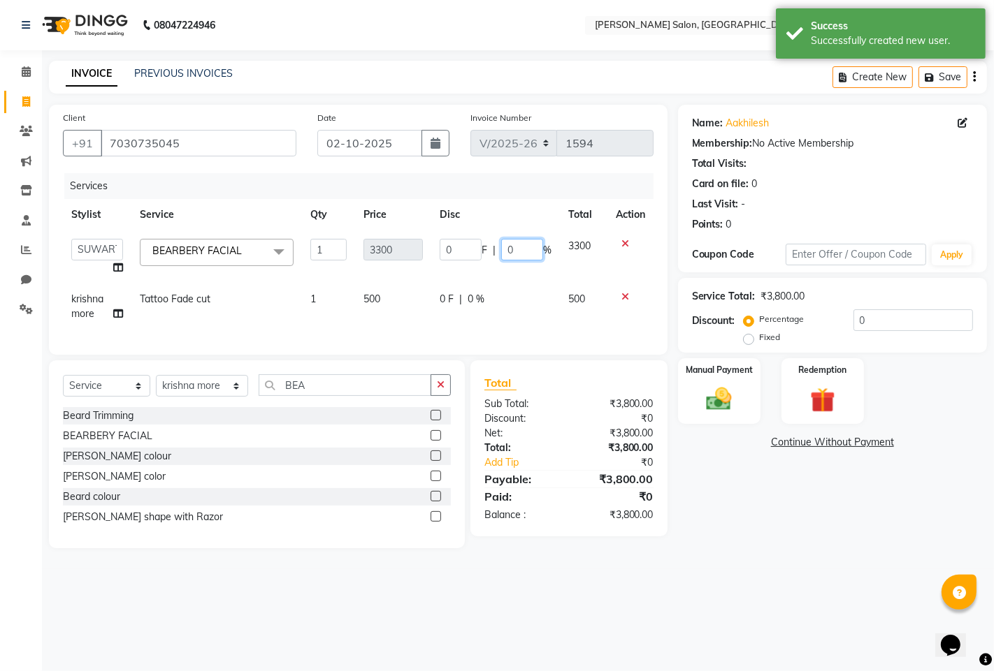
click at [530, 254] on input "0" at bounding box center [522, 250] width 42 height 22
type input "30"
click at [555, 606] on div "08047224946 Select Location × [PERSON_NAME] Salon, Hinjewadi Default Panel My P…" at bounding box center [497, 335] width 994 height 671
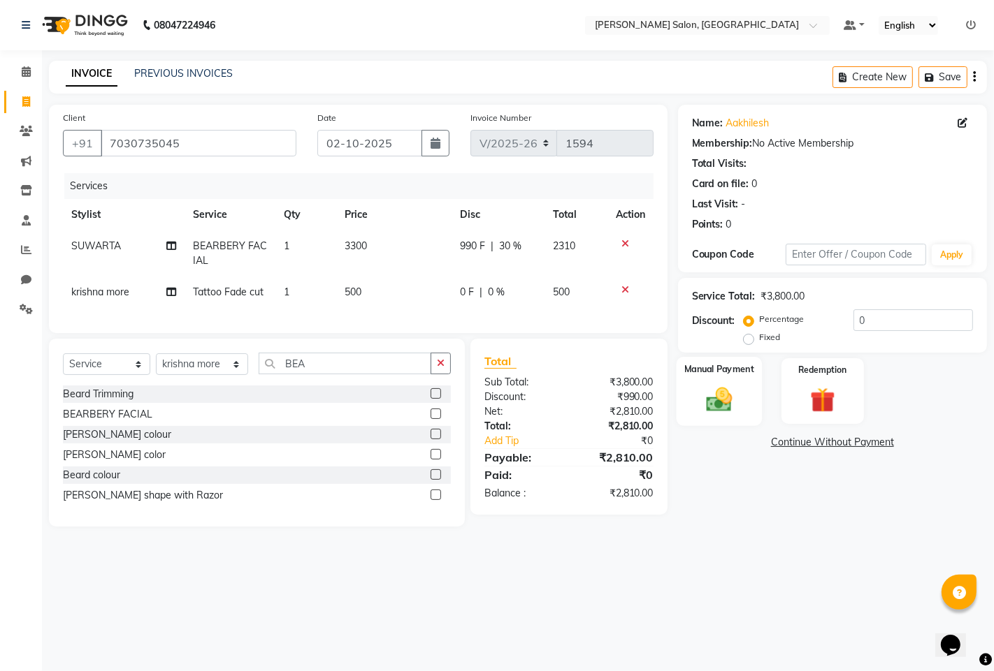
click at [713, 388] on img at bounding box center [718, 399] width 43 height 30
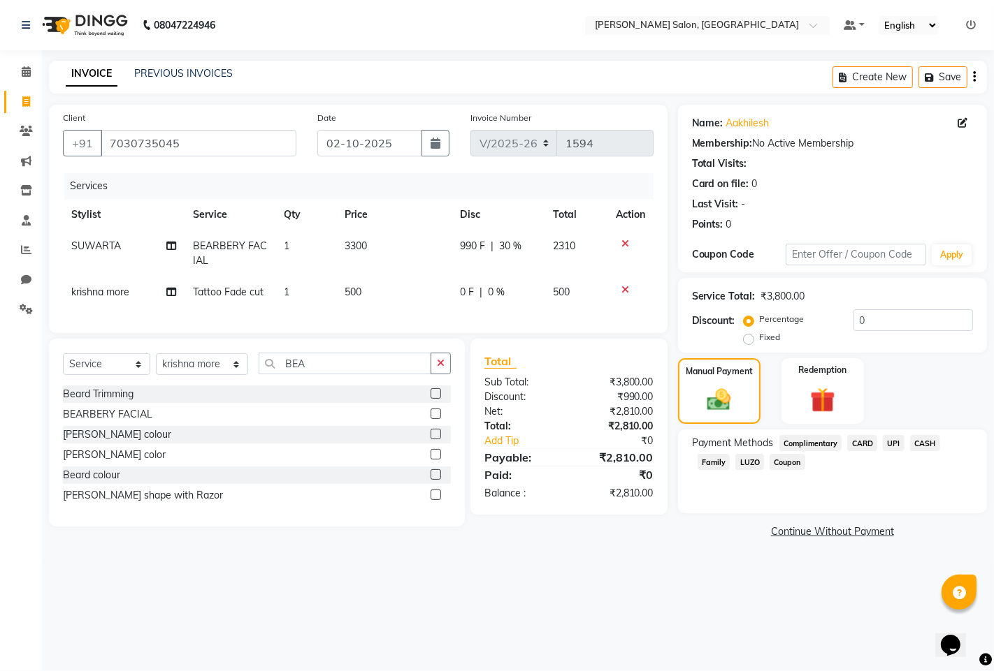
click at [932, 448] on span "CASH" at bounding box center [925, 443] width 30 height 16
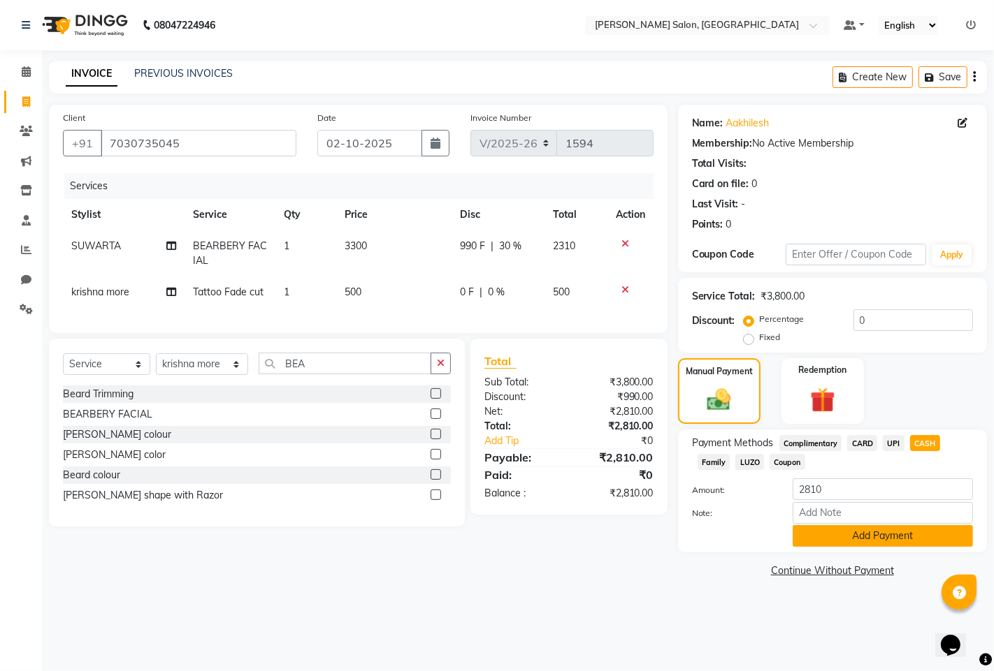
click at [881, 536] on button "Add Payment" at bounding box center [882, 536] width 180 height 22
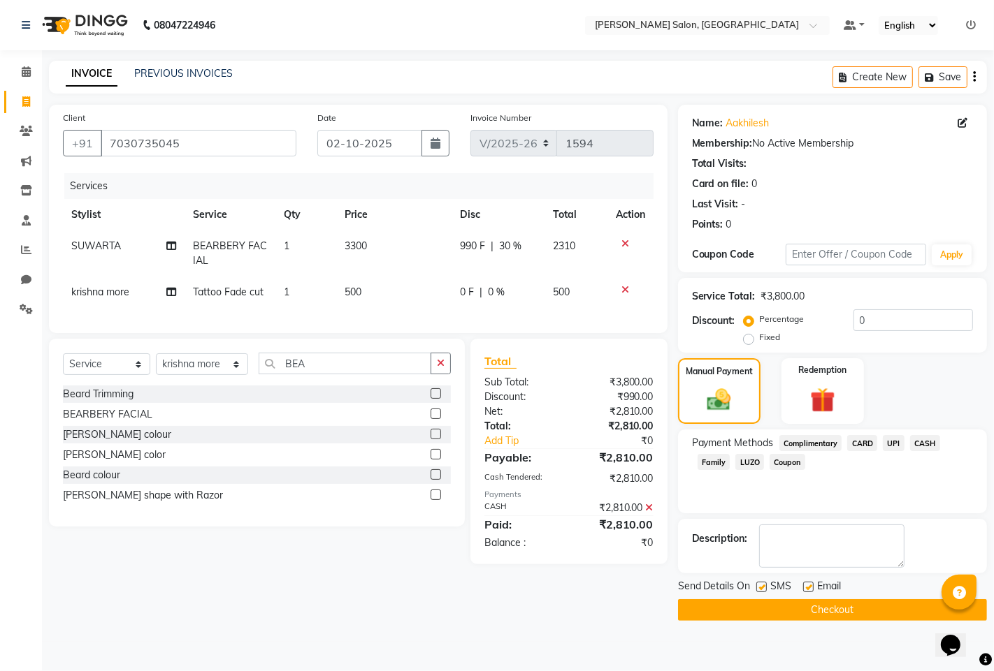
click at [846, 617] on button "Checkout" at bounding box center [832, 610] width 309 height 22
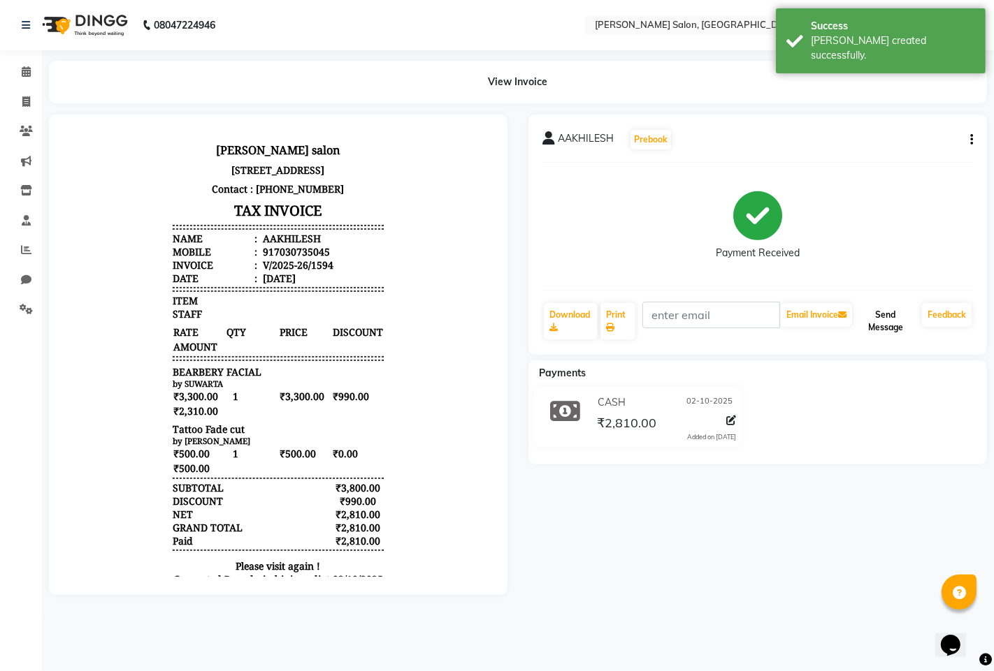
click at [884, 314] on button "Send Message" at bounding box center [884, 321] width 61 height 36
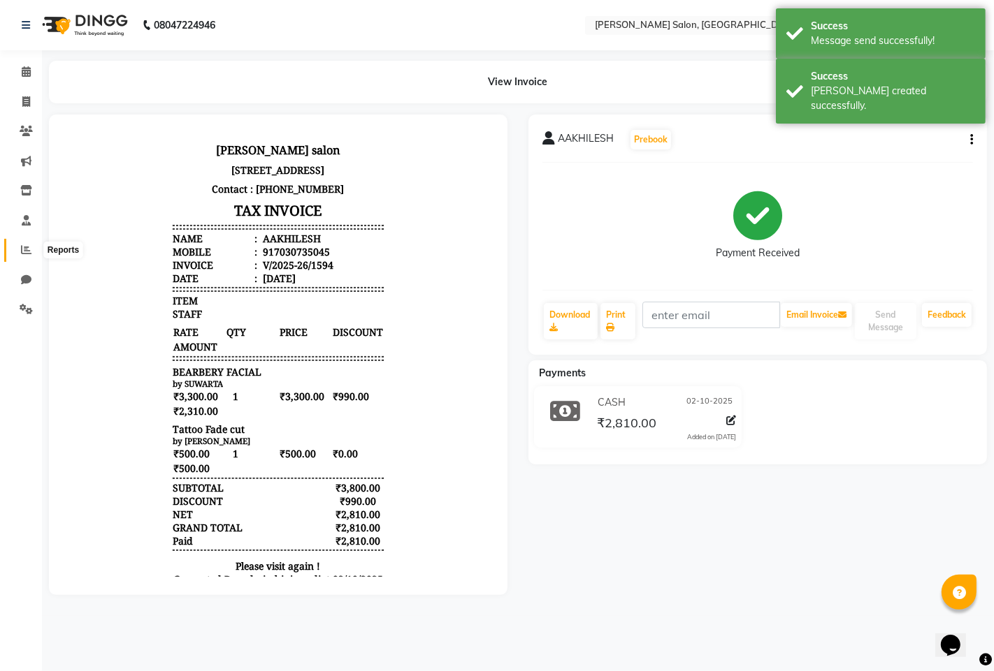
click at [24, 252] on icon at bounding box center [26, 250] width 10 height 10
